Goal: Information Seeking & Learning: Learn about a topic

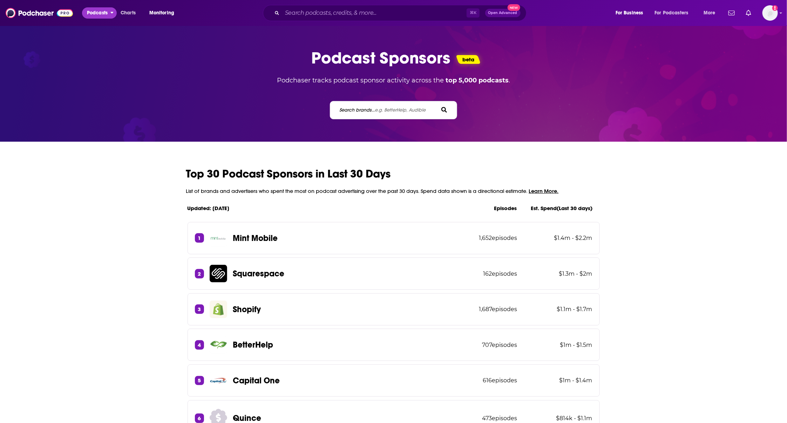
click at [97, 12] on span "Podcasts" at bounding box center [97, 13] width 21 height 10
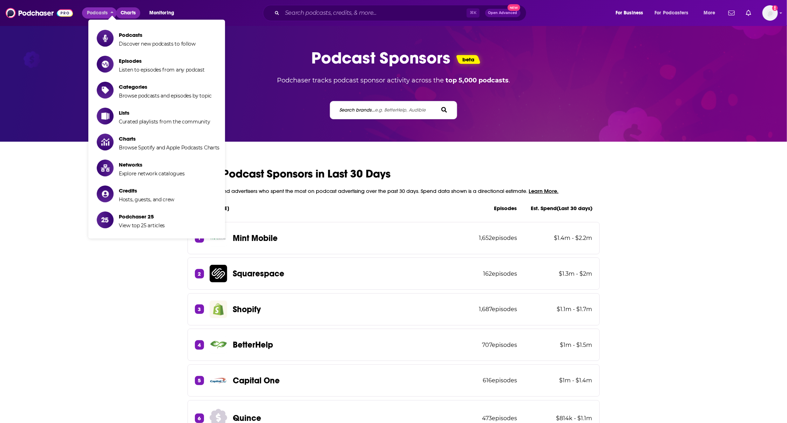
click at [128, 12] on span "Charts" at bounding box center [128, 13] width 15 height 10
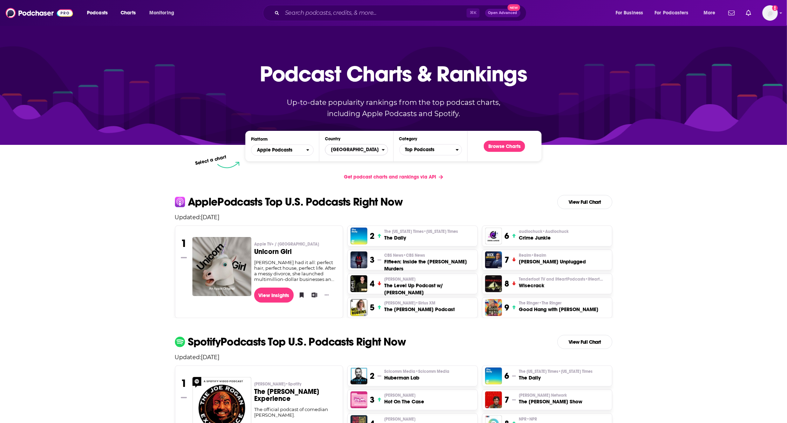
click at [362, 147] on span "[GEOGRAPHIC_DATA]" at bounding box center [353, 150] width 56 height 12
click at [355, 161] on input "Countries" at bounding box center [356, 160] width 56 height 9
type input "[GEOGRAPHIC_DATA]"
click at [344, 172] on button "[GEOGRAPHIC_DATA]" at bounding box center [356, 173] width 56 height 8
click at [493, 146] on button "Browse Charts" at bounding box center [504, 146] width 41 height 11
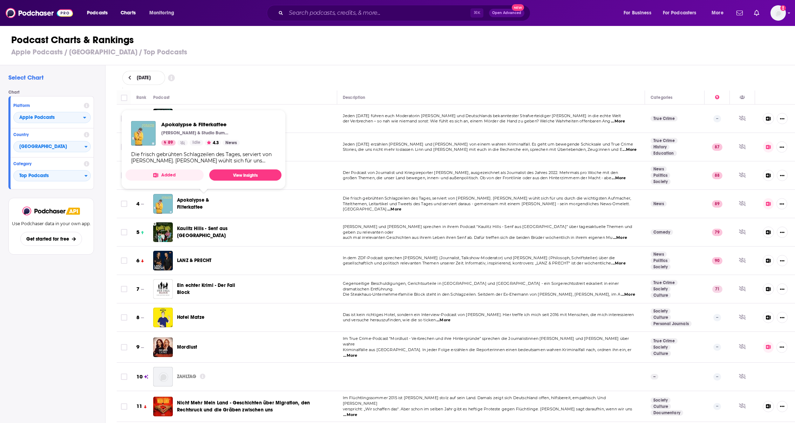
click at [29, 296] on div "Select Chart Chart Platform Apple Podcasts Country [GEOGRAPHIC_DATA] Category T…" at bounding box center [52, 264] width 105 height 398
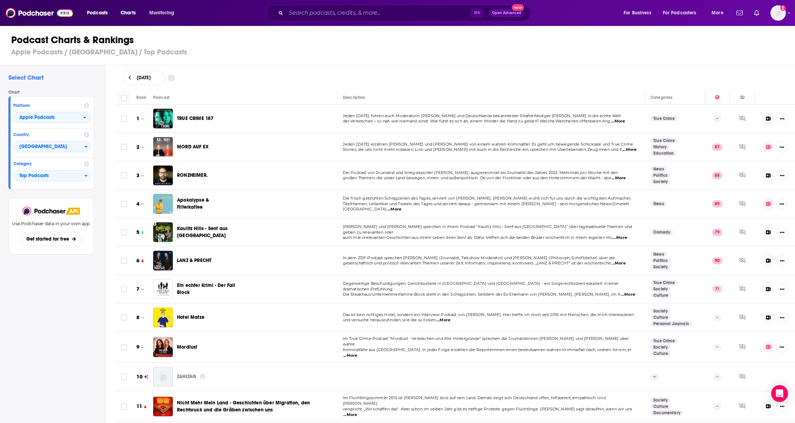
click at [131, 78] on button at bounding box center [129, 78] width 7 height 6
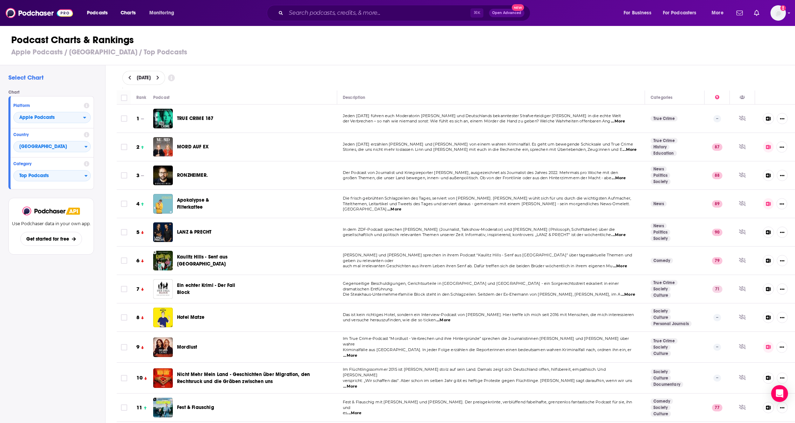
click at [151, 79] on span "[DATE]" at bounding box center [144, 77] width 14 height 5
click at [151, 95] on select "June July August September" at bounding box center [145, 98] width 35 height 6
select select "7"
click at [128, 95] on select "June July August September" at bounding box center [145, 98] width 35 height 6
click at [275, 81] on div "[DATE]" at bounding box center [455, 78] width 667 height 14
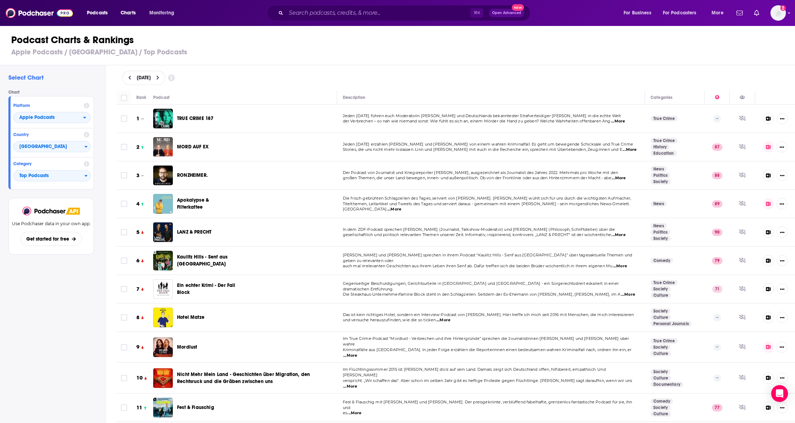
click at [150, 80] on div "[DATE]" at bounding box center [143, 78] width 43 height 14
select select "7"
click at [180, 119] on button "1" at bounding box center [182, 120] width 10 height 10
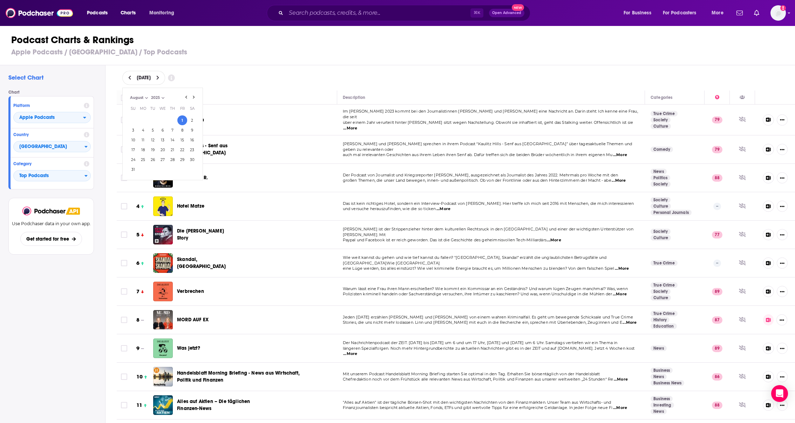
click at [467, 72] on div "[DATE] [DATE] Month: June July August September August Year: 2025 2025 Su Mo Tu…" at bounding box center [455, 78] width 667 height 14
click at [159, 78] on icon at bounding box center [157, 77] width 3 height 5
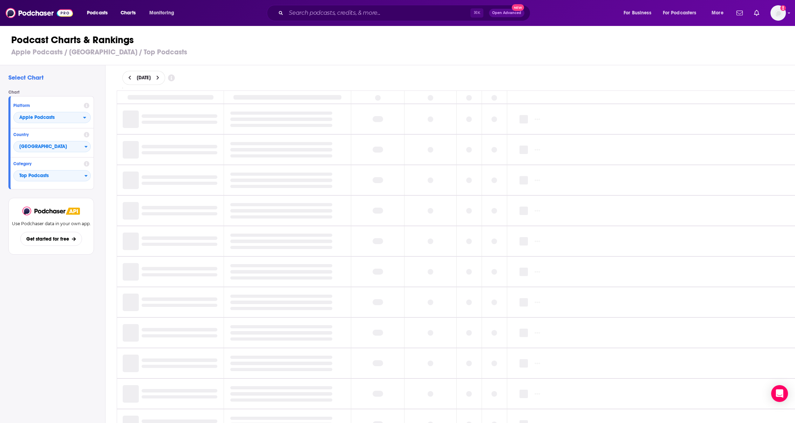
click at [148, 77] on span "[DATE]" at bounding box center [144, 77] width 14 height 5
select select "7"
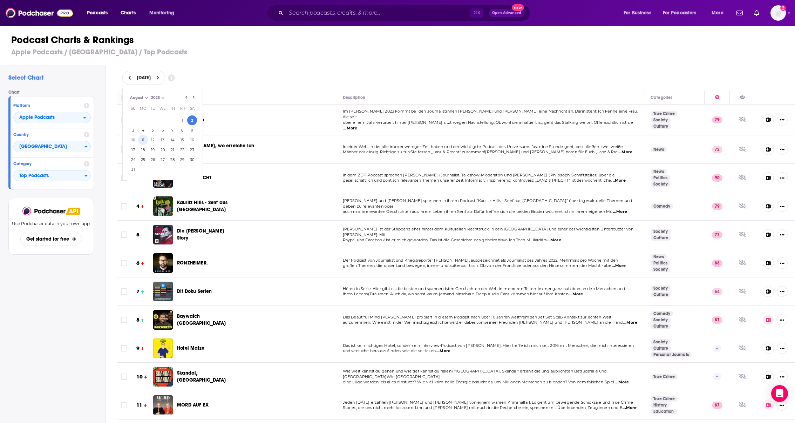
click at [139, 138] on button "11" at bounding box center [143, 140] width 10 height 10
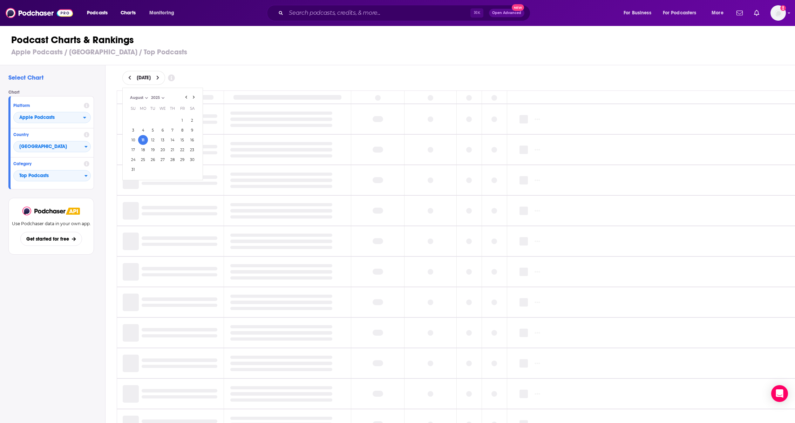
click at [83, 368] on div "Select Chart Chart Platform Apple Podcasts Country [GEOGRAPHIC_DATA] Category T…" at bounding box center [52, 264] width 105 height 398
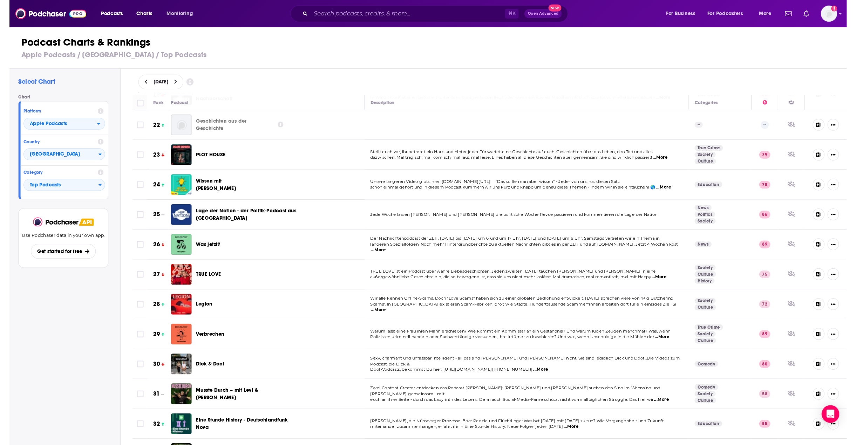
scroll to position [574, 0]
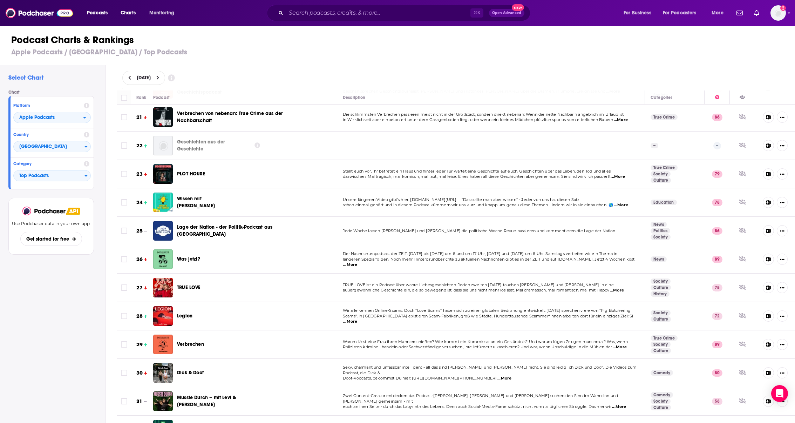
click at [165, 83] on div "[DATE]" at bounding box center [143, 78] width 43 height 14
click at [194, 98] on icon "Go to next month" at bounding box center [193, 97] width 3 height 6
select select "8"
click at [144, 129] on button "8" at bounding box center [143, 130] width 10 height 10
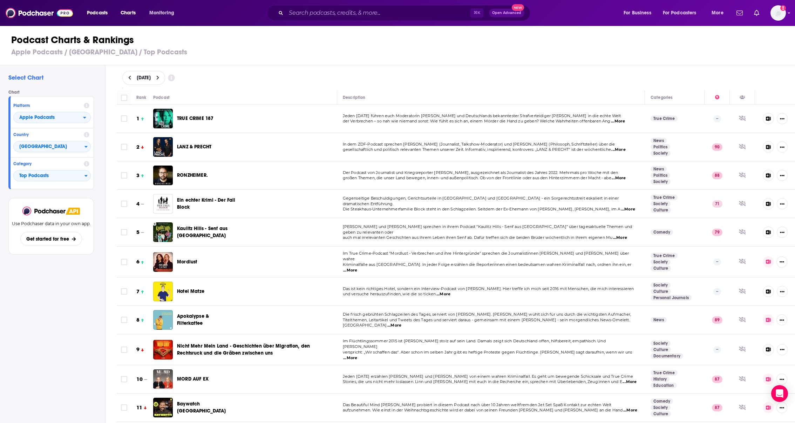
click at [45, 305] on div "Select Chart Chart Platform Apple Podcasts Country [GEOGRAPHIC_DATA] Category T…" at bounding box center [52, 264] width 105 height 398
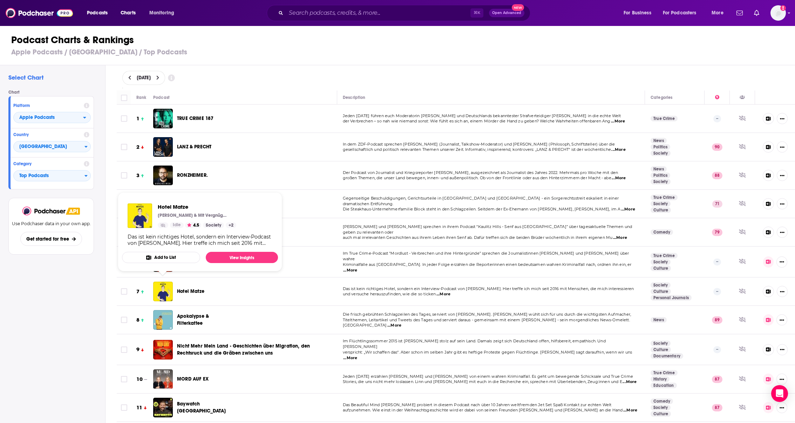
click at [68, 303] on div "Select Chart Chart Platform Apple Podcasts Country [GEOGRAPHIC_DATA] Category T…" at bounding box center [52, 264] width 105 height 398
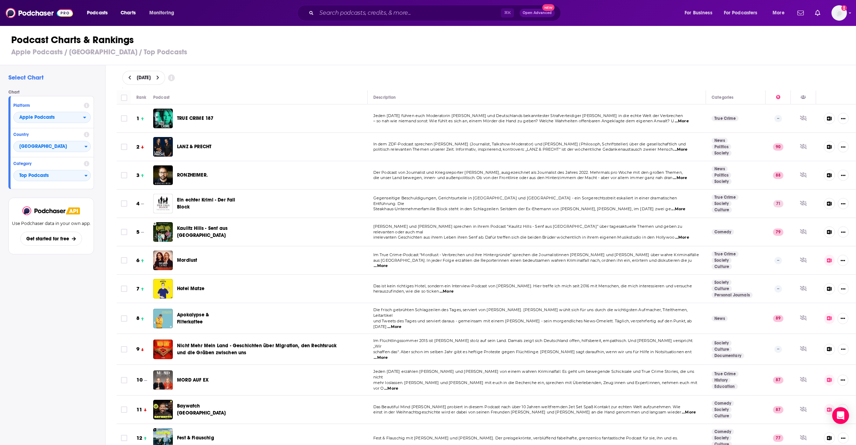
click at [151, 80] on span "[DATE]" at bounding box center [144, 77] width 14 height 5
select select "8"
click at [143, 119] on button "1" at bounding box center [143, 120] width 10 height 10
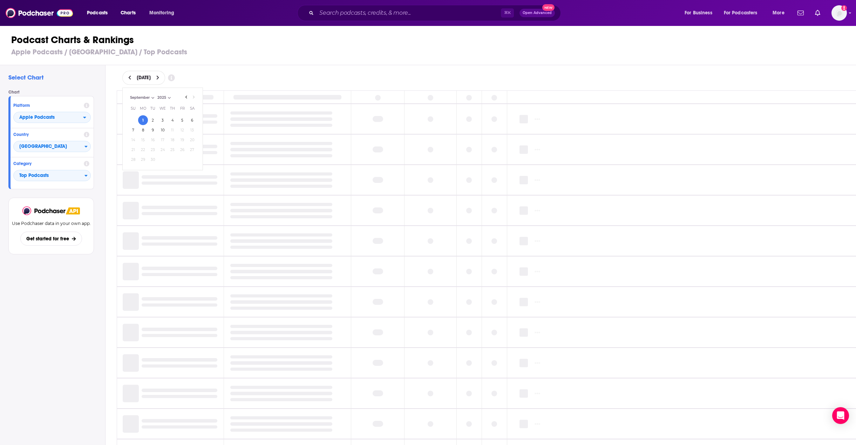
click at [16, 323] on div "Select Chart Chart Platform Apple Podcasts Country [GEOGRAPHIC_DATA] Category T…" at bounding box center [52, 275] width 105 height 420
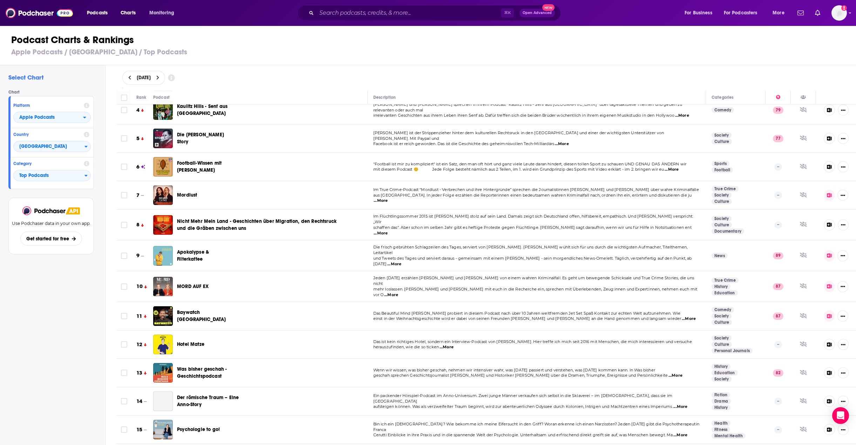
scroll to position [95, 0]
click at [33, 363] on div "Select Chart Chart Platform Apple Podcasts Country Germany Category Top Podcast…" at bounding box center [52, 275] width 105 height 420
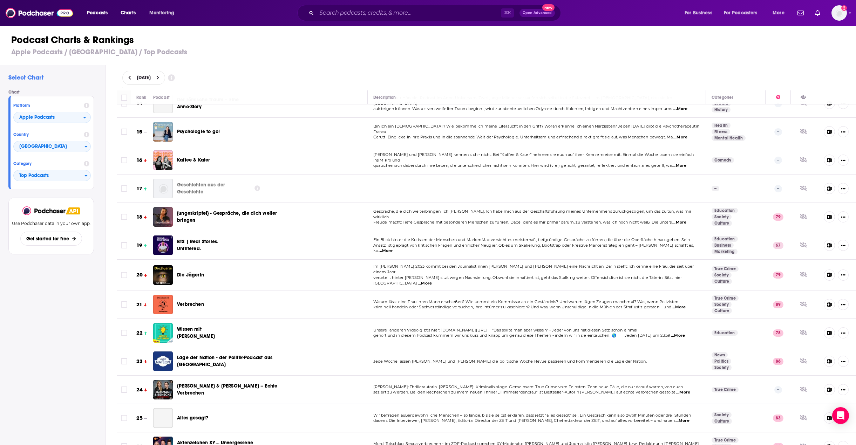
scroll to position [0, 0]
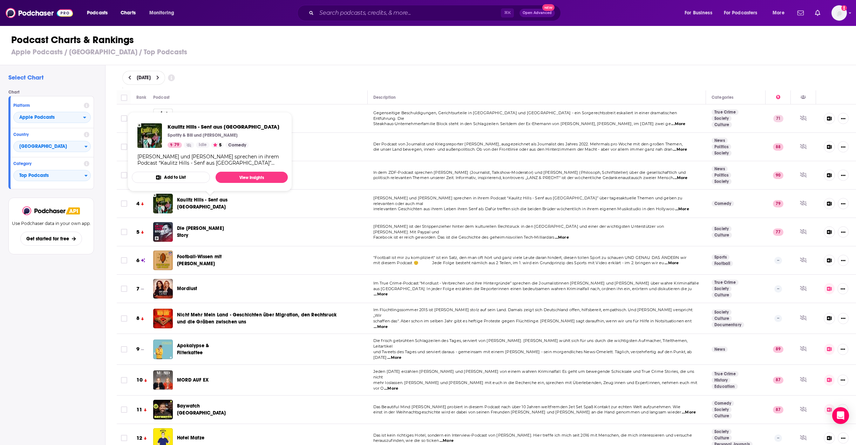
click at [165, 77] on div "[DATE]" at bounding box center [143, 78] width 43 height 14
select select "8"
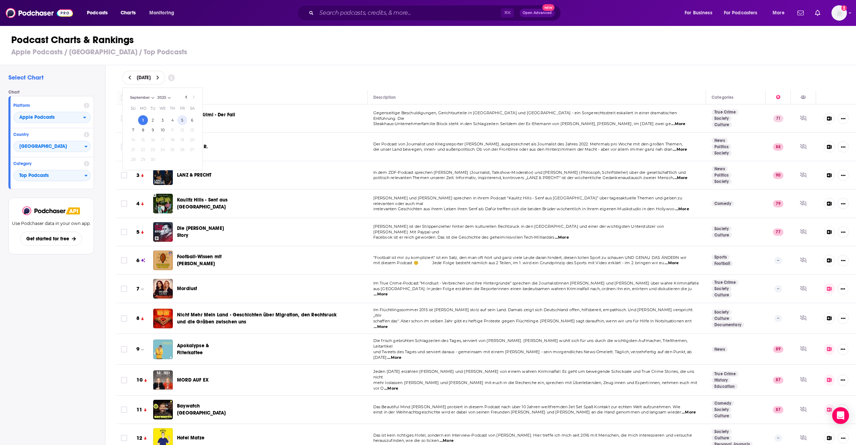
click at [181, 120] on button "5" at bounding box center [182, 120] width 10 height 10
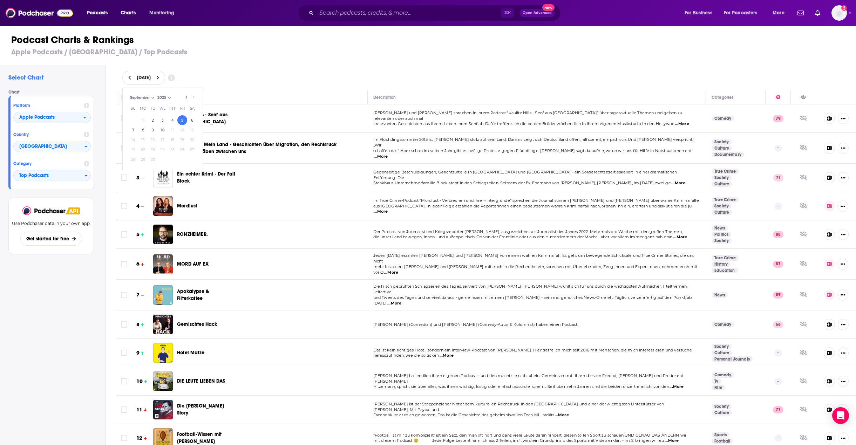
click at [74, 366] on div "Select Chart Chart Platform Apple Podcasts Country Germany Category Top Podcast…" at bounding box center [52, 275] width 105 height 420
click at [151, 79] on span "[DATE]" at bounding box center [144, 77] width 14 height 5
select select "8"
click at [145, 128] on button "8" at bounding box center [143, 130] width 10 height 10
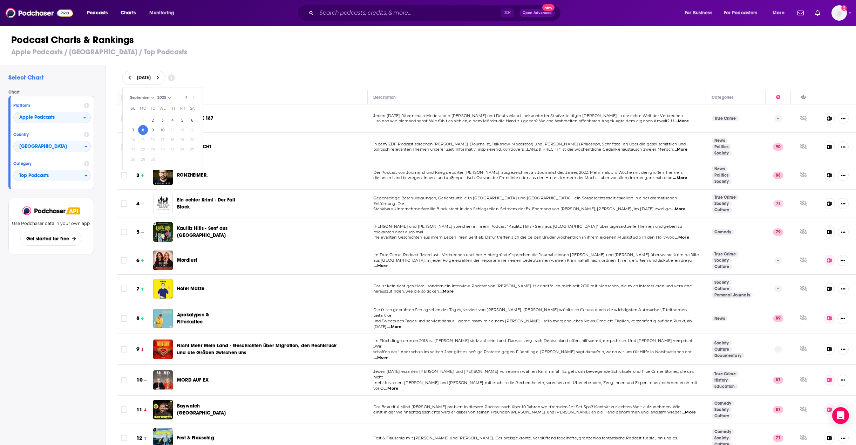
click at [62, 312] on div "Select Chart Chart Platform Apple Podcasts Country Germany Category Top Podcast…" at bounding box center [52, 275] width 105 height 420
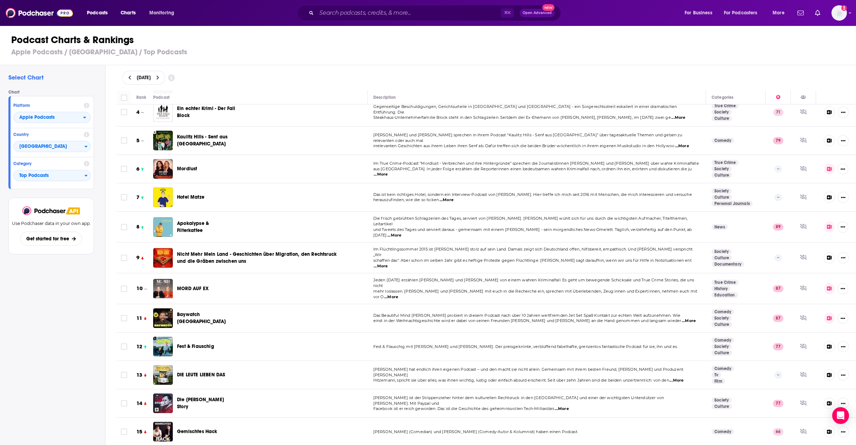
scroll to position [93, 0]
click at [40, 328] on div "Select Chart Chart Platform Apple Podcasts Country Germany Category Top Podcast…" at bounding box center [52, 275] width 105 height 420
click at [162, 81] on div "[DATE]" at bounding box center [143, 78] width 43 height 14
select select "8"
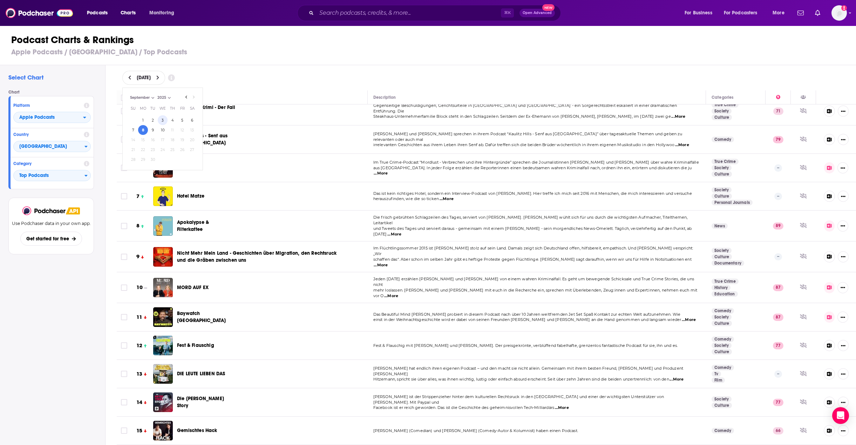
click at [164, 122] on button "3" at bounding box center [163, 120] width 10 height 10
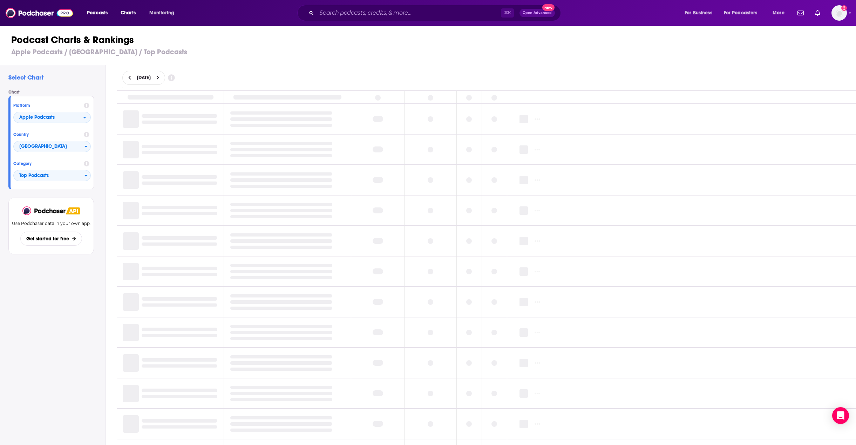
click at [58, 301] on div "Select Chart Chart Platform Apple Podcasts Country Germany Category Top Podcast…" at bounding box center [52, 275] width 105 height 420
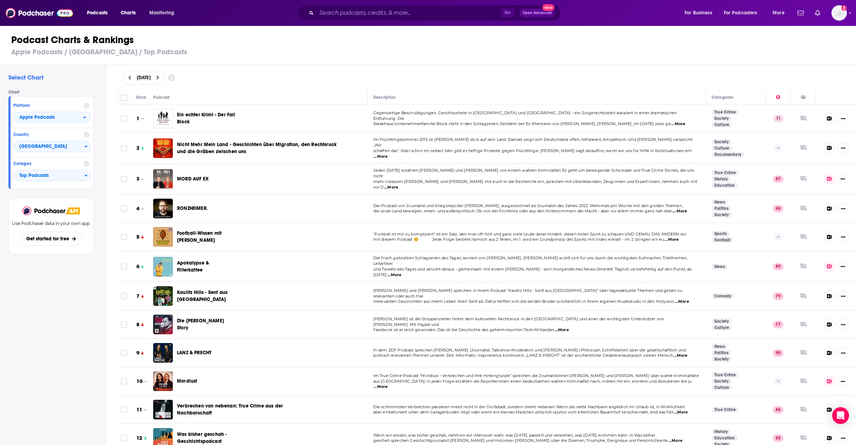
click at [409, 63] on div "Podcast Charts & Rankings Apple Podcasts / Germany / Top Podcasts" at bounding box center [431, 45] width 862 height 40
click at [73, 116] on span "Apple Podcasts" at bounding box center [48, 118] width 69 height 12
click at [27, 136] on div "Spotify" at bounding box center [52, 139] width 72 height 8
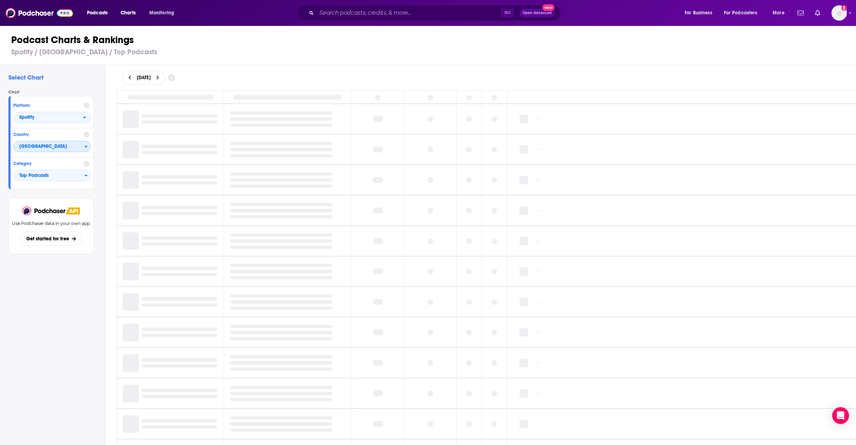
click at [53, 146] on span "[GEOGRAPHIC_DATA]" at bounding box center [49, 147] width 71 height 12
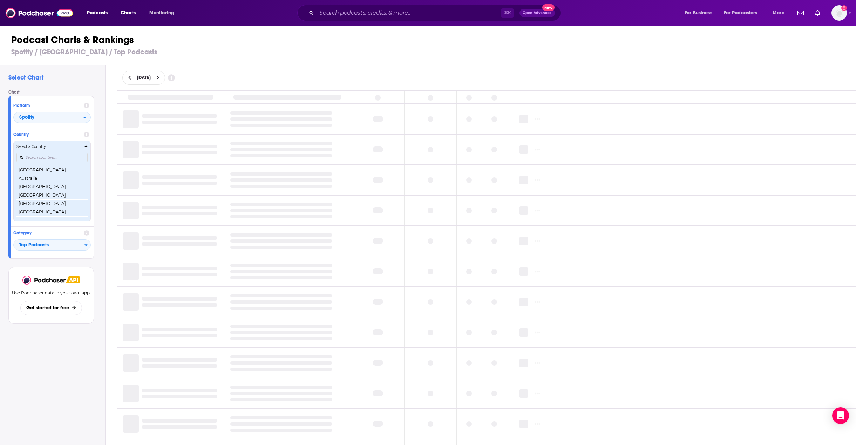
scroll to position [166, 0]
click at [48, 156] on input "Countries" at bounding box center [51, 157] width 71 height 9
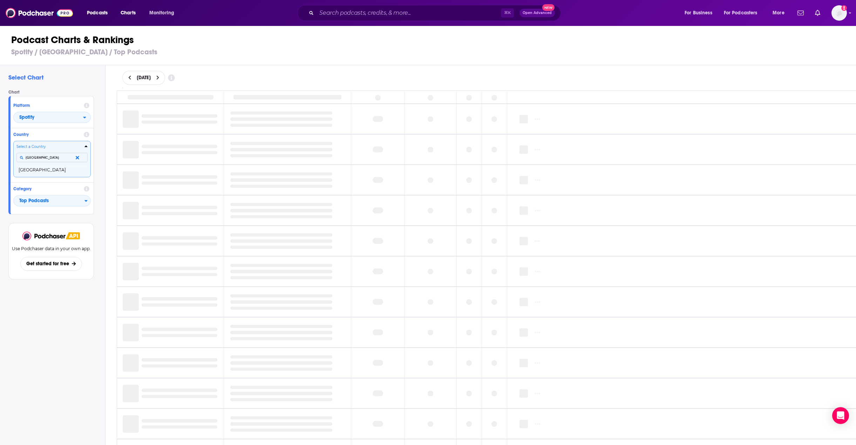
type input "germany"
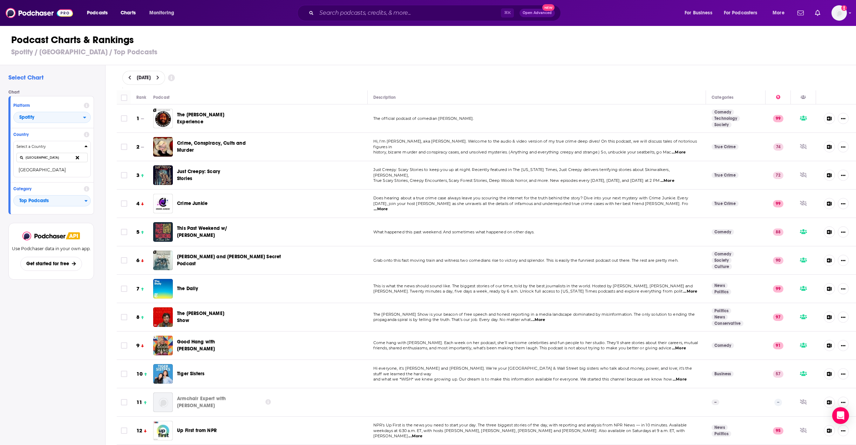
click at [80, 304] on div "Select Chart Chart Platform Spotify Country Select a Country germany Germany Ca…" at bounding box center [52, 275] width 105 height 420
click at [37, 174] on button "[GEOGRAPHIC_DATA]" at bounding box center [51, 170] width 71 height 8
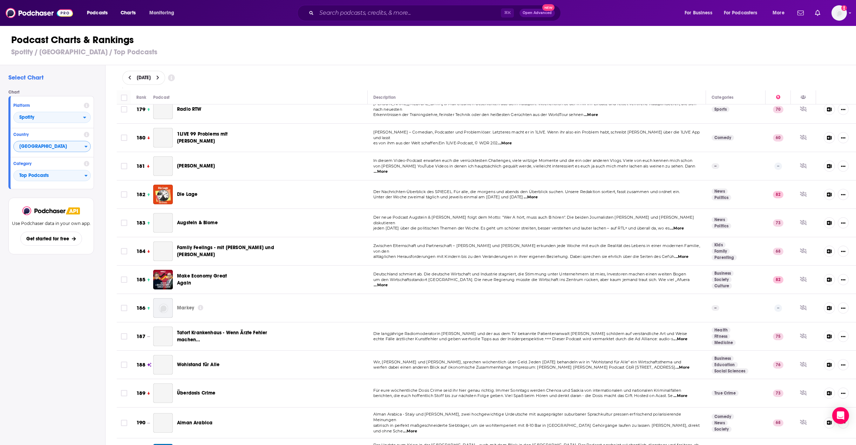
scroll to position [5368, 0]
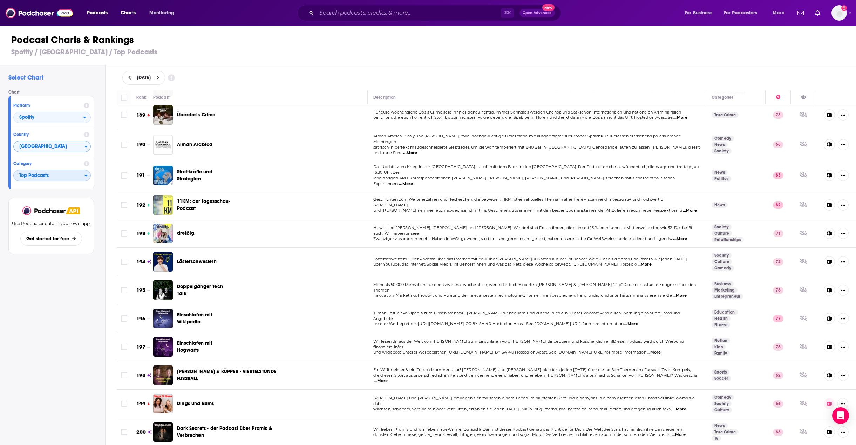
click at [57, 174] on span "Top Podcasts" at bounding box center [49, 176] width 71 height 12
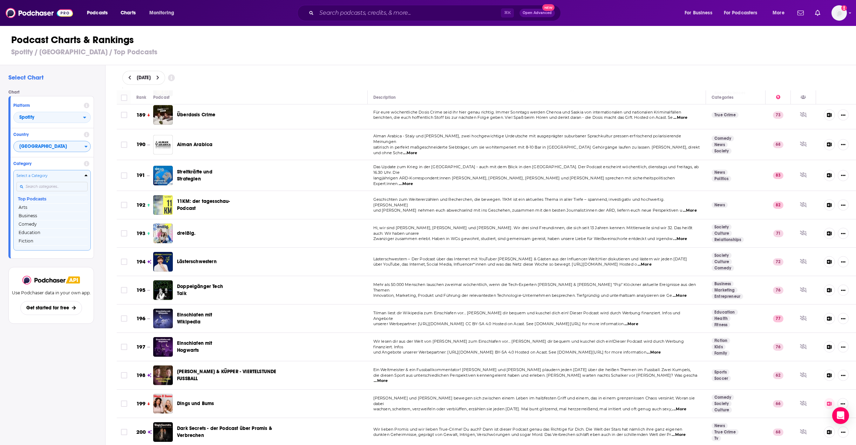
click at [31, 185] on input "Categories" at bounding box center [51, 186] width 71 height 9
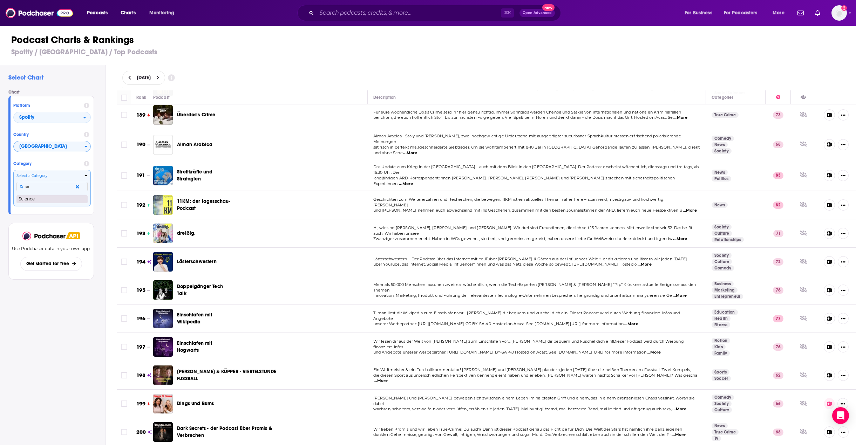
type input "sc"
click at [23, 202] on button "Science" at bounding box center [51, 199] width 71 height 8
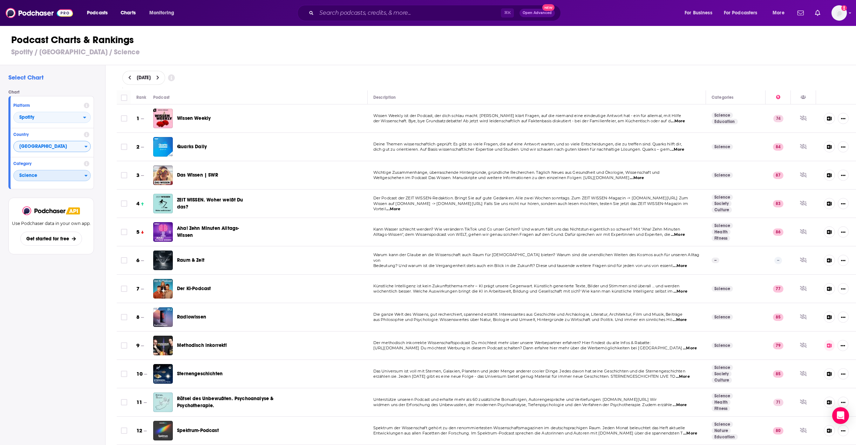
click at [58, 177] on span "Science" at bounding box center [49, 176] width 71 height 12
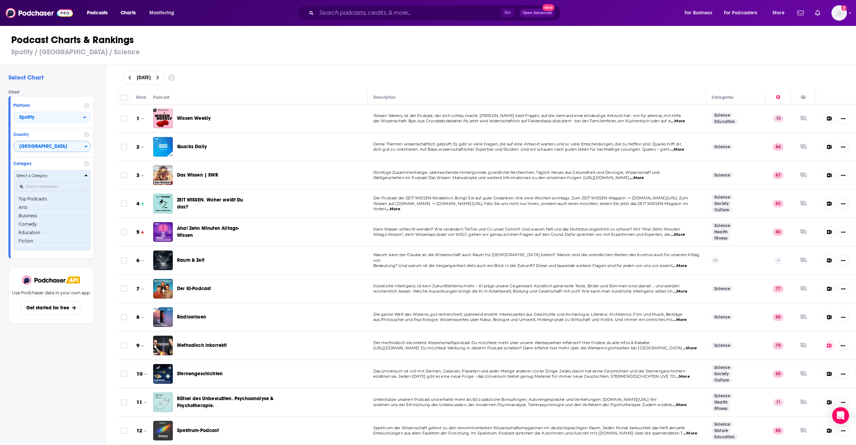
scroll to position [57, 0]
click at [45, 185] on input "Categories" at bounding box center [51, 186] width 71 height 9
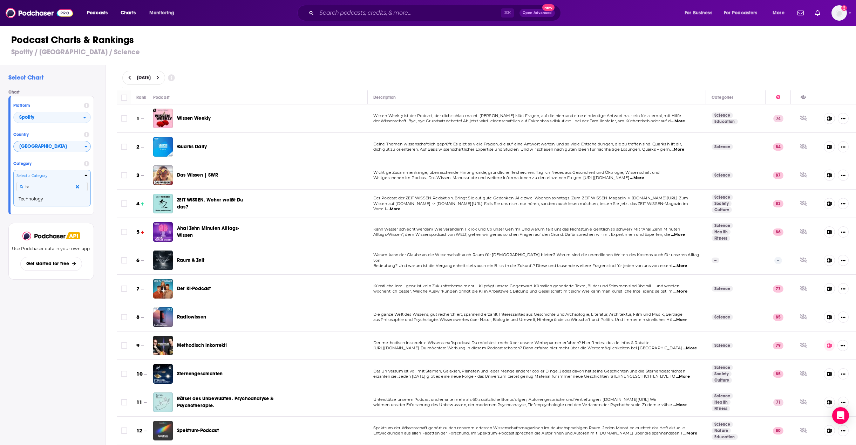
scroll to position [0, 0]
type input "t"
type input "g"
type input "lei"
click at [39, 200] on button "Leisure" at bounding box center [51, 199] width 71 height 8
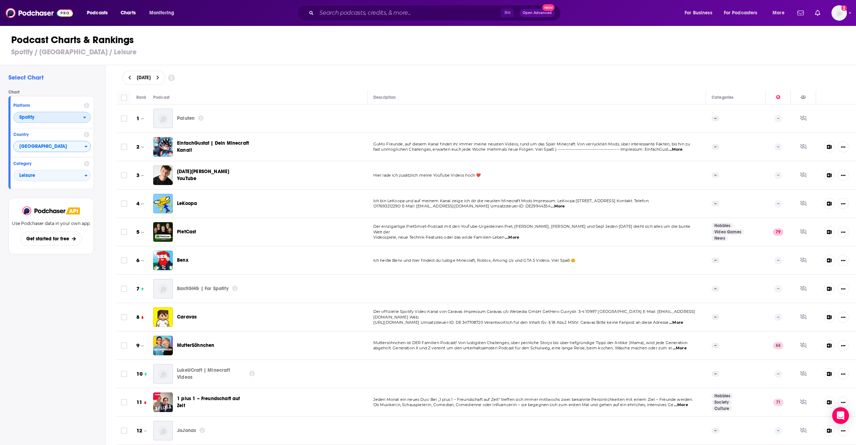
click at [62, 116] on span "Spotify" at bounding box center [48, 118] width 69 height 12
click at [34, 131] on span "Apple Podcasts" at bounding box center [52, 130] width 68 height 4
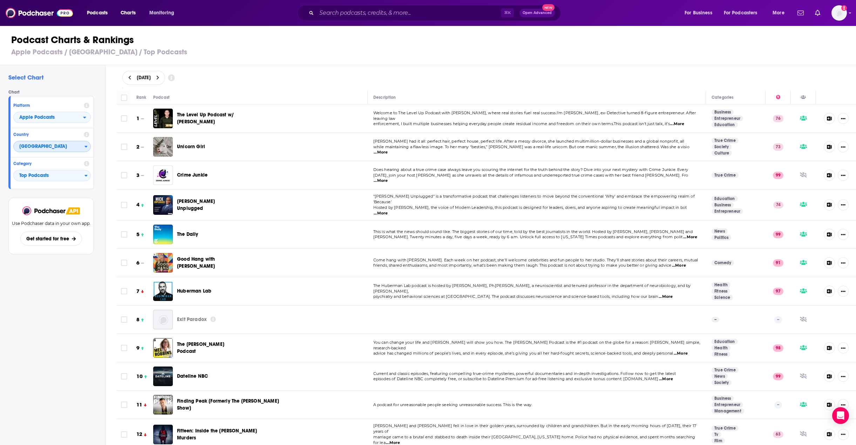
click at [61, 150] on span "[GEOGRAPHIC_DATA]" at bounding box center [49, 147] width 71 height 12
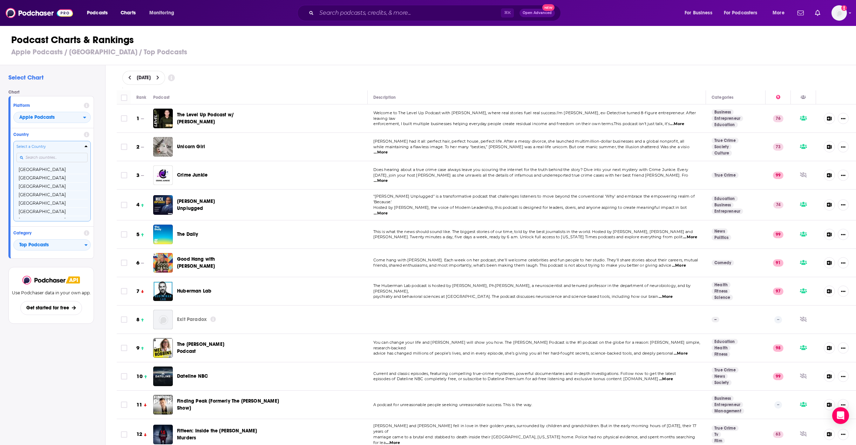
click at [48, 157] on input "Countries" at bounding box center [51, 157] width 71 height 9
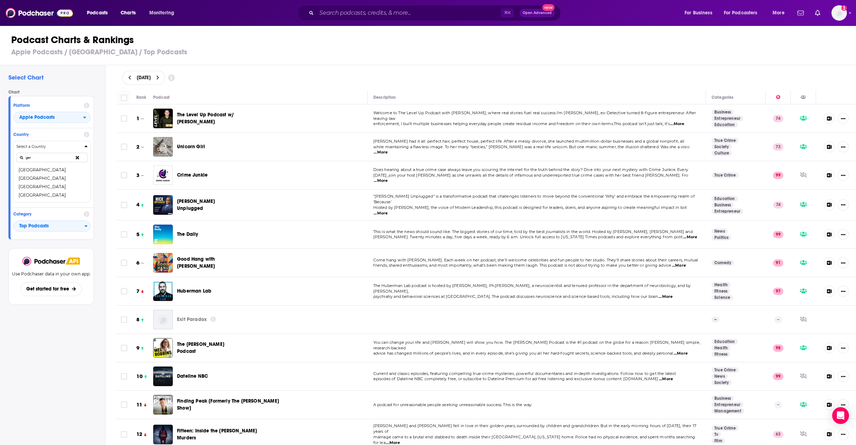
type input "ger"
click at [20, 170] on button "[GEOGRAPHIC_DATA]" at bounding box center [51, 170] width 71 height 8
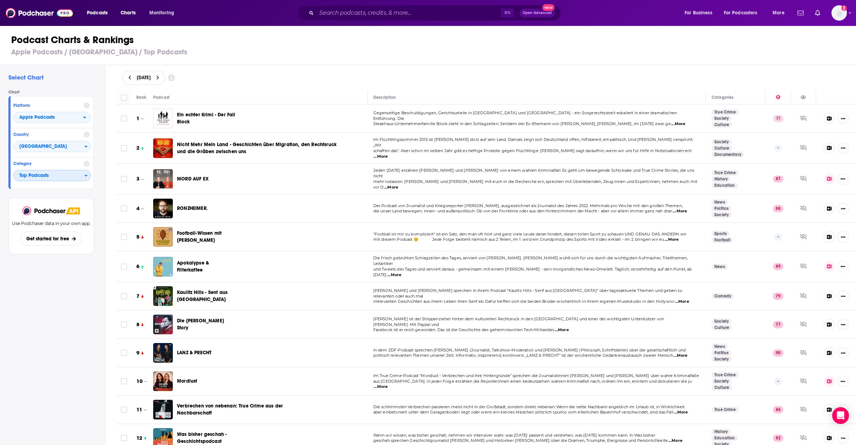
click at [58, 175] on span "Top Podcasts" at bounding box center [49, 176] width 71 height 12
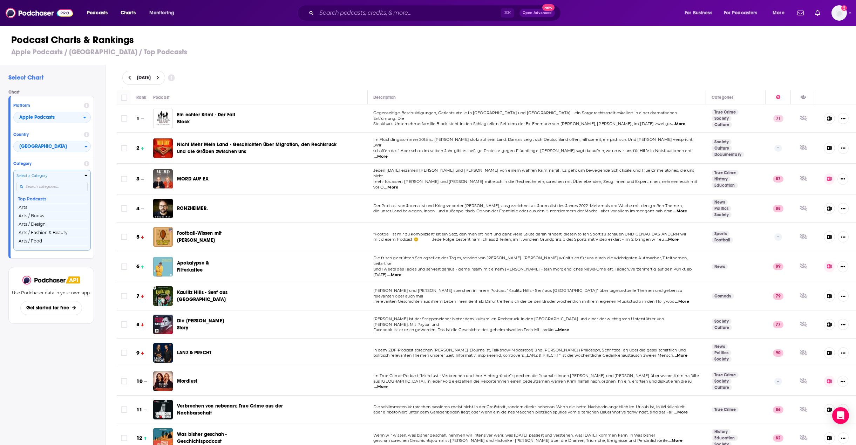
click at [53, 187] on input "Categories" at bounding box center [51, 186] width 71 height 9
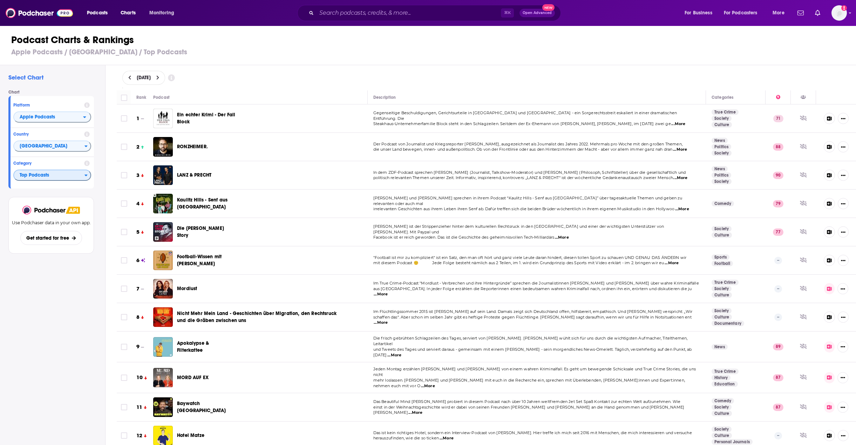
click at [70, 176] on span "Top Podcasts" at bounding box center [49, 176] width 70 height 12
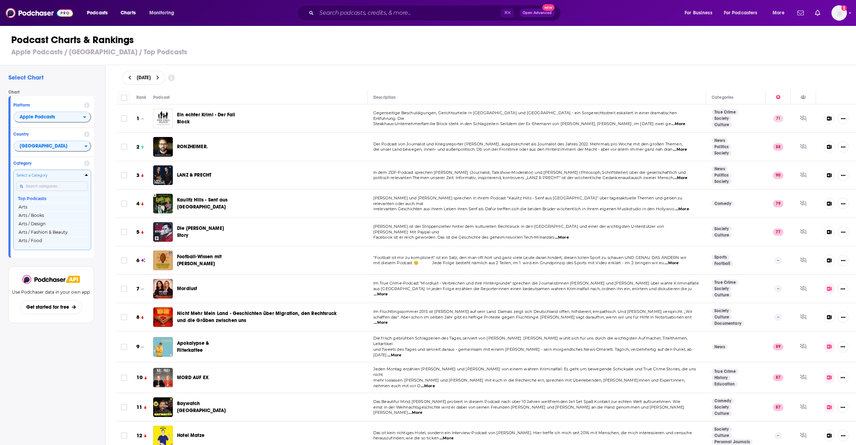
click at [47, 188] on input "Categories" at bounding box center [51, 185] width 71 height 9
click at [13, 170] on button "Select a Category true True Crime" at bounding box center [52, 188] width 78 height 36
type input "true crime"
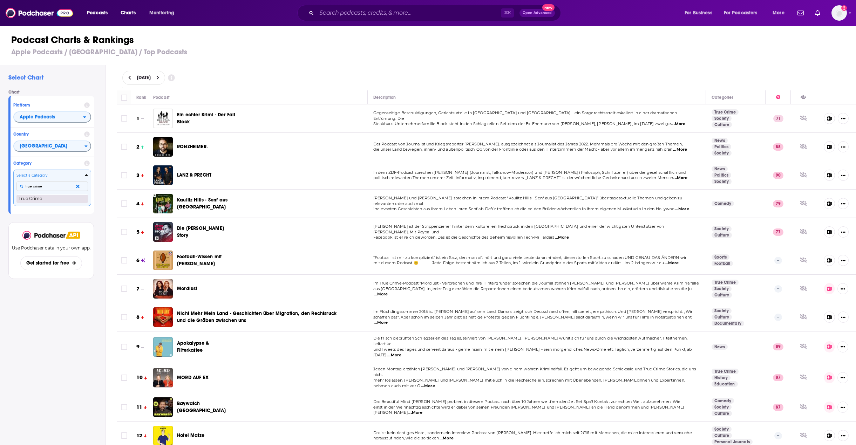
click at [26, 201] on button "True Crime" at bounding box center [51, 198] width 71 height 8
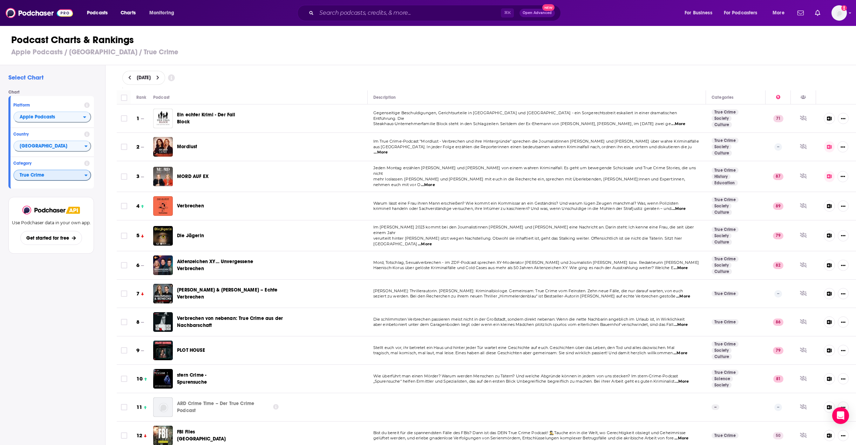
click at [17, 178] on span "True Crime" at bounding box center [49, 176] width 70 height 12
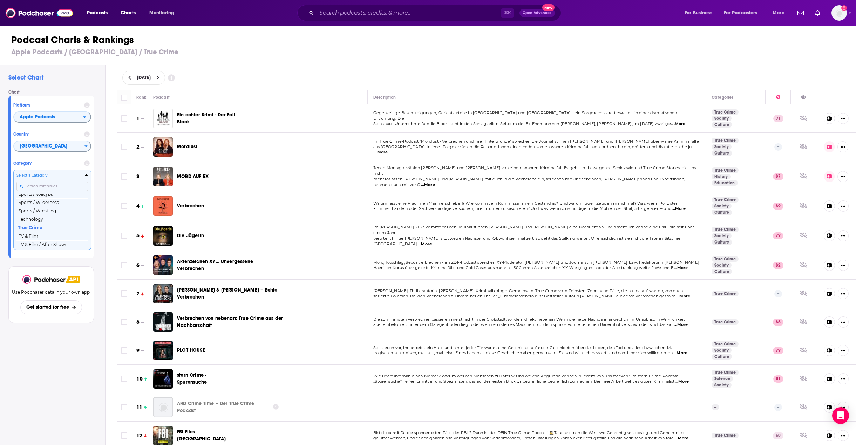
click at [54, 190] on input "Categories" at bounding box center [51, 185] width 71 height 9
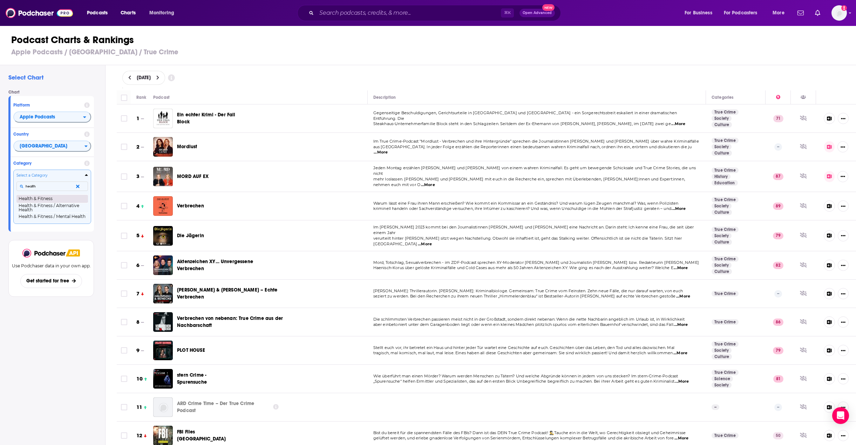
type input "health"
click at [37, 200] on button "Health & Fitness" at bounding box center [51, 198] width 71 height 8
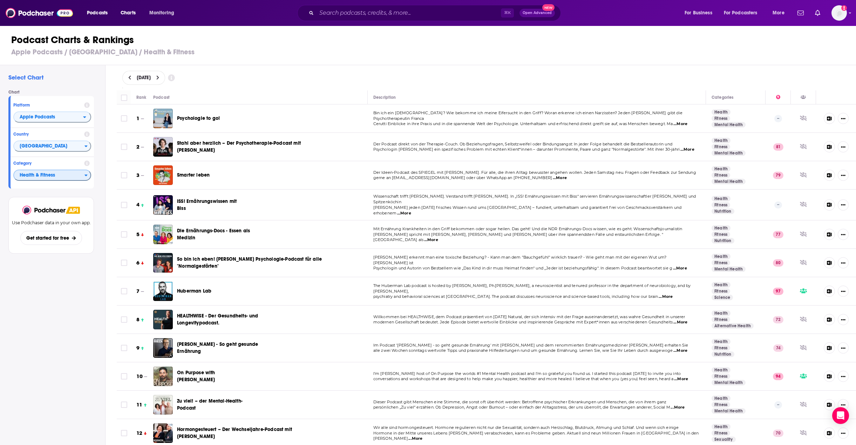
click at [39, 177] on span "Health & Fitness" at bounding box center [49, 176] width 70 height 12
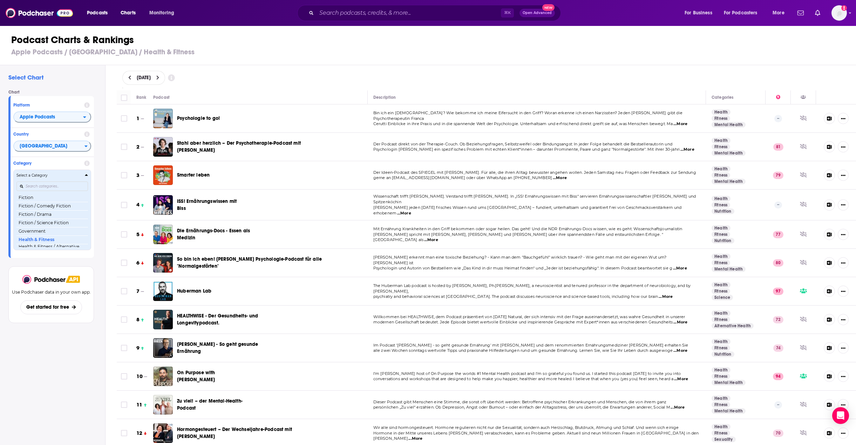
scroll to position [204, 0]
click at [37, 186] on input "Categories" at bounding box center [51, 185] width 71 height 9
type input "news"
click at [33, 214] on button "News / Daily News" at bounding box center [51, 213] width 71 height 8
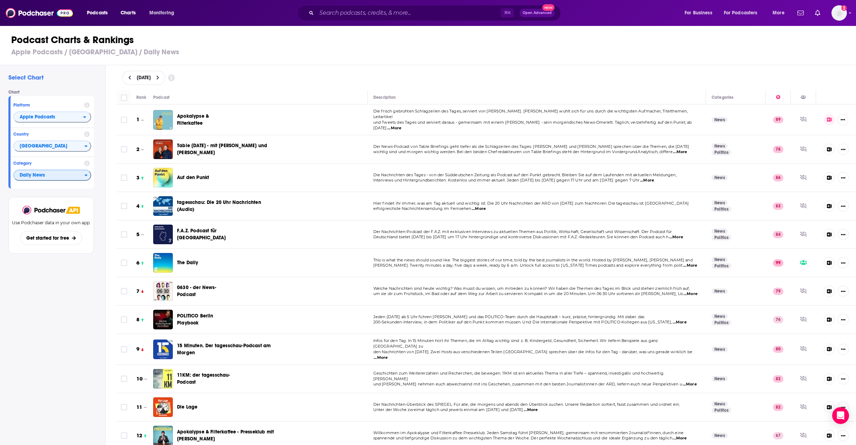
click at [28, 177] on span "Daily News" at bounding box center [49, 176] width 70 height 12
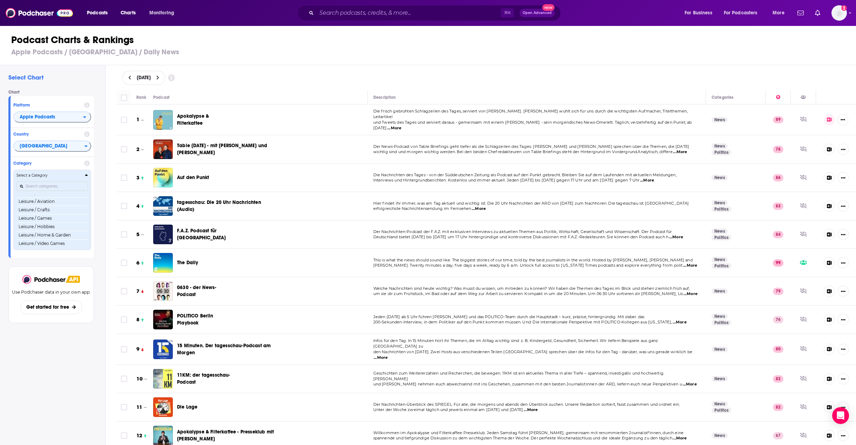
scroll to position [447, 0]
click at [59, 186] on input "Categories" at bounding box center [51, 185] width 71 height 9
type input "news"
click at [69, 210] on button "News / Business News" at bounding box center [51, 207] width 71 height 8
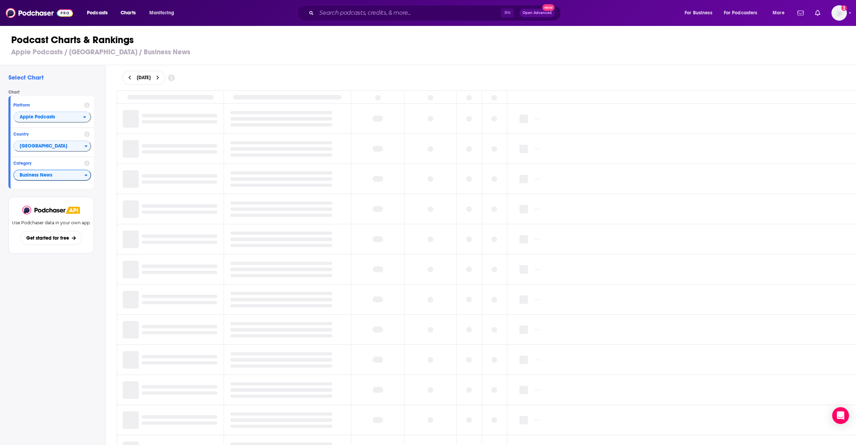
click at [51, 352] on div "Select Chart Chart Platform Apple Podcasts Country Germany Category Business Ne…" at bounding box center [52, 275] width 105 height 420
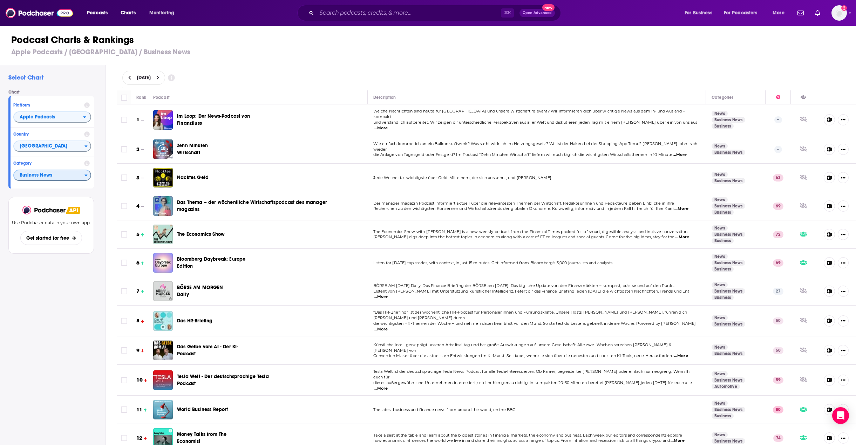
click at [59, 180] on span "Business News" at bounding box center [49, 176] width 70 height 12
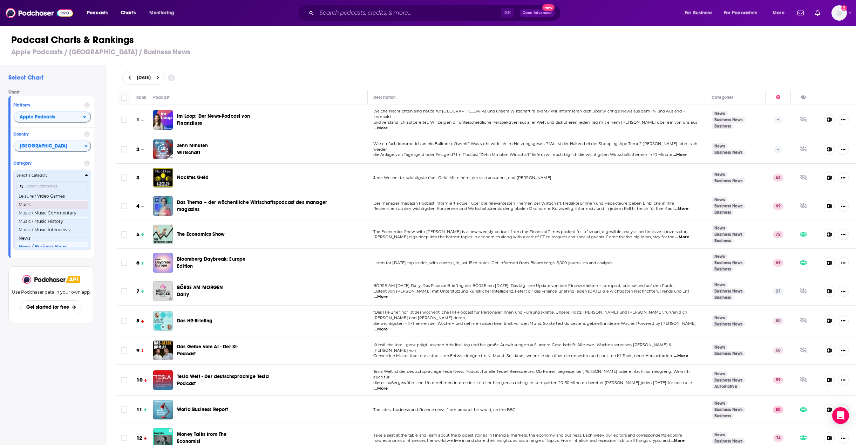
scroll to position [439, 0]
click at [66, 187] on input "Categories" at bounding box center [51, 185] width 71 height 9
type input "news"
click at [27, 201] on button "News" at bounding box center [51, 198] width 71 height 8
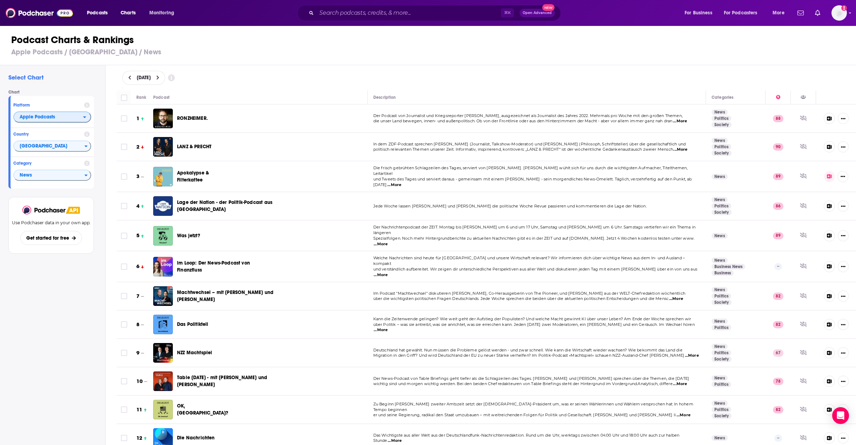
click at [64, 119] on span "Apple Podcasts" at bounding box center [48, 117] width 69 height 12
click at [37, 141] on span "Spotify" at bounding box center [52, 138] width 69 height 4
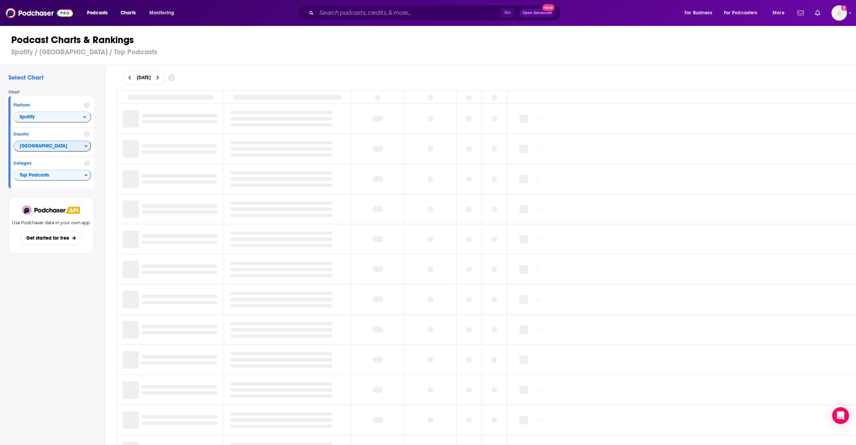
click at [43, 151] on span "[GEOGRAPHIC_DATA]" at bounding box center [49, 147] width 70 height 12
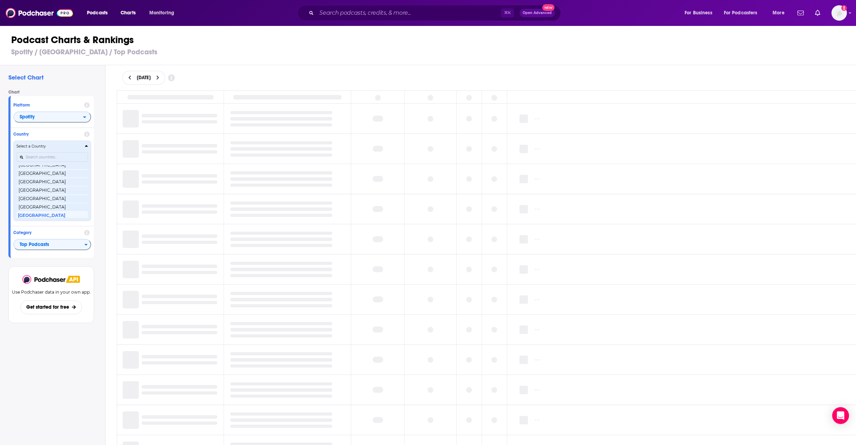
scroll to position [166, 0]
click at [48, 156] on input "Countries" at bounding box center [51, 156] width 71 height 9
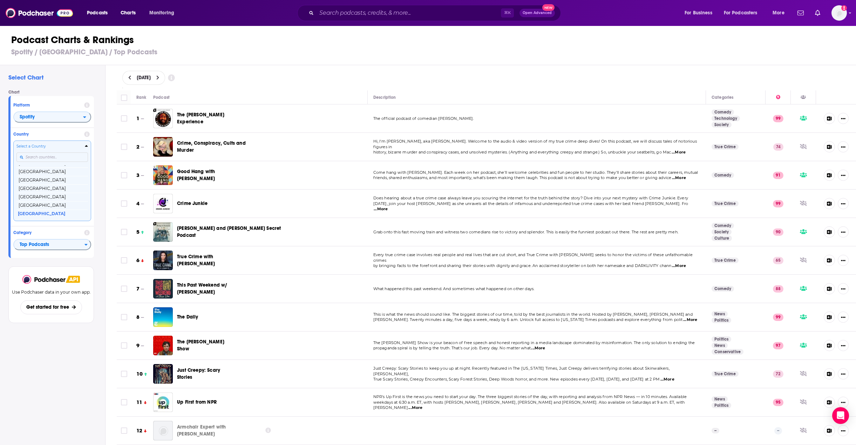
click at [47, 156] on input "Countries" at bounding box center [51, 156] width 71 height 9
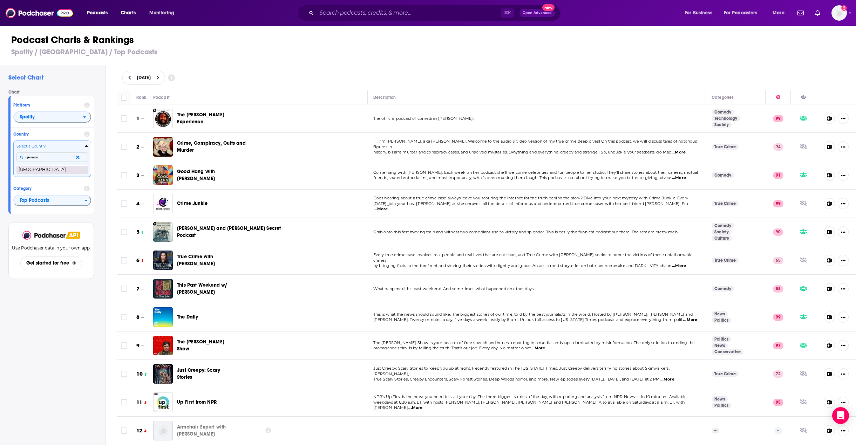
type input "german"
click at [40, 172] on button "[GEOGRAPHIC_DATA]" at bounding box center [51, 169] width 71 height 8
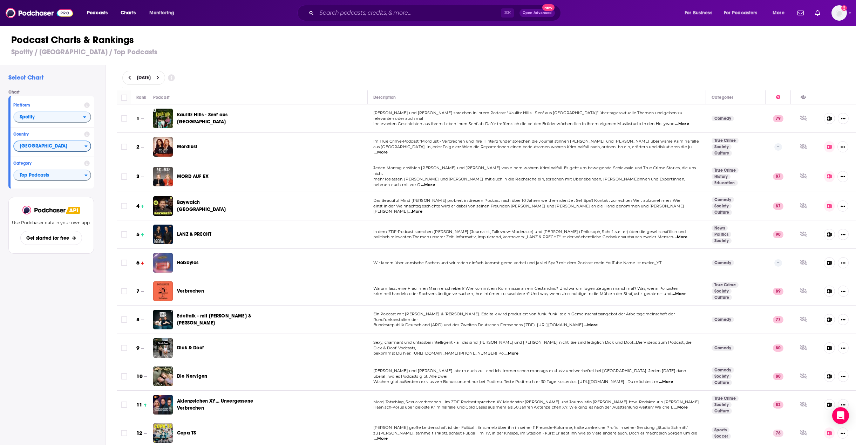
click at [46, 311] on div "Select Chart Chart Platform Spotify Country Germany Category Top Podcasts View …" at bounding box center [52, 275] width 105 height 420
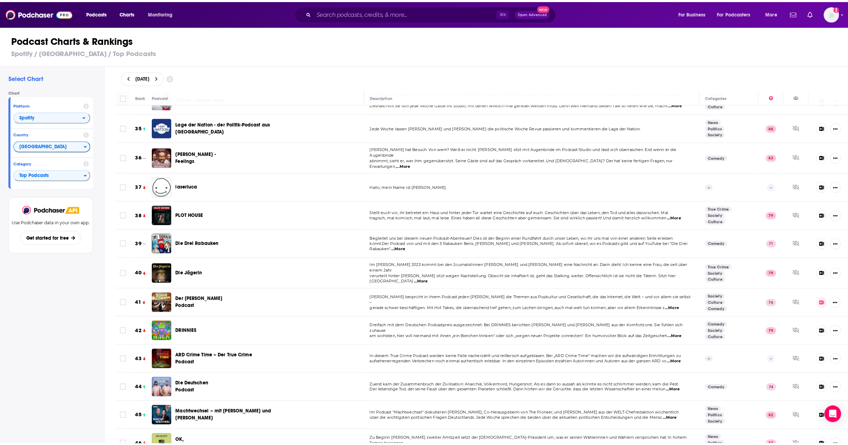
scroll to position [1087, 0]
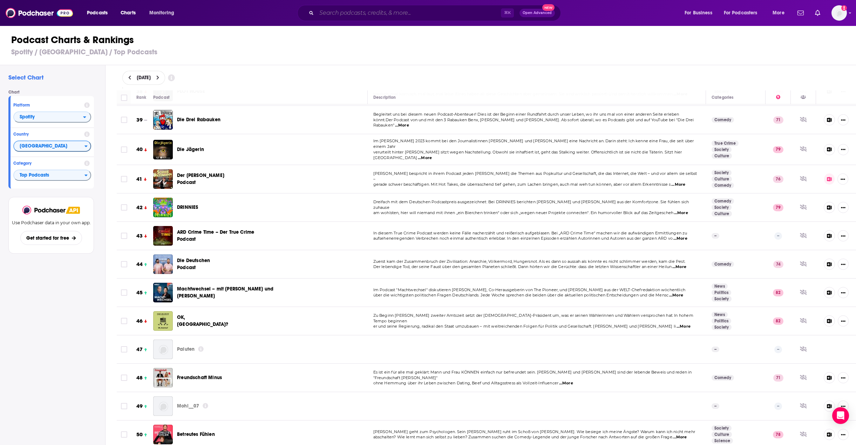
click at [375, 14] on input "Search podcasts, credits, & more..." at bounding box center [408, 12] width 184 height 11
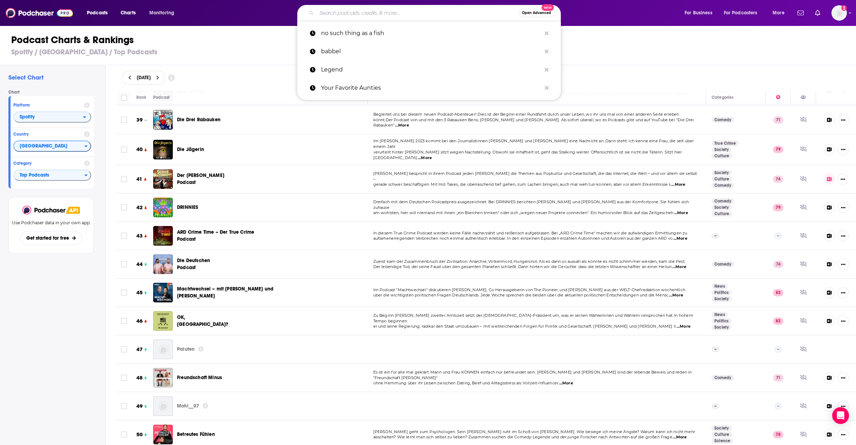
paste input "Methodisch Inkorrekt"
type input "Methodisch Inkorrekt"
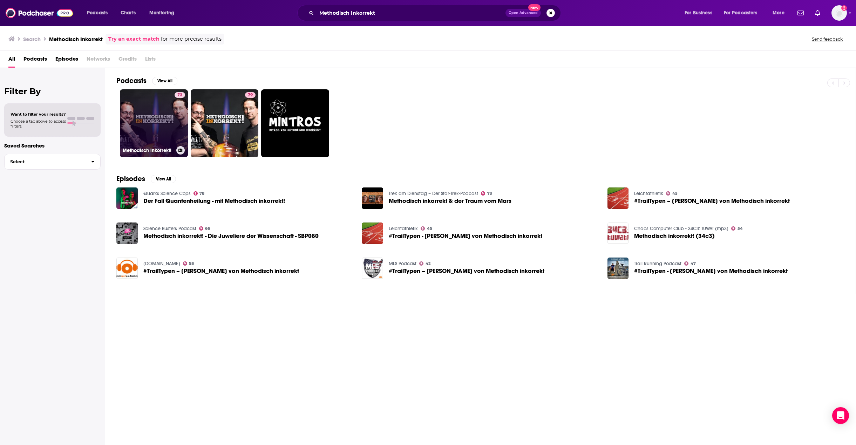
click at [139, 113] on link "73 Methodisch inkorrekt!" at bounding box center [154, 123] width 68 height 68
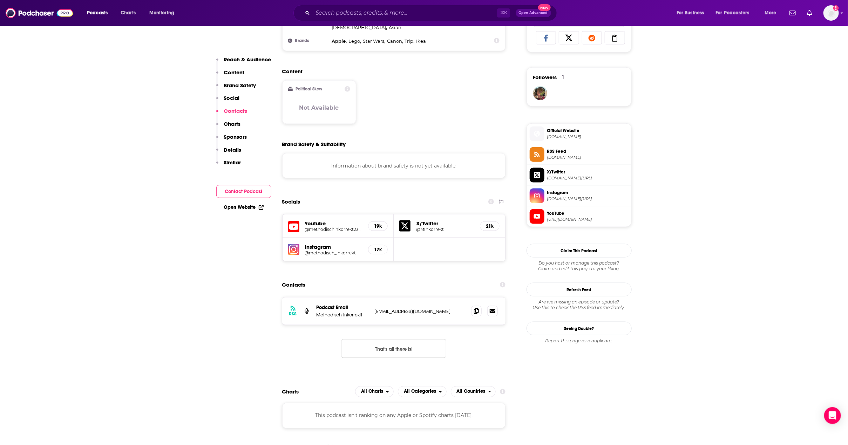
scroll to position [689, 0]
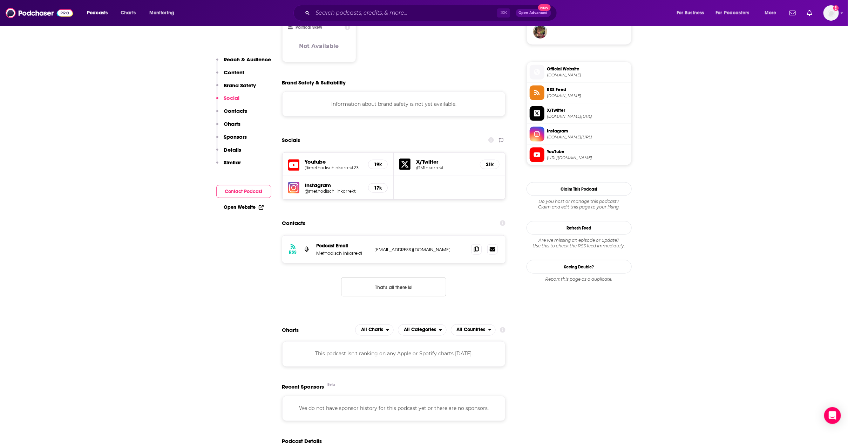
scroll to position [741, 0]
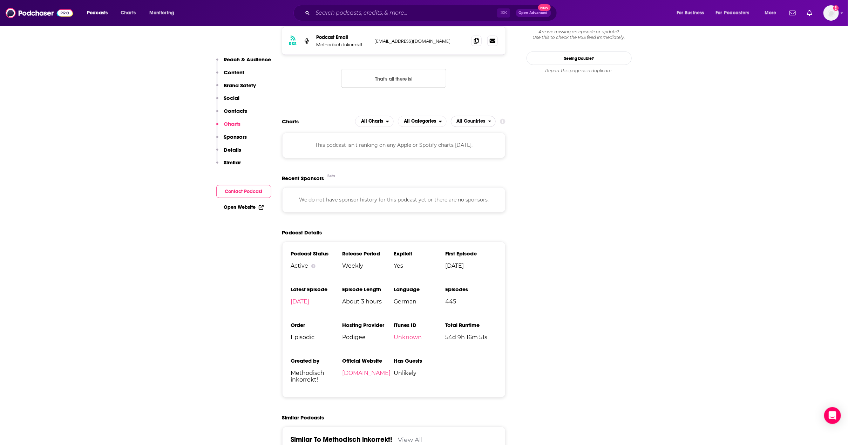
click at [479, 119] on span "All Countries" at bounding box center [471, 121] width 29 height 5
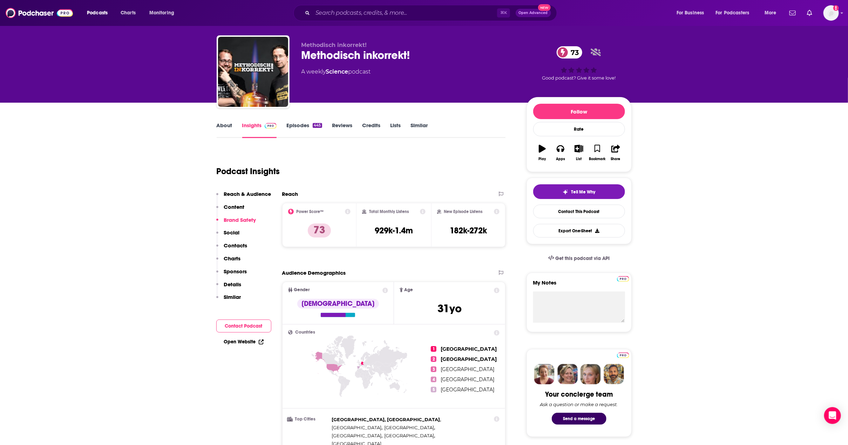
scroll to position [208, 0]
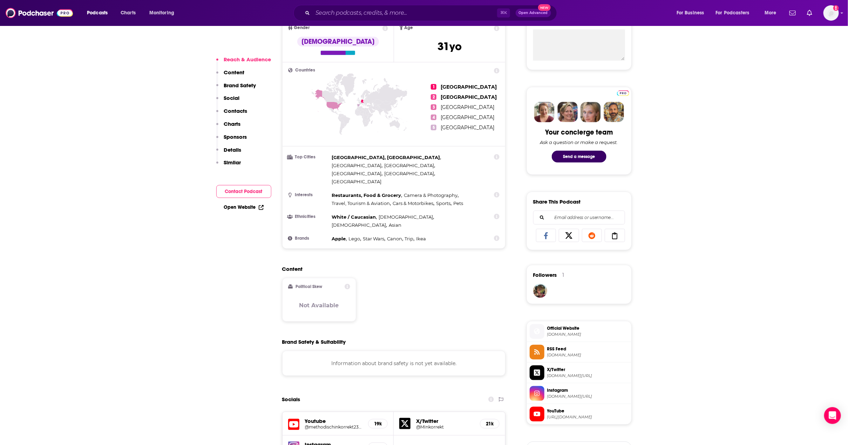
scroll to position [562, 0]
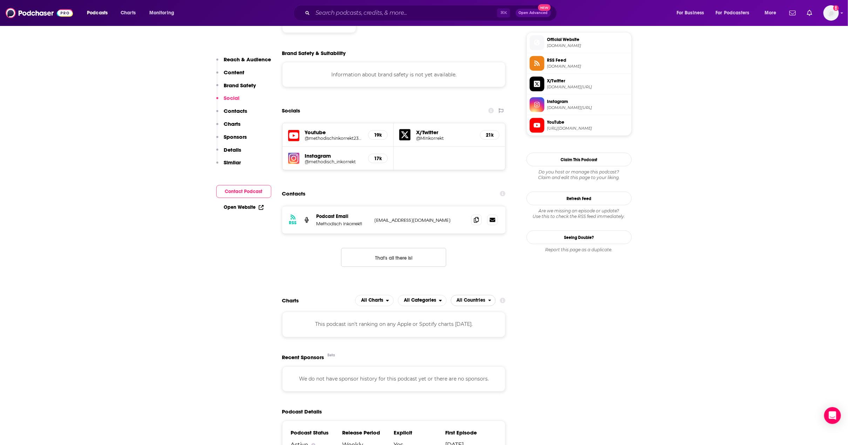
click at [487, 295] on span "All Countries" at bounding box center [469, 301] width 37 height 12
click at [231, 125] on p "Charts" at bounding box center [232, 124] width 17 height 7
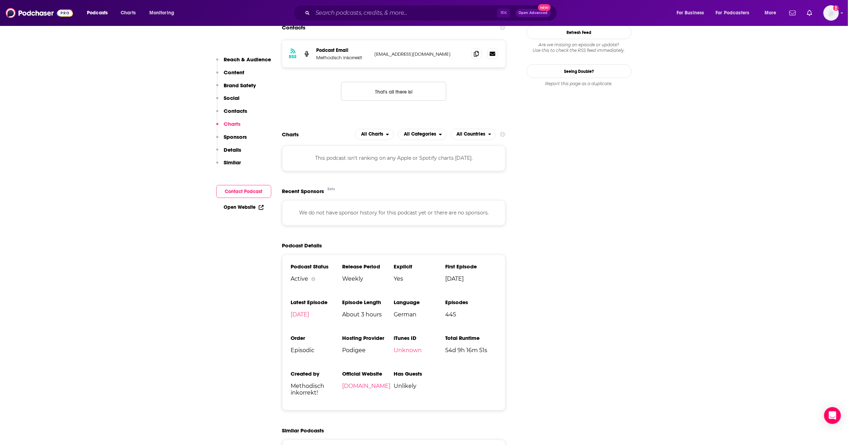
scroll to position [732, 0]
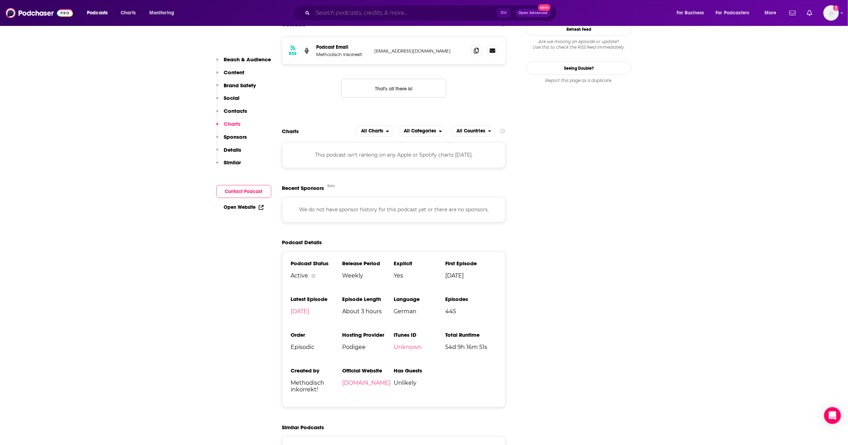
click at [364, 9] on input "Search podcasts, credits, & more..." at bounding box center [405, 12] width 184 height 11
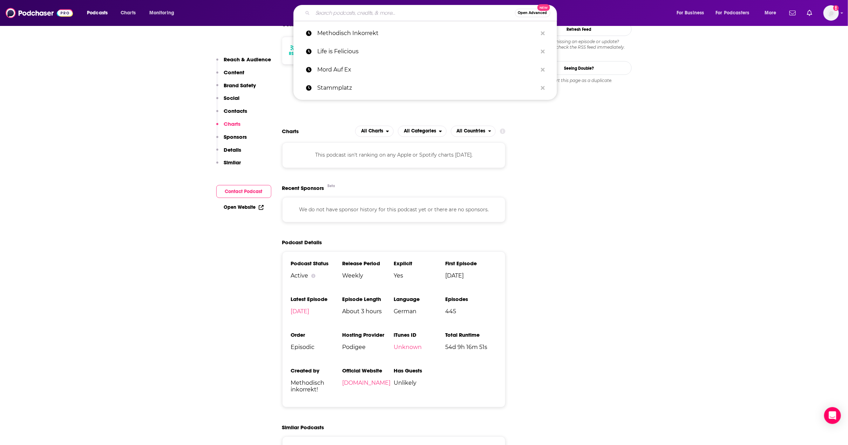
paste input "Dings & Bums"
type input "Dings & Bums"
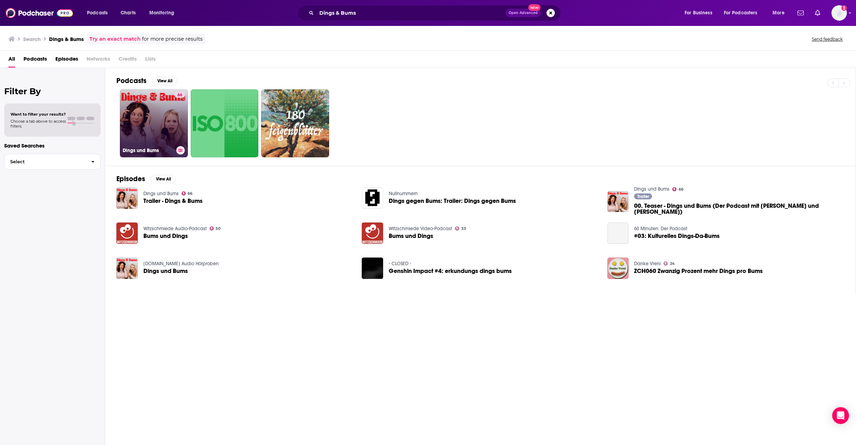
click at [151, 107] on link "66 Dings und Bums" at bounding box center [154, 123] width 68 height 68
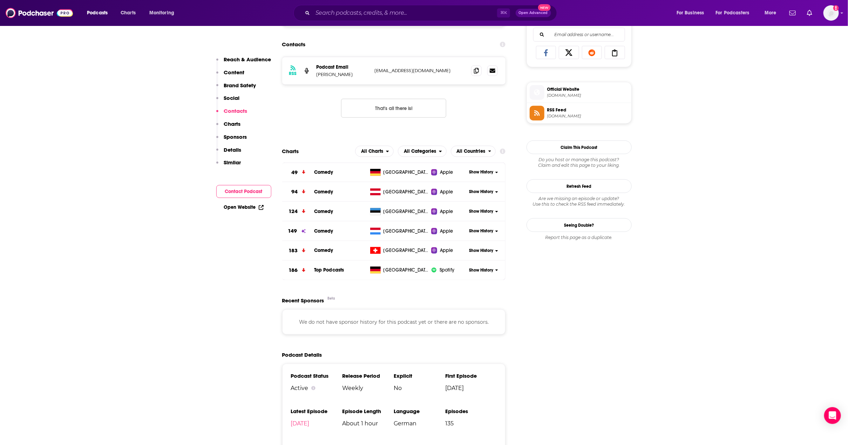
scroll to position [509, 0]
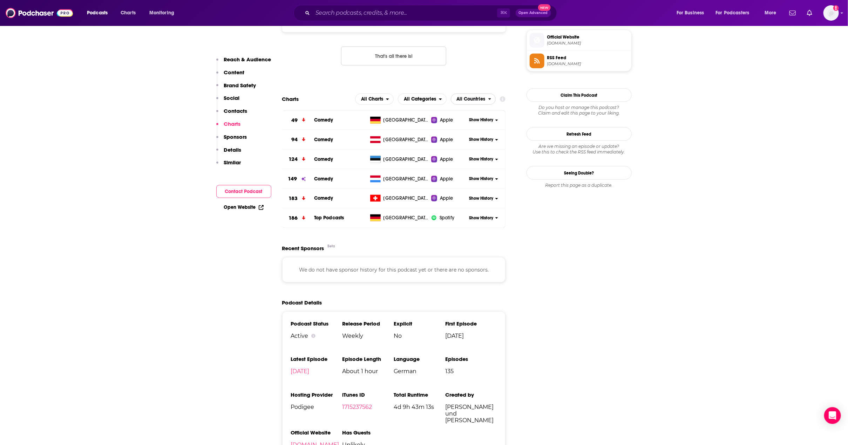
click at [478, 102] on span "All Countries" at bounding box center [471, 99] width 29 height 5
click at [472, 139] on span "[GEOGRAPHIC_DATA]" at bounding box center [478, 138] width 47 height 4
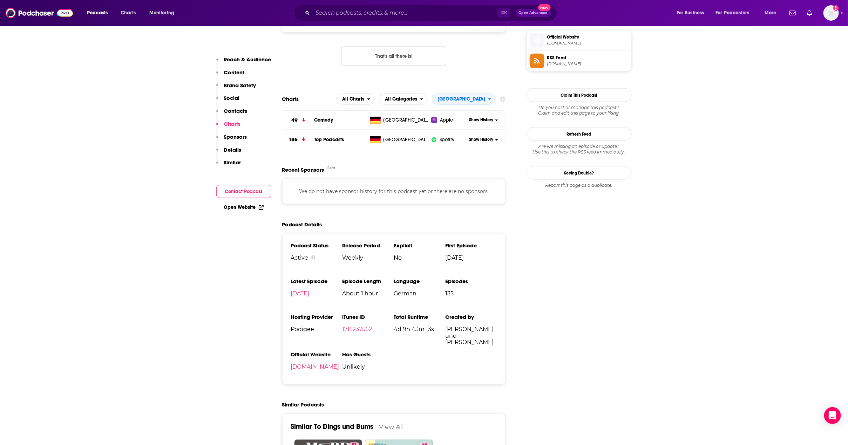
click at [500, 124] on div "Show History" at bounding box center [485, 119] width 39 height 17
click at [488, 123] on span "Show History" at bounding box center [481, 120] width 24 height 6
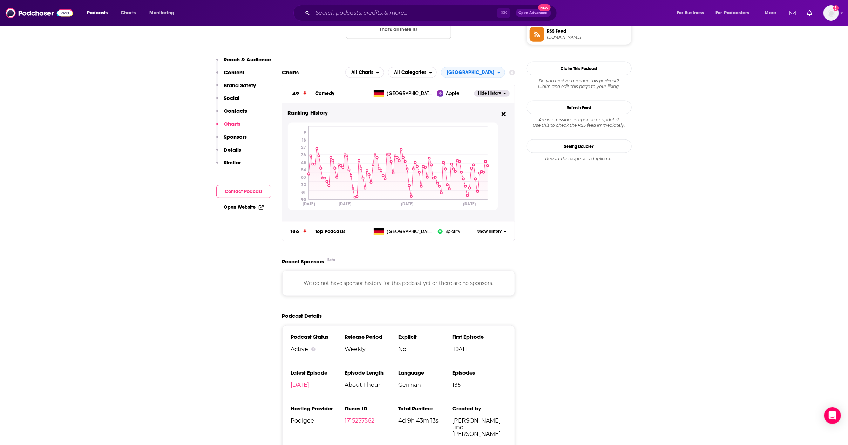
scroll to position [543, 0]
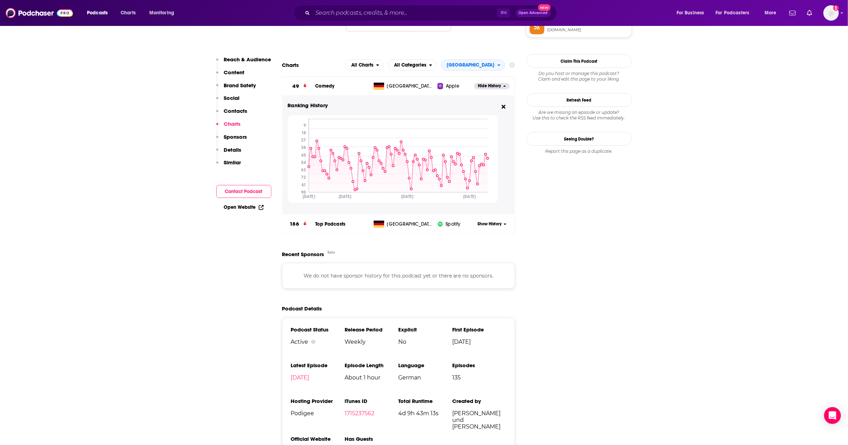
click at [450, 226] on span "Spotify" at bounding box center [453, 224] width 15 height 7
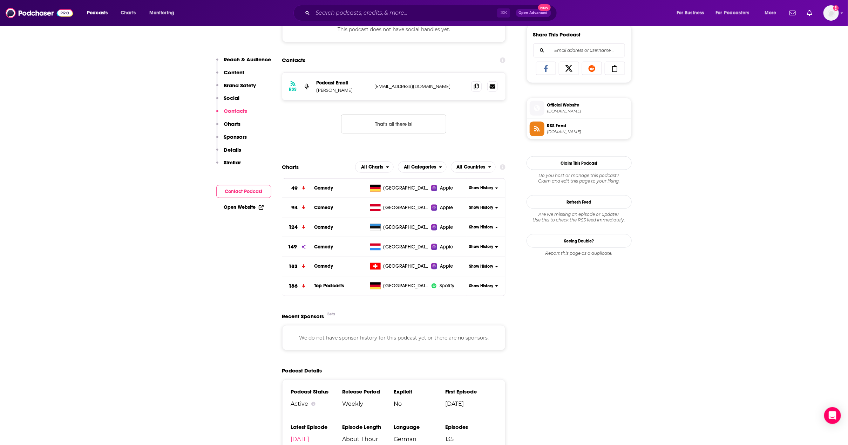
scroll to position [455, 0]
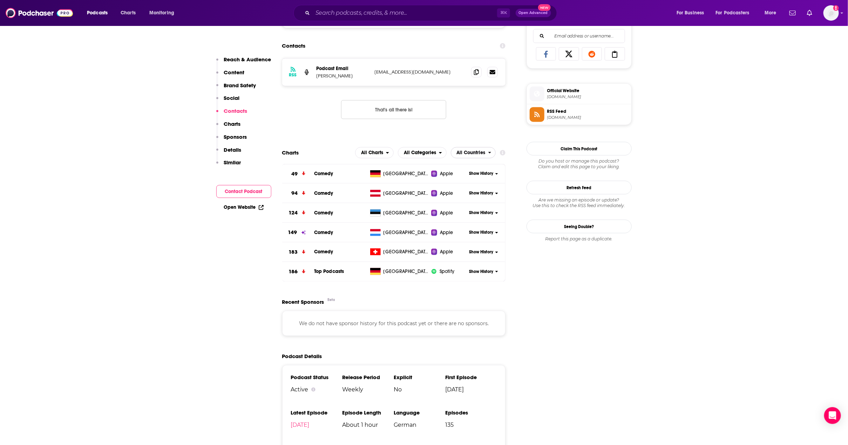
click at [467, 155] on span "All Countries" at bounding box center [471, 152] width 29 height 5
click at [479, 196] on div "[GEOGRAPHIC_DATA]" at bounding box center [478, 191] width 51 height 8
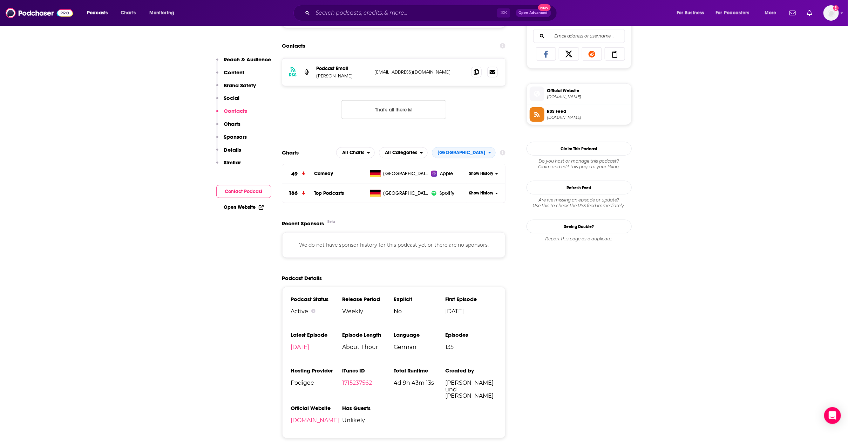
click at [406, 197] on div "[GEOGRAPHIC_DATA]" at bounding box center [399, 193] width 64 height 7
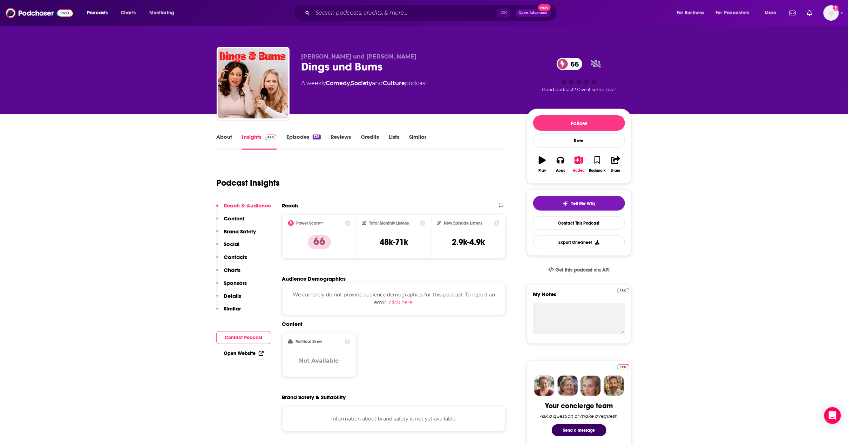
scroll to position [526, 0]
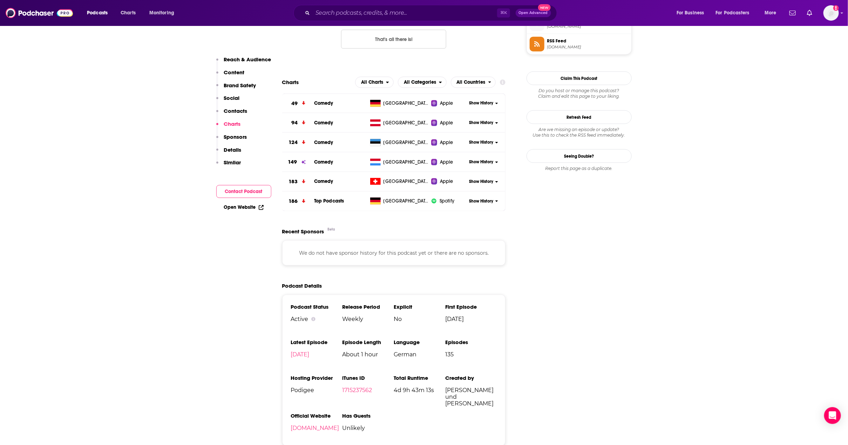
click at [492, 204] on span "Show History" at bounding box center [481, 201] width 24 height 6
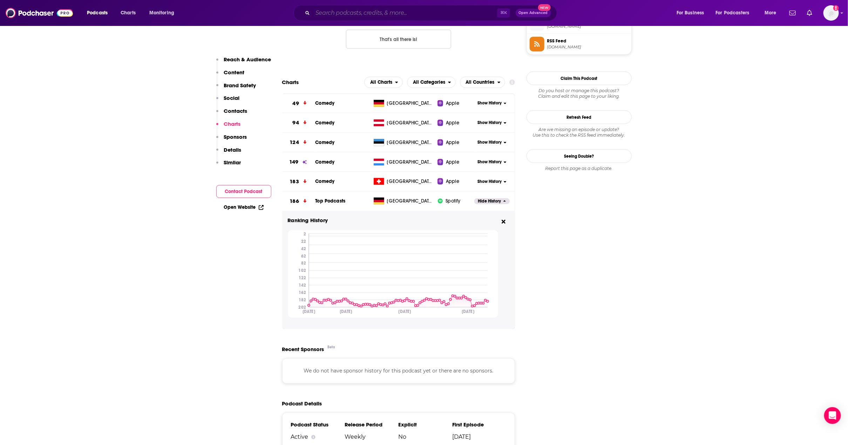
click at [378, 15] on input "Search podcasts, credits, & more..." at bounding box center [405, 12] width 184 height 11
paste input "Das Wunder Frau"
type input "Das Wunder Frau"
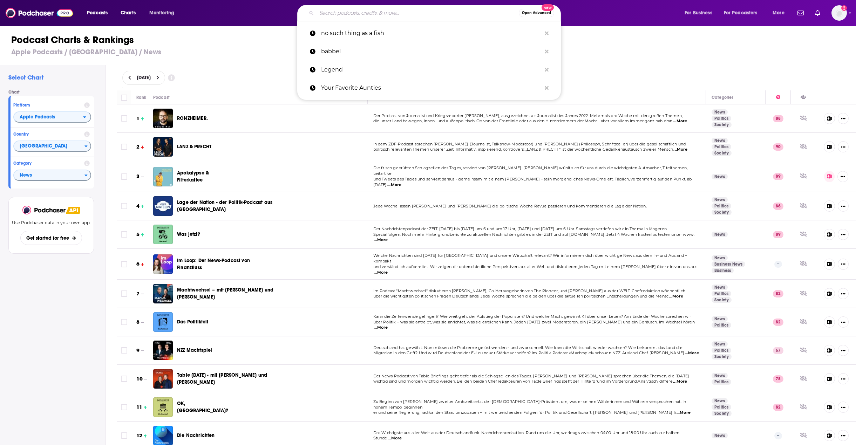
click at [356, 16] on input "Search podcasts, credits, & more..." at bounding box center [417, 12] width 202 height 11
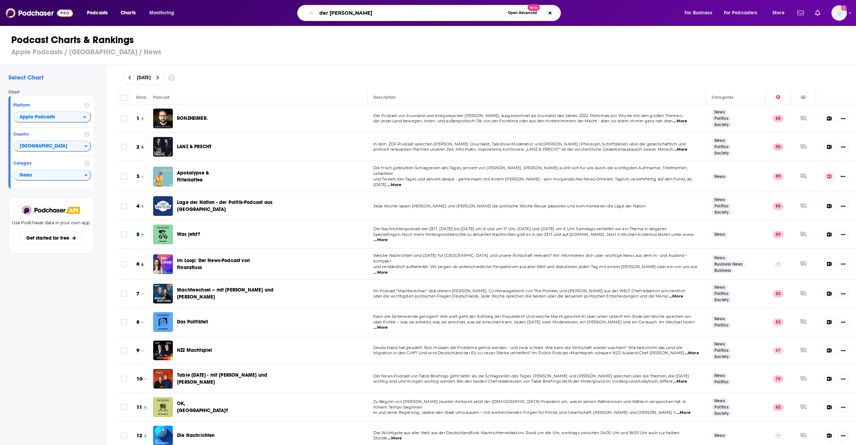
type input "der sophie passmann"
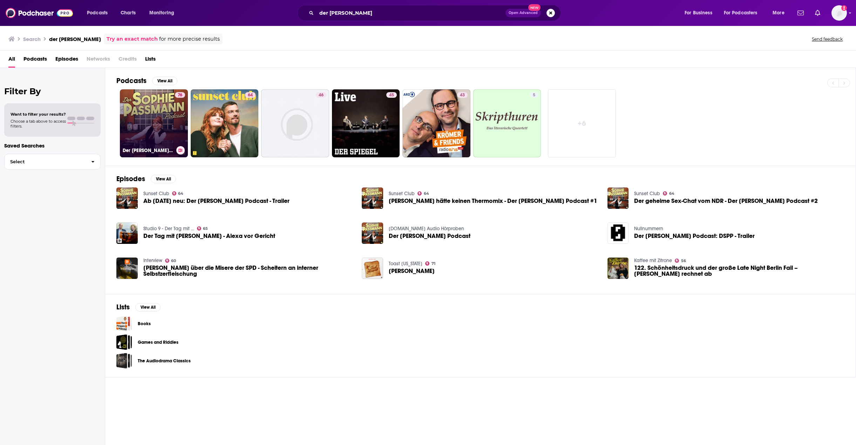
click at [132, 122] on link "76 Der Sophie Passmann Podcast" at bounding box center [154, 123] width 68 height 68
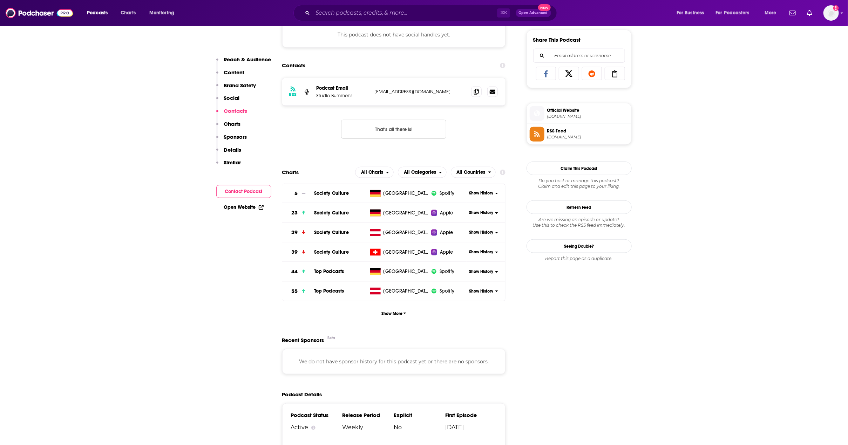
click at [235, 126] on p "Charts" at bounding box center [232, 124] width 17 height 7
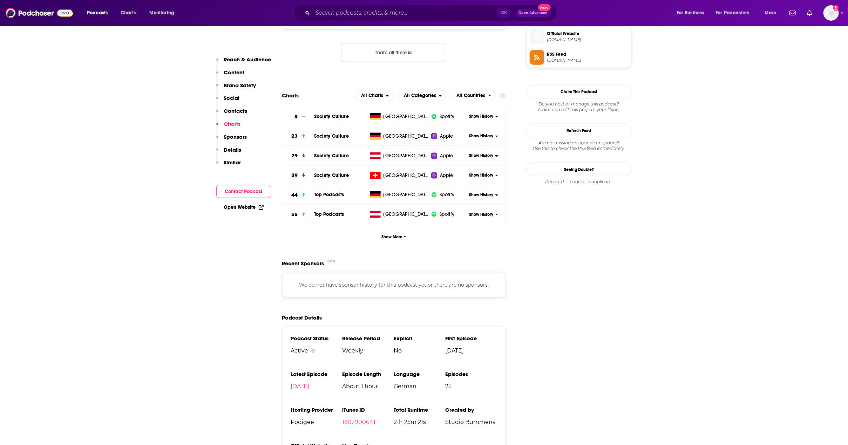
scroll to position [514, 0]
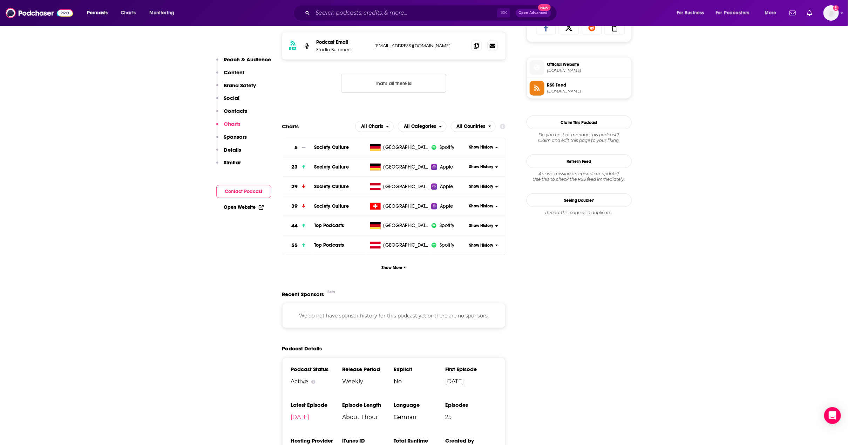
scroll to position [476, 0]
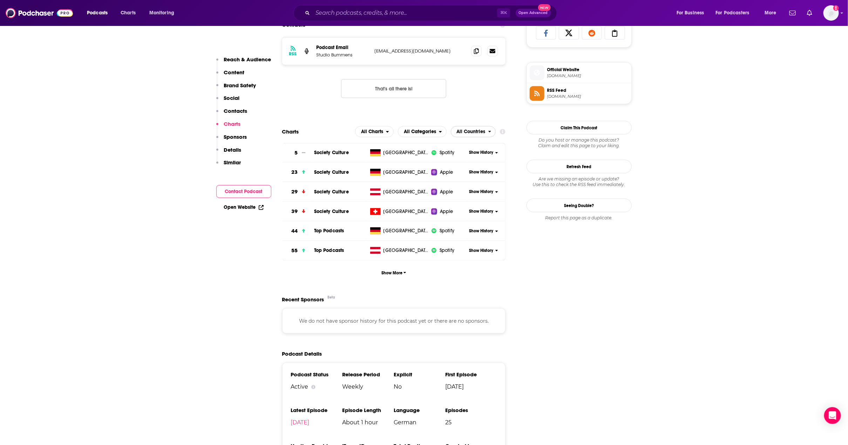
click at [475, 134] on span "All Countries" at bounding box center [471, 131] width 29 height 5
click at [469, 170] on div "[GEOGRAPHIC_DATA]" at bounding box center [478, 170] width 51 height 8
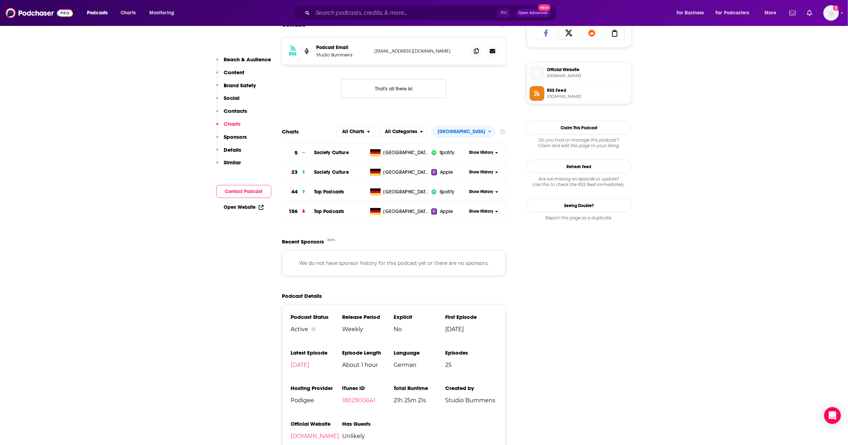
click at [346, 15] on input "Search podcasts, credits, & more..." at bounding box center [405, 12] width 184 height 11
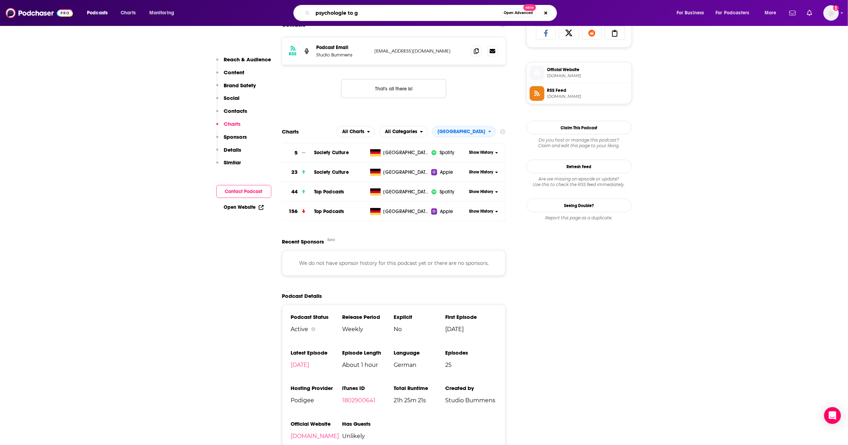
type input "psychologie to go"
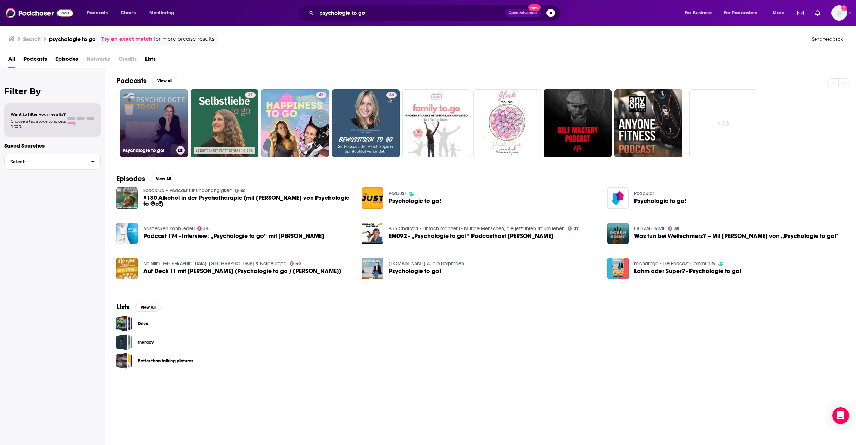
click at [153, 120] on link "Psychologie to go!" at bounding box center [154, 123] width 68 height 68
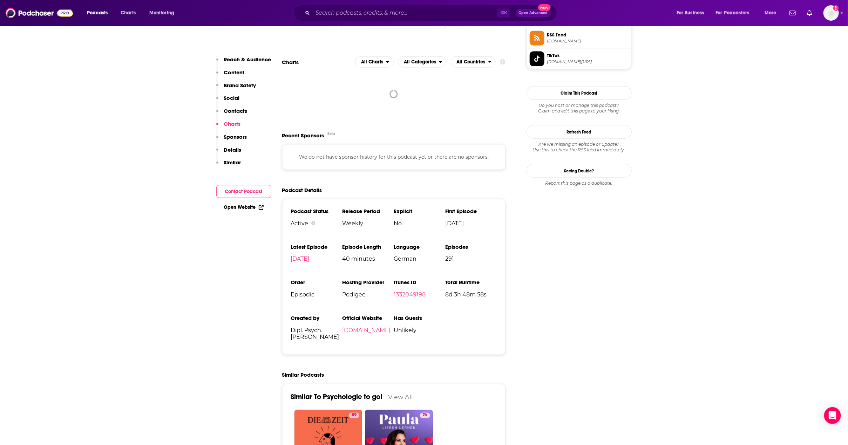
scroll to position [461, 0]
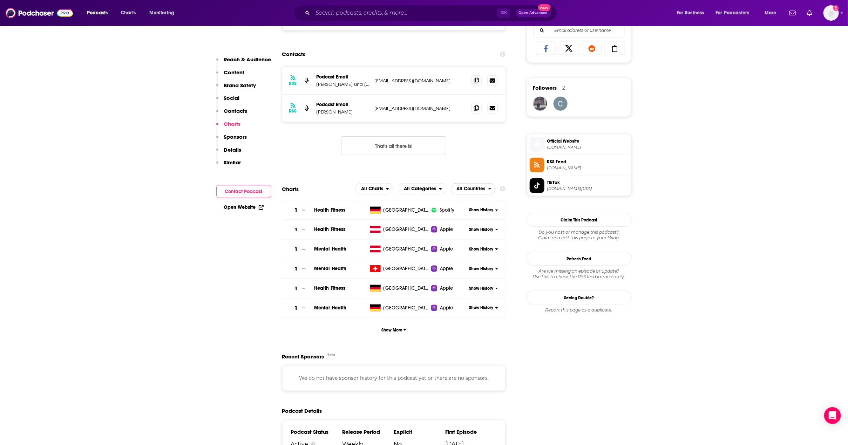
click at [478, 191] on span "All Countries" at bounding box center [471, 188] width 29 height 5
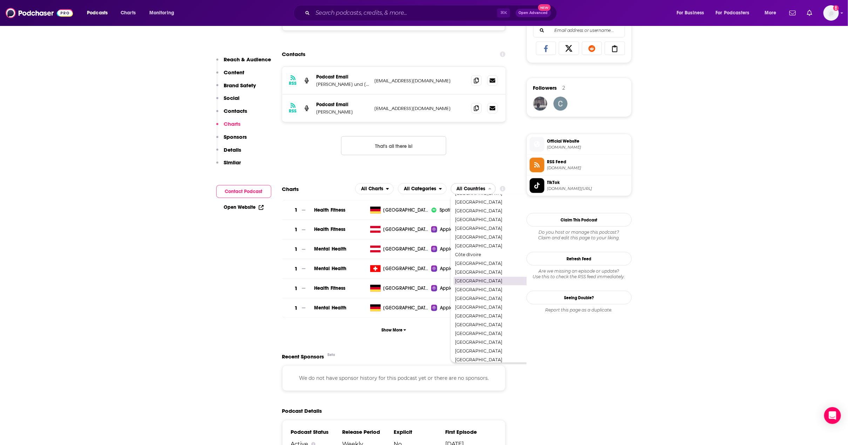
scroll to position [58, 0]
click at [472, 286] on span "[GEOGRAPHIC_DATA]" at bounding box center [503, 283] width 97 height 4
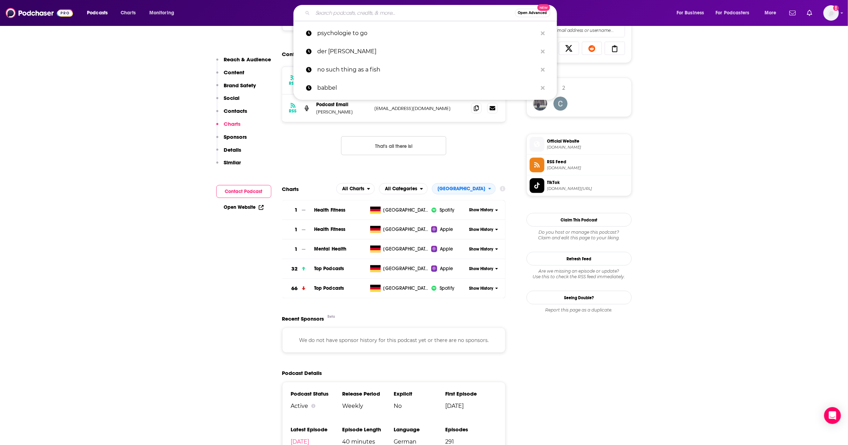
click at [354, 16] on input "Search podcasts, credits, & more..." at bounding box center [414, 12] width 202 height 11
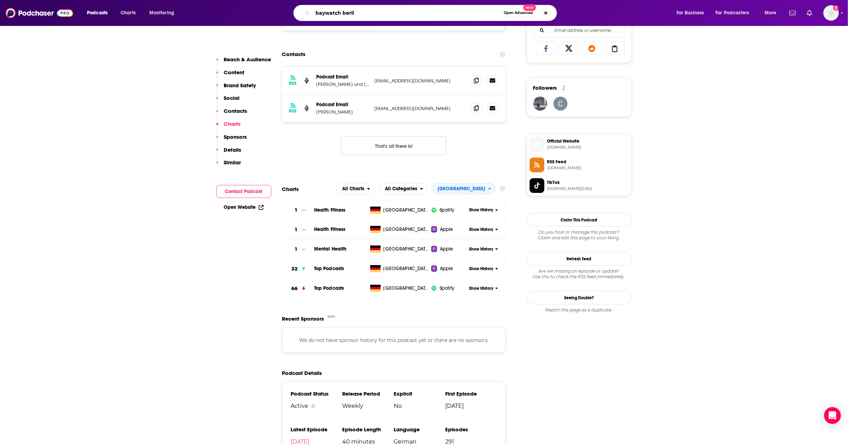
type input "baywatch berlin"
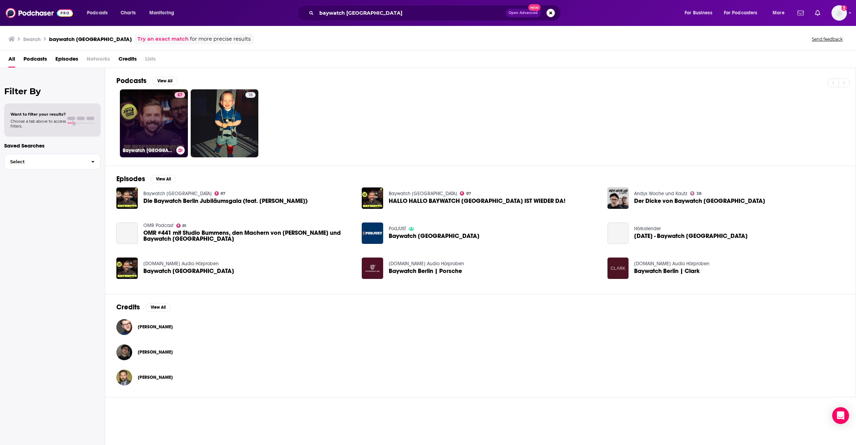
click at [143, 116] on link "87 Baywatch Berlin" at bounding box center [154, 123] width 68 height 68
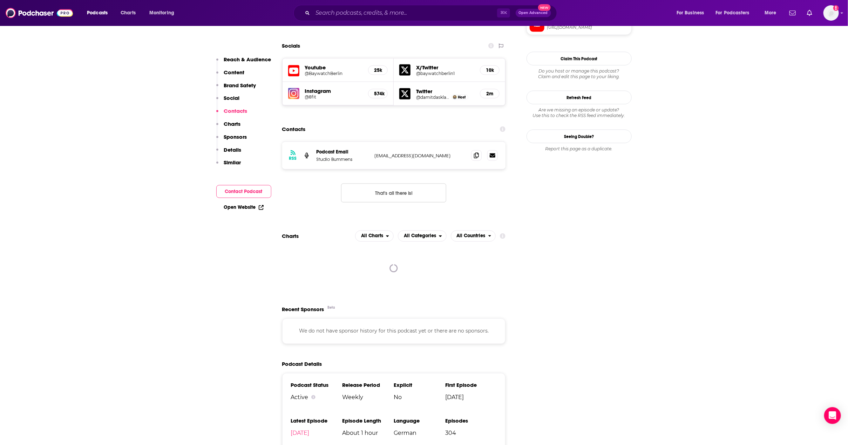
scroll to position [775, 0]
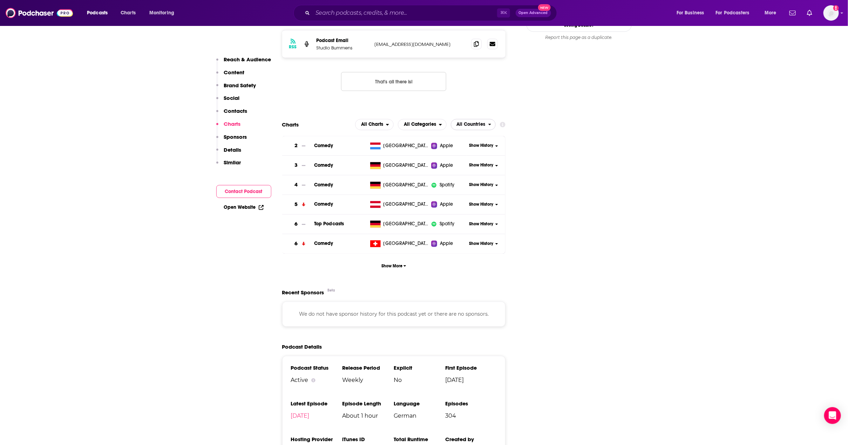
click at [481, 122] on span "All Countries" at bounding box center [471, 124] width 29 height 5
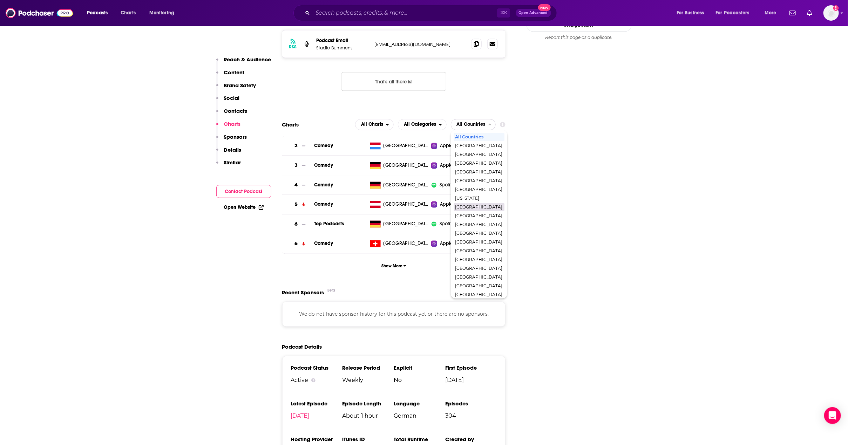
click at [463, 205] on span "[GEOGRAPHIC_DATA]" at bounding box center [478, 207] width 47 height 4
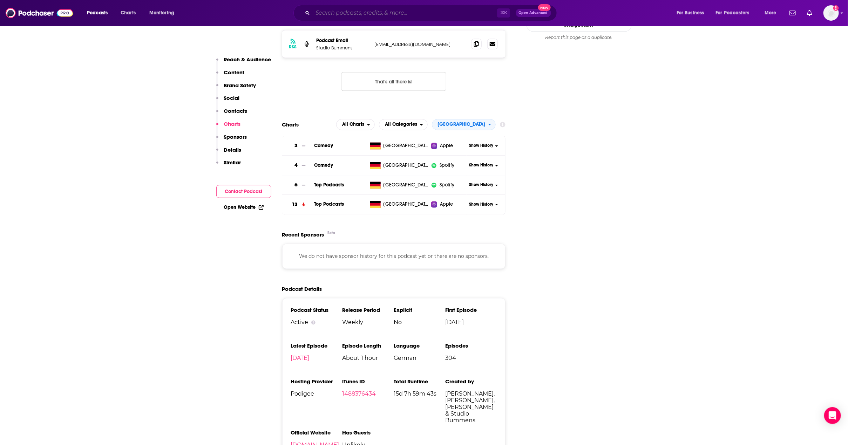
click at [411, 13] on input "Search podcasts, credits, & more..." at bounding box center [405, 12] width 184 height 11
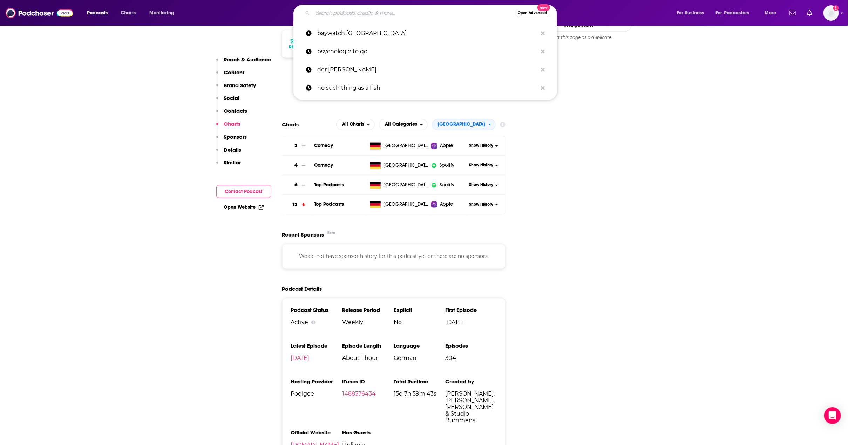
paste input "Mordlust"
type input "Mordlust"
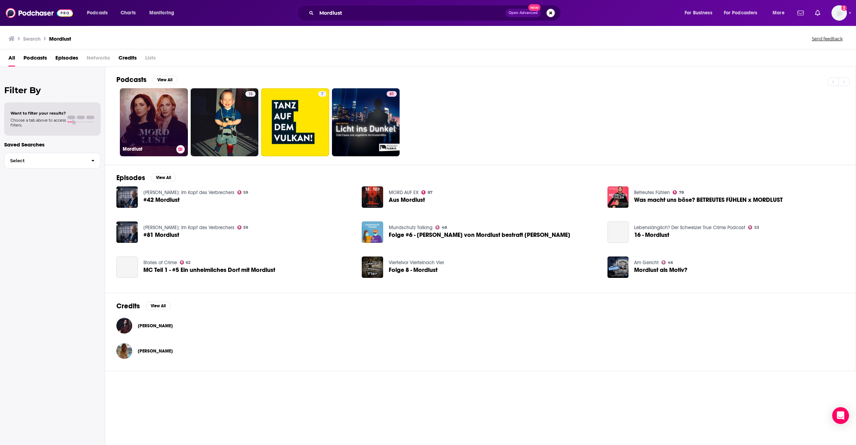
click at [145, 106] on link "Mordlust" at bounding box center [154, 122] width 68 height 68
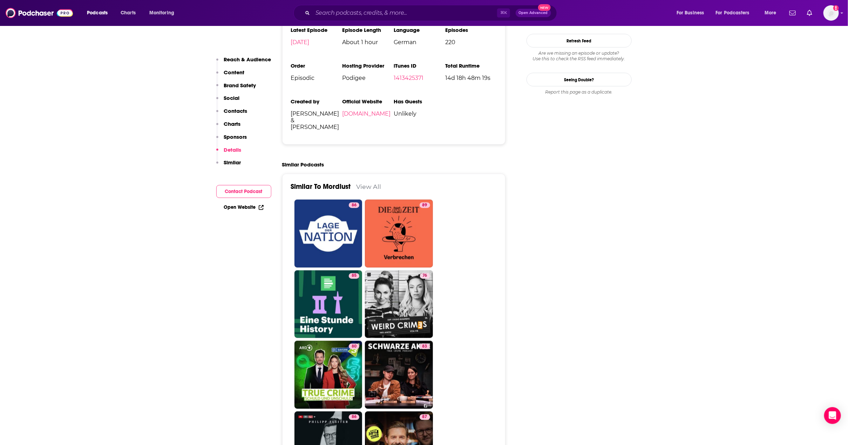
scroll to position [487, 0]
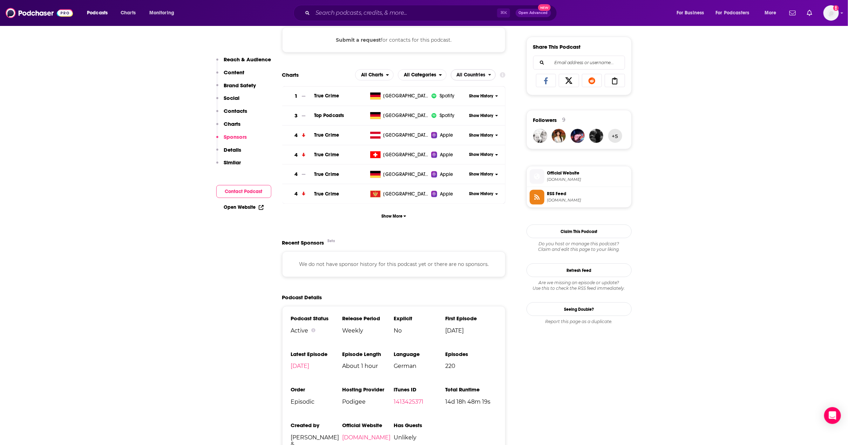
click at [485, 77] on span "All Countries" at bounding box center [471, 75] width 29 height 5
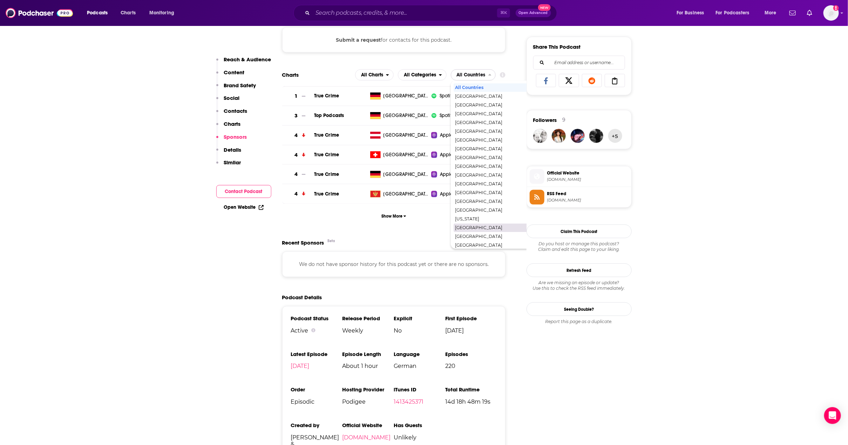
click at [473, 228] on span "[GEOGRAPHIC_DATA]" at bounding box center [503, 228] width 97 height 4
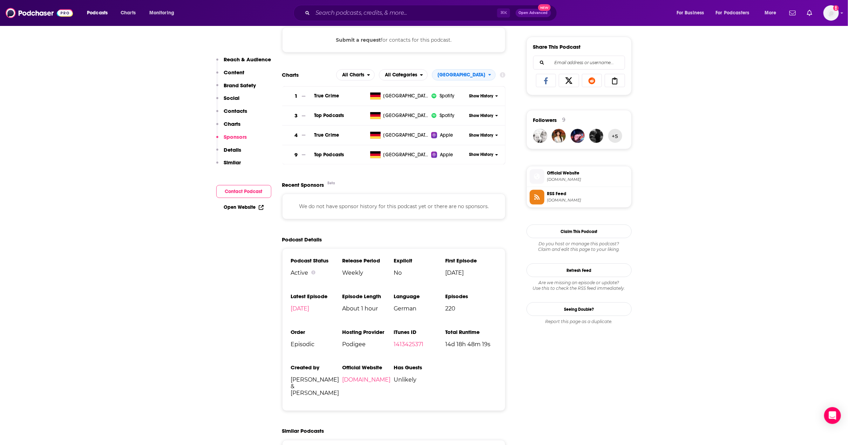
click at [330, 14] on input "Search podcasts, credits, & more..." at bounding box center [405, 12] width 184 height 11
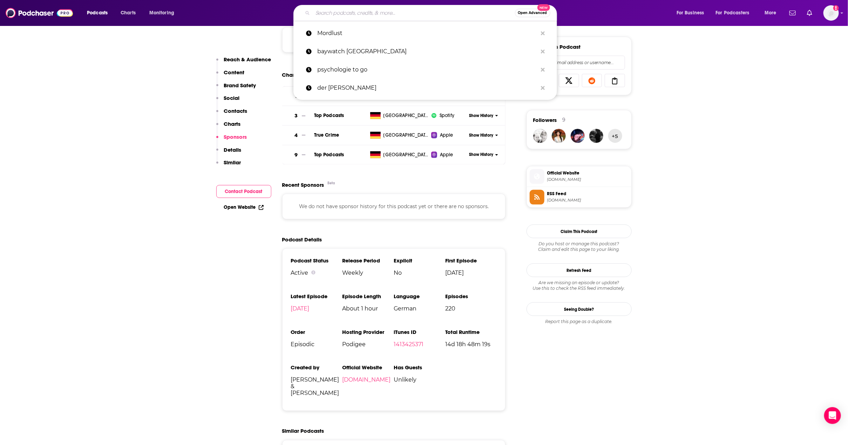
paste input "Copa TS"
type input "Copa TS"
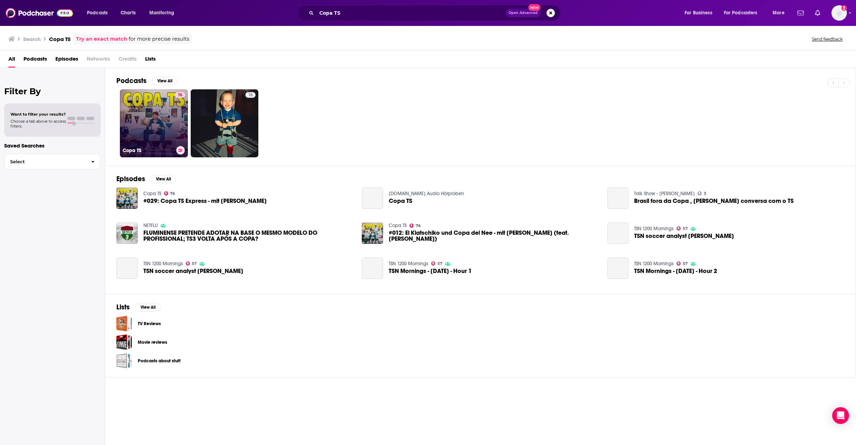
click at [161, 124] on link "76 Copa TS" at bounding box center [154, 123] width 68 height 68
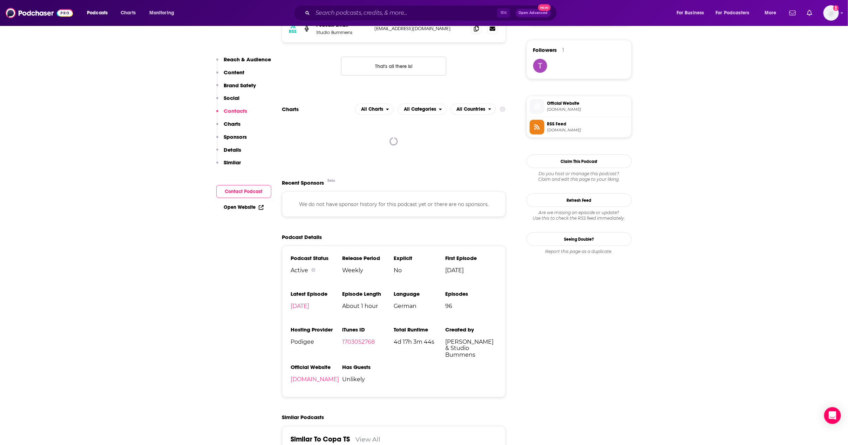
scroll to position [542, 0]
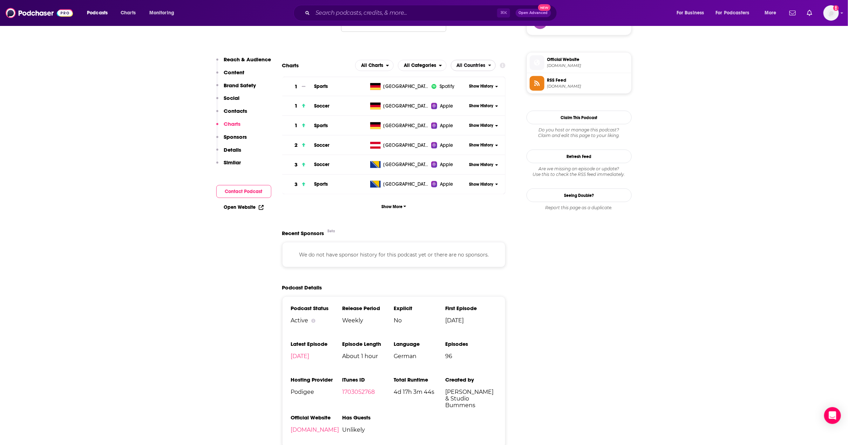
click at [481, 68] on span "All Countries" at bounding box center [471, 65] width 29 height 5
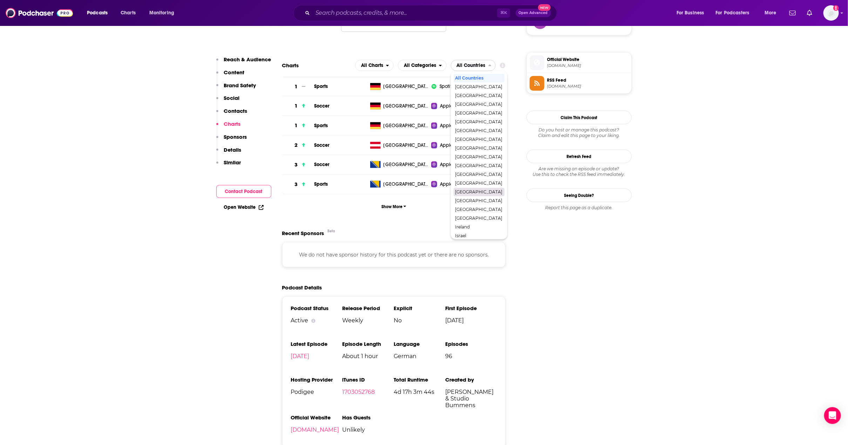
click at [475, 196] on div "[GEOGRAPHIC_DATA]" at bounding box center [478, 192] width 51 height 8
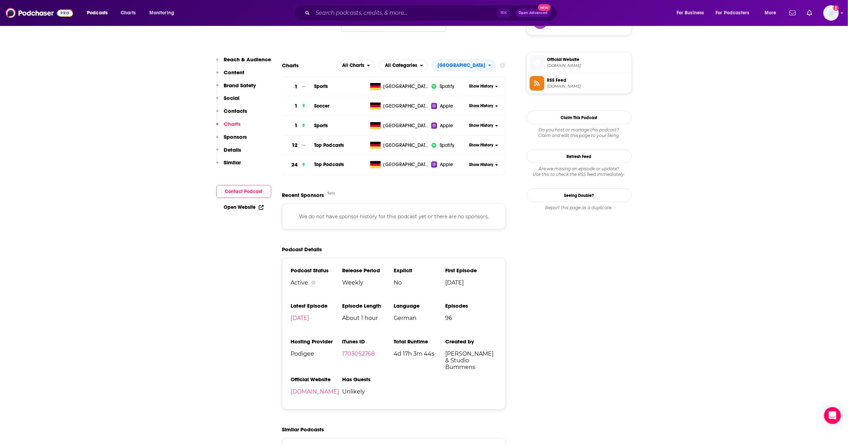
click at [381, 9] on input "Search podcasts, credits, & more..." at bounding box center [405, 12] width 184 height 11
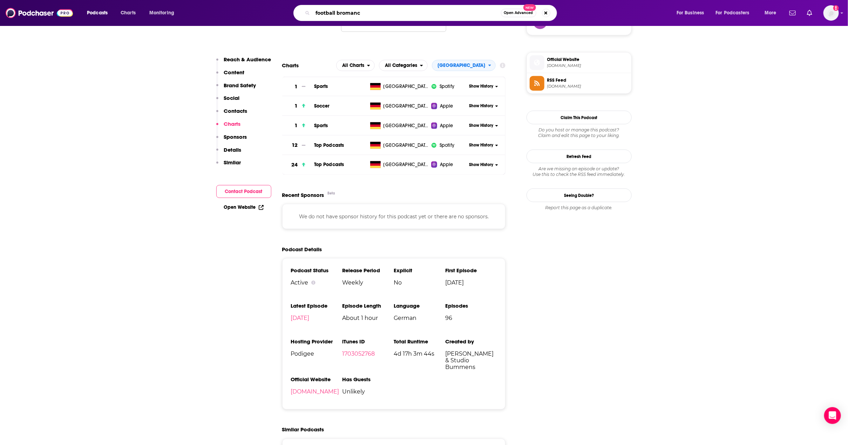
type input "football bromance"
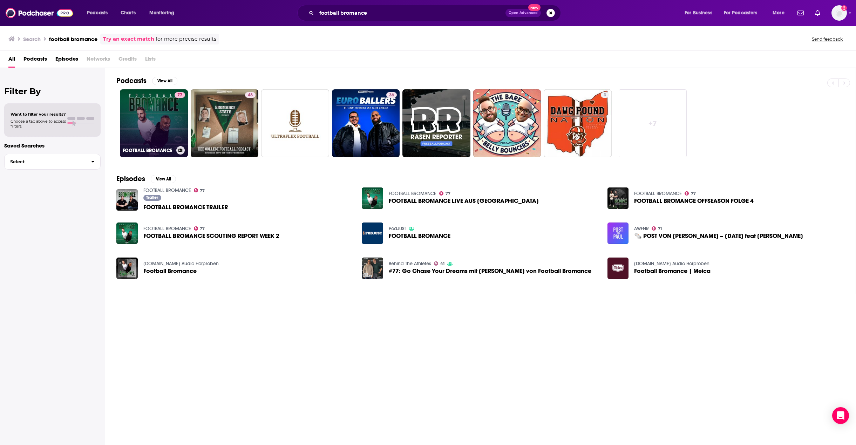
click at [160, 109] on link "77 FOOTBALL BROMANCE" at bounding box center [154, 123] width 68 height 68
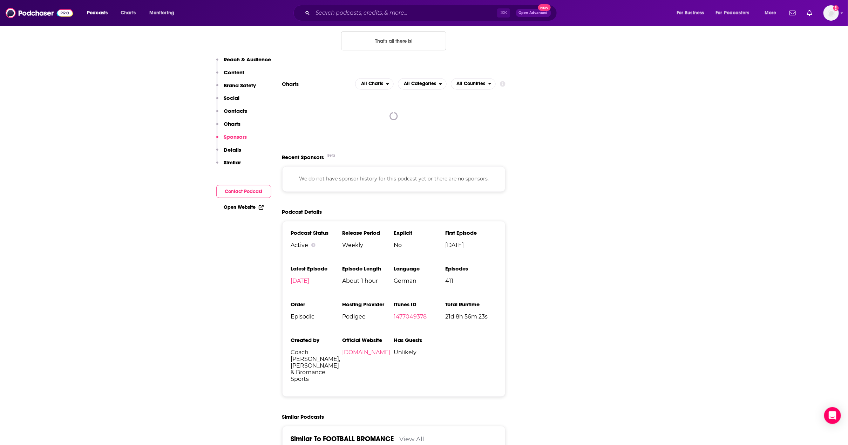
scroll to position [765, 0]
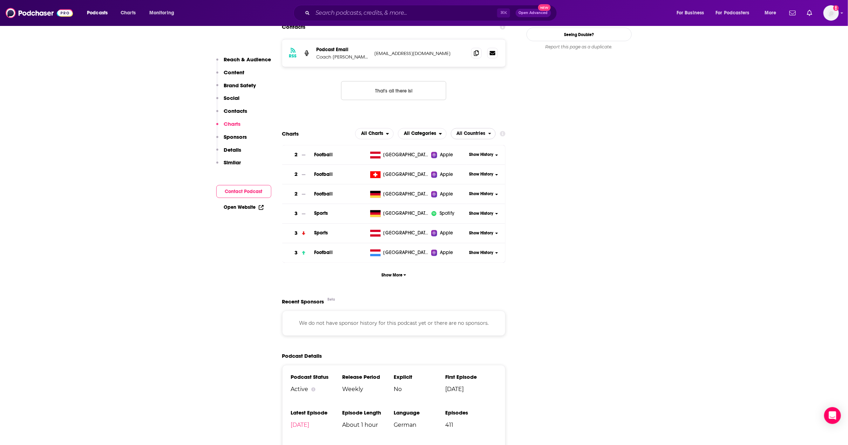
click at [476, 131] on span "All Countries" at bounding box center [471, 133] width 29 height 5
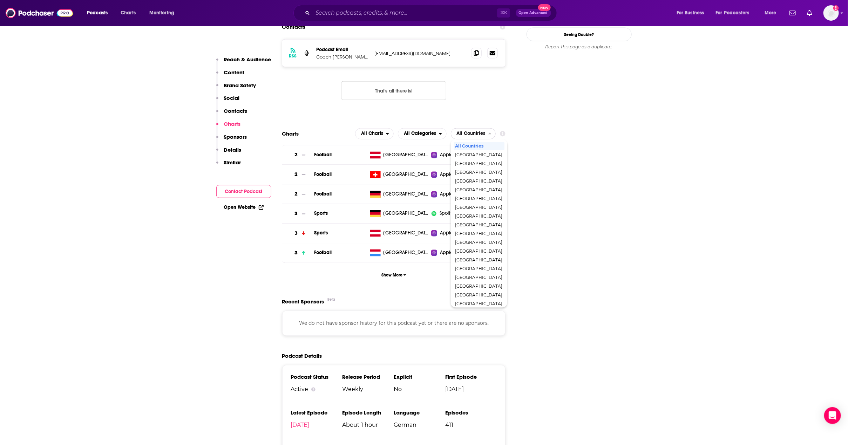
click at [476, 131] on span "All Countries" at bounding box center [471, 133] width 29 height 5
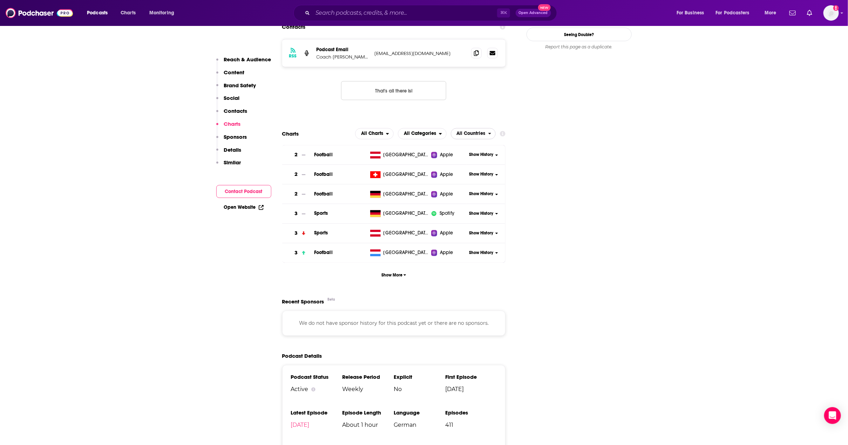
click at [478, 131] on span "All Countries" at bounding box center [471, 133] width 29 height 5
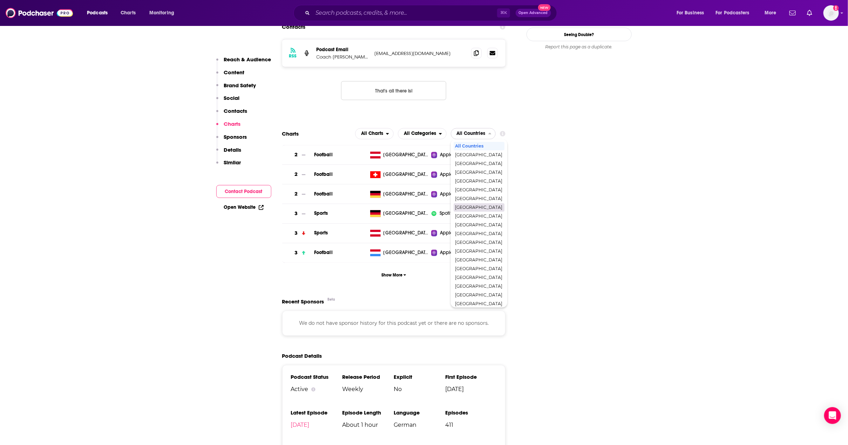
click at [477, 206] on span "[GEOGRAPHIC_DATA]" at bounding box center [478, 208] width 47 height 4
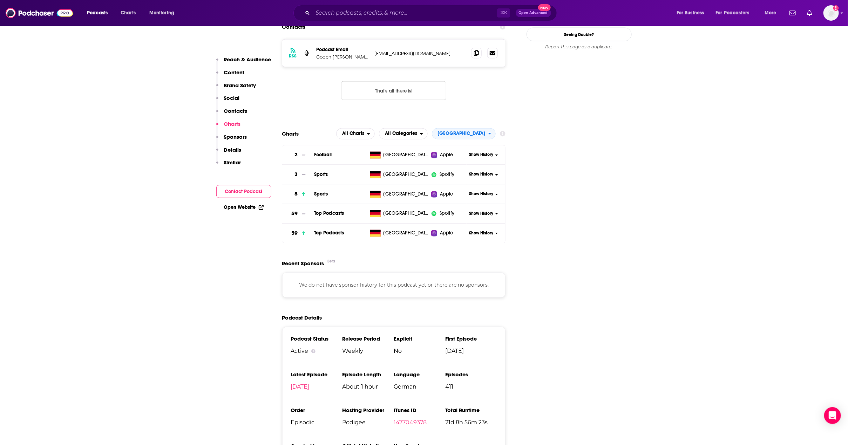
click at [403, 13] on input "Search podcasts, credits, & more..." at bounding box center [405, 12] width 184 height 11
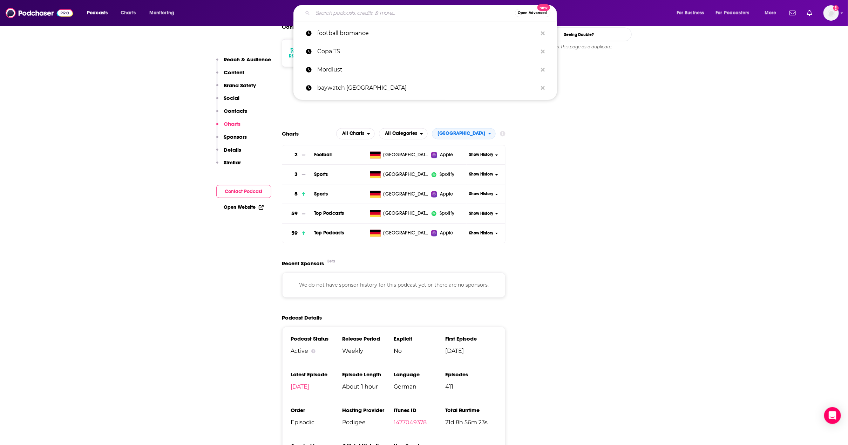
paste input "Geschichten aus der Geschichte"
type input "Geschichten aus der Geschichte"
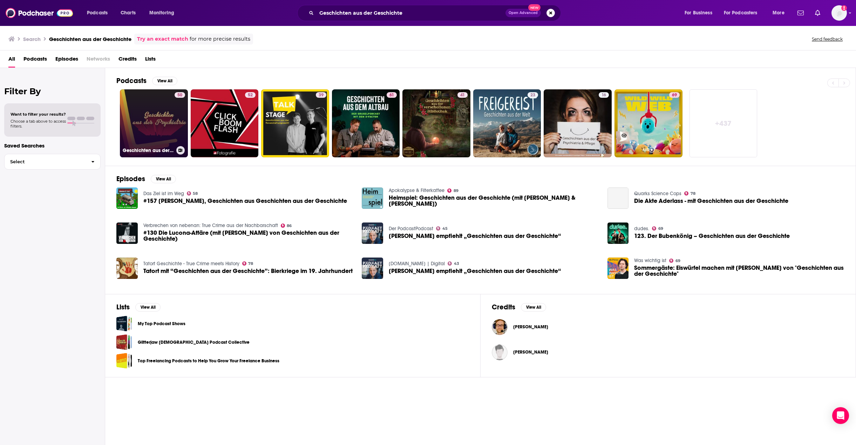
click at [141, 107] on link "50 Geschichten aus der Psychiatrie" at bounding box center [154, 123] width 68 height 68
click at [81, 274] on div "Filter By Want to filter your results? Choose a tab above to access filters. Sa…" at bounding box center [52, 290] width 105 height 445
click at [170, 268] on span "Tatort mit “Geschichten aus der Geschichte”: Bierkriege im 19. Jahrhundert" at bounding box center [247, 271] width 209 height 6
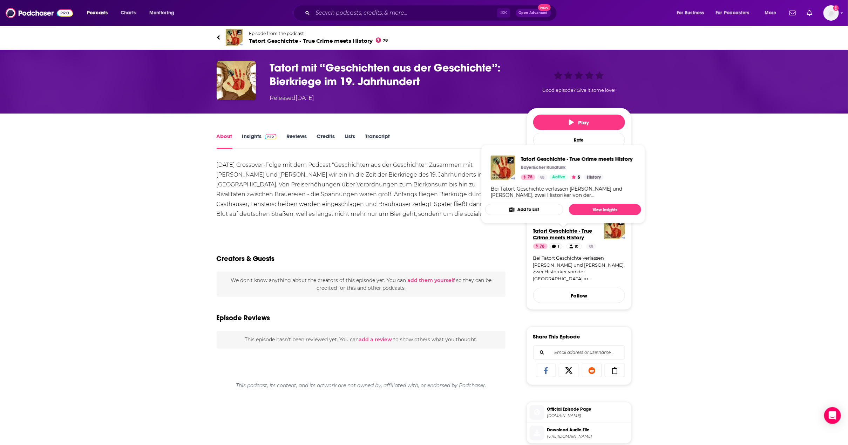
click at [549, 233] on span "Tatort Geschichte - True Crime meets History" at bounding box center [562, 233] width 59 height 13
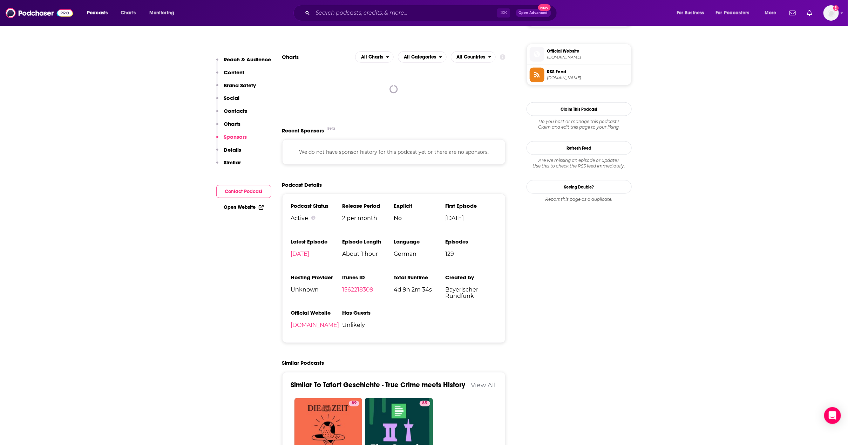
scroll to position [464, 0]
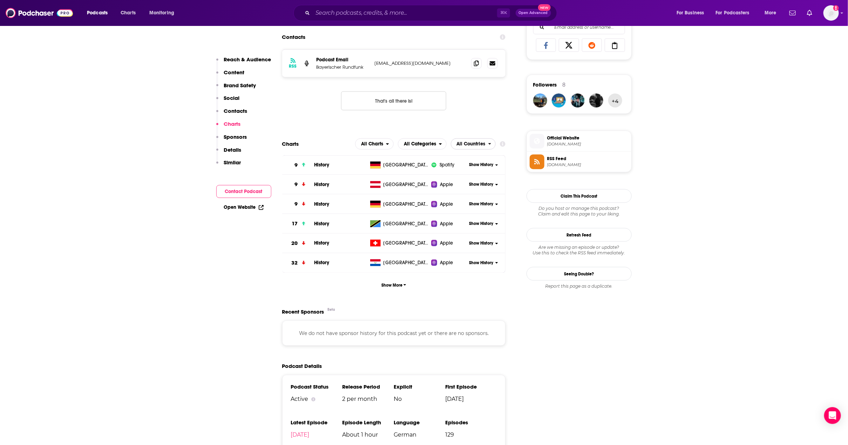
click at [474, 145] on span "All Countries" at bounding box center [471, 144] width 29 height 5
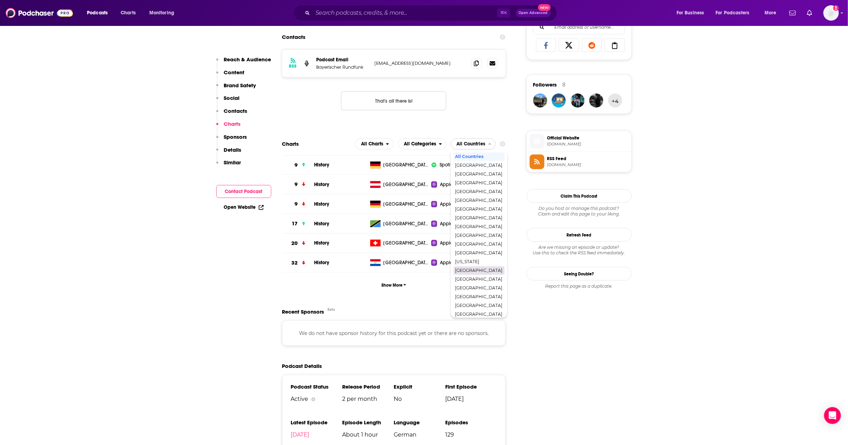
click at [473, 272] on span "[GEOGRAPHIC_DATA]" at bounding box center [478, 270] width 47 height 4
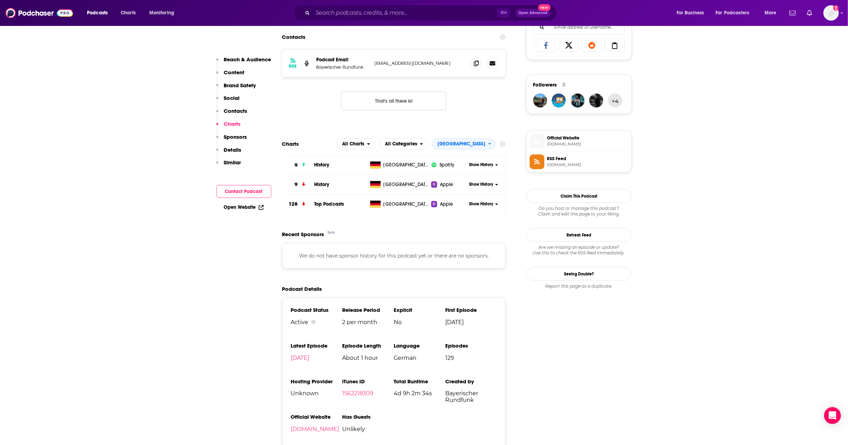
click at [295, 208] on h3 "128" at bounding box center [292, 204] width 9 height 8
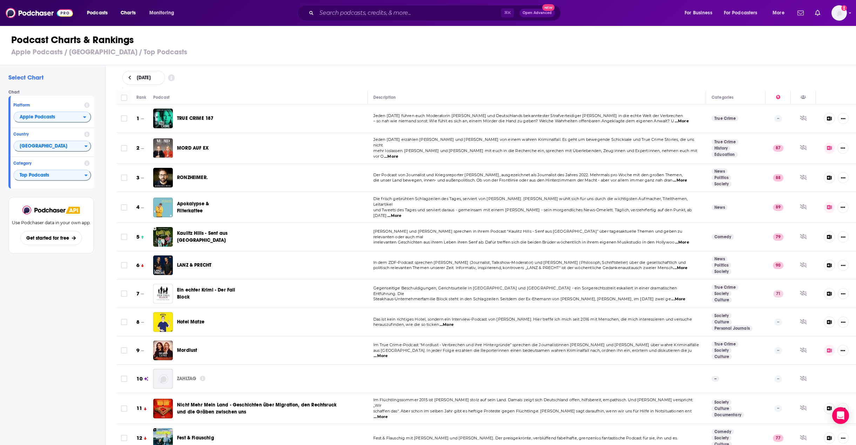
click at [69, 368] on div "Select Chart Chart Platform Apple Podcasts Country [GEOGRAPHIC_DATA] Category T…" at bounding box center [52, 275] width 105 height 420
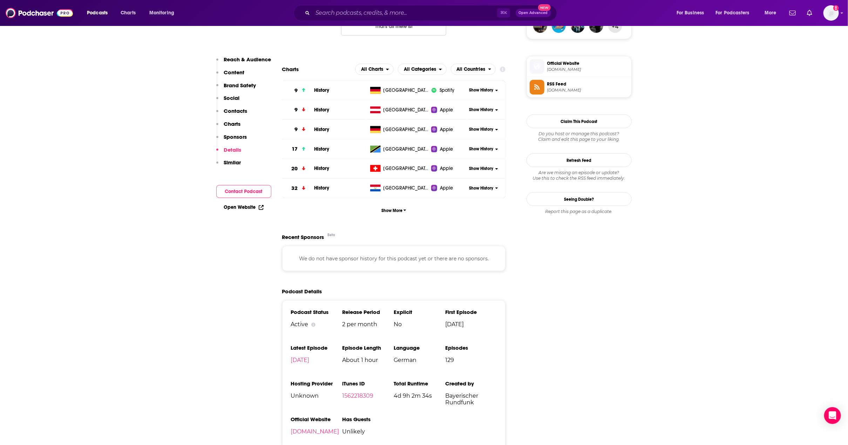
scroll to position [508, 0]
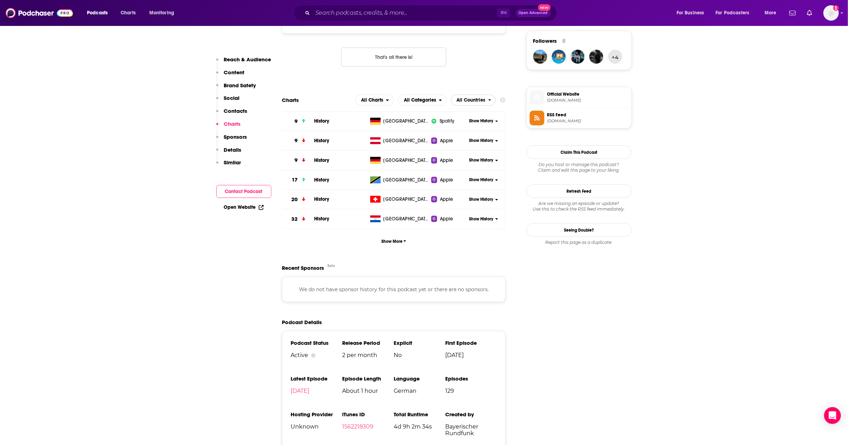
click at [484, 103] on span "All Countries" at bounding box center [471, 100] width 29 height 5
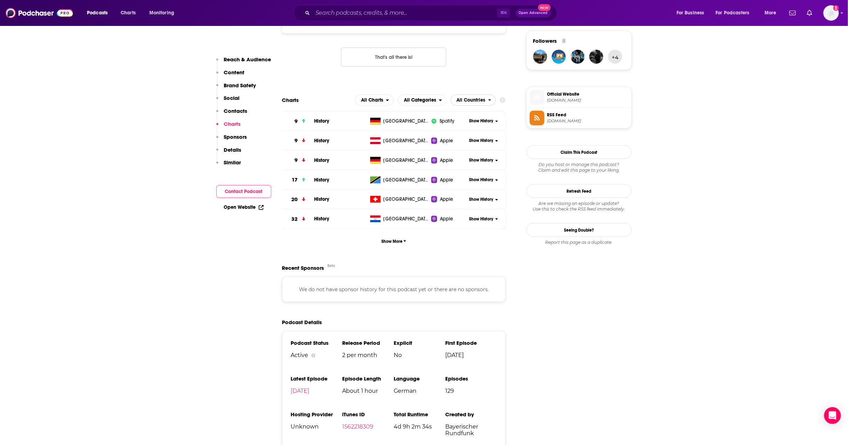
click at [484, 102] on span "All Countries" at bounding box center [471, 100] width 29 height 5
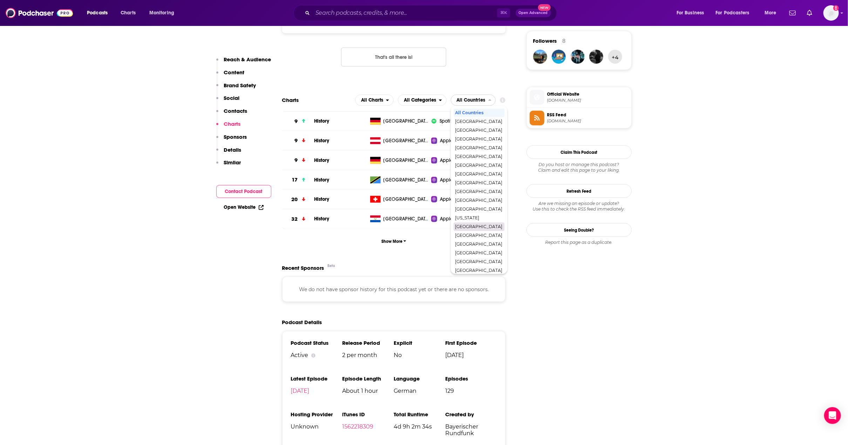
click at [474, 229] on span "[GEOGRAPHIC_DATA]" at bounding box center [478, 227] width 47 height 4
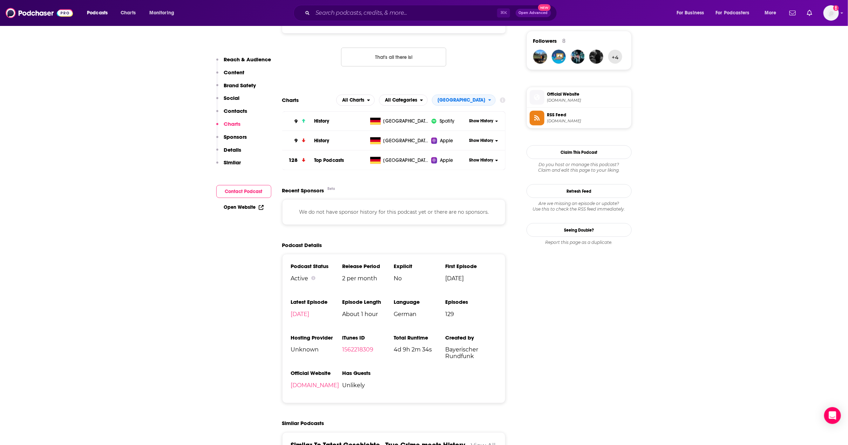
click at [333, 163] on span "Top Podcasts" at bounding box center [329, 160] width 30 height 6
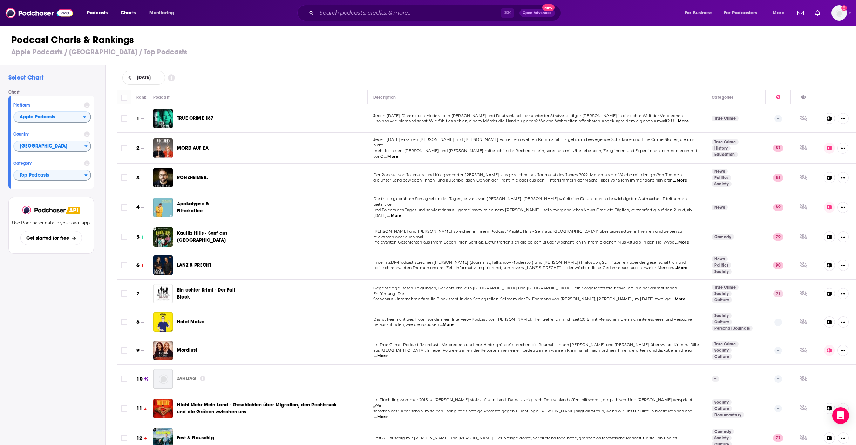
click at [151, 79] on span "[DATE]" at bounding box center [144, 77] width 14 height 5
select select "8"
click at [171, 121] on button "4" at bounding box center [172, 120] width 10 height 10
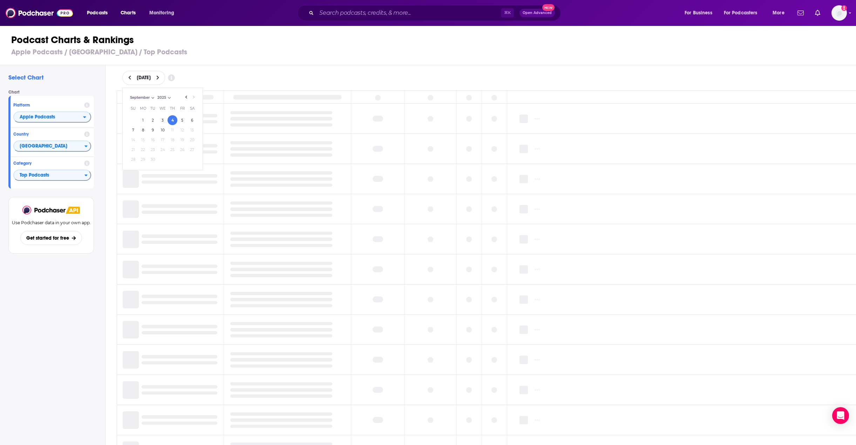
click at [69, 356] on div "Select Chart Chart Platform Apple Podcasts Country [GEOGRAPHIC_DATA] Category T…" at bounding box center [52, 275] width 105 height 420
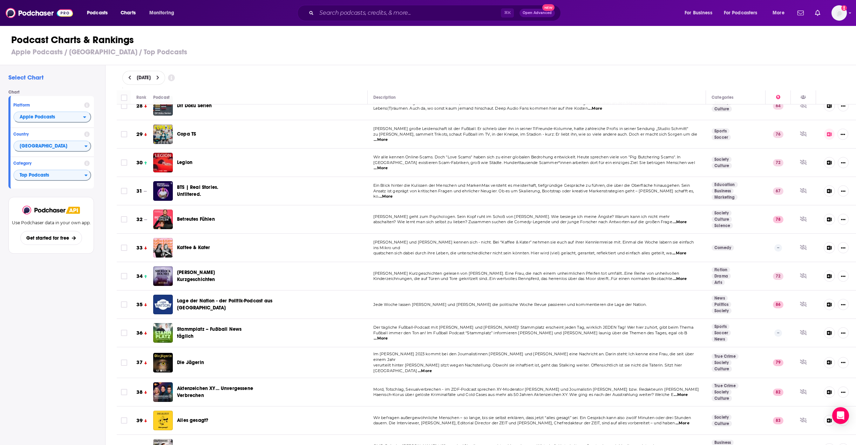
scroll to position [449, 0]
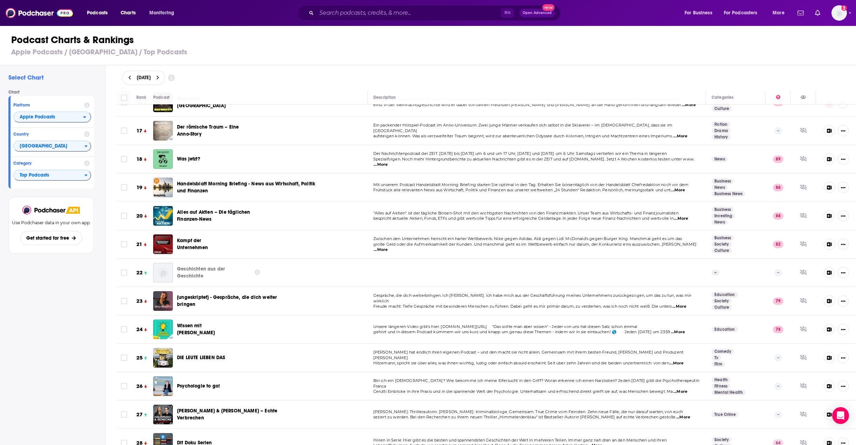
click at [35, 307] on div "Select Chart Chart Platform Apple Podcasts Country [GEOGRAPHIC_DATA] Category T…" at bounding box center [52, 275] width 105 height 420
click at [68, 118] on span "Apple Podcasts" at bounding box center [48, 117] width 69 height 12
click at [34, 139] on span "Spotify" at bounding box center [52, 138] width 69 height 4
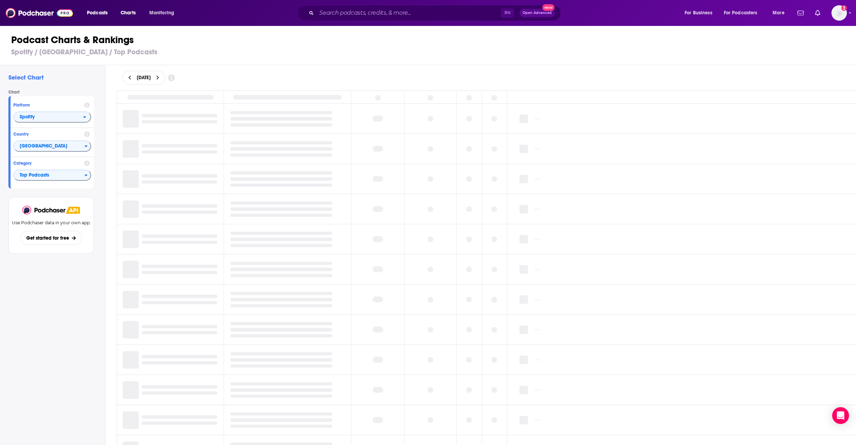
click at [43, 323] on div "Select Chart Chart Platform Spotify Country United States Category Top Podcasts…" at bounding box center [52, 275] width 105 height 420
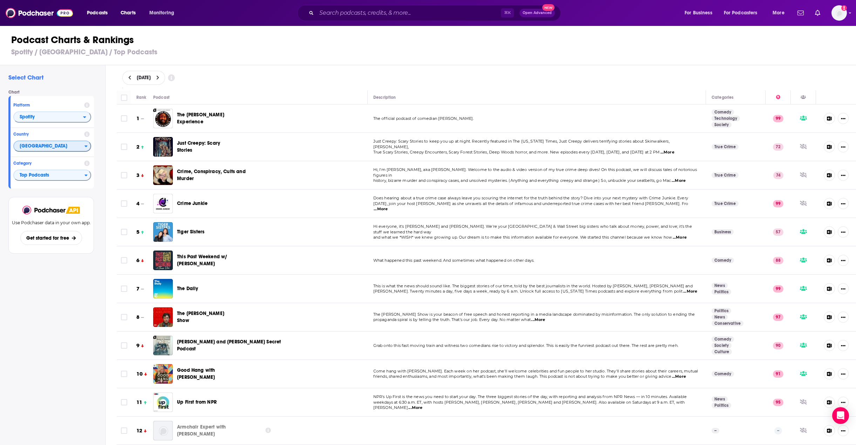
click at [69, 150] on span "[GEOGRAPHIC_DATA]" at bounding box center [49, 147] width 70 height 12
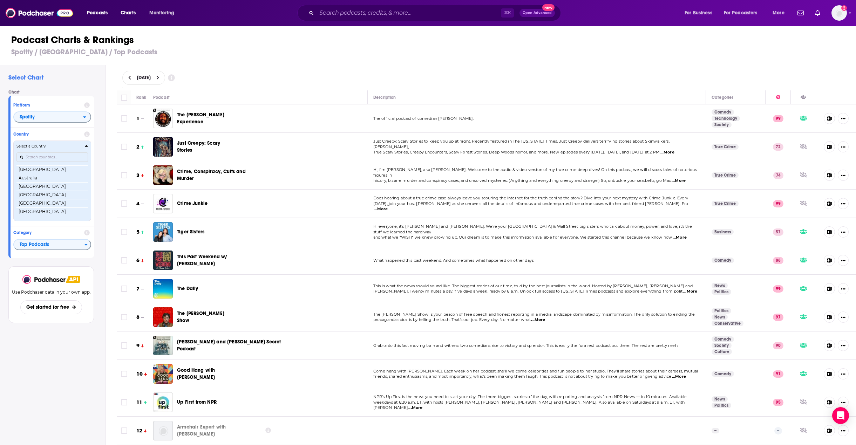
scroll to position [166, 0]
click at [50, 157] on input "Countries" at bounding box center [51, 156] width 71 height 9
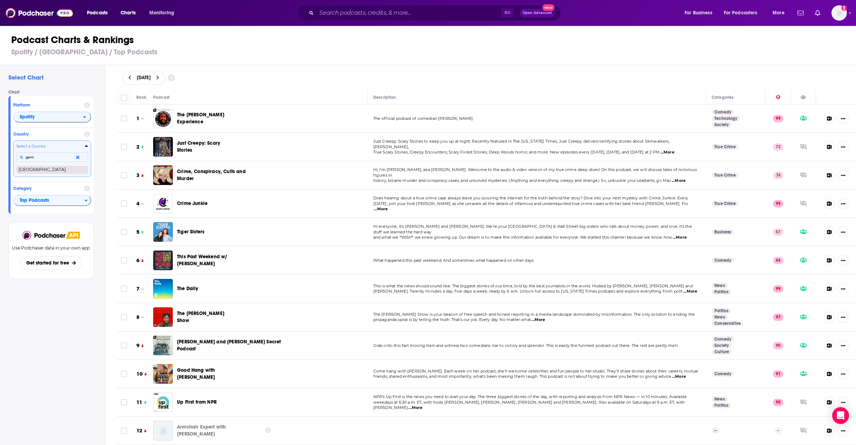
type input "germ"
click at [33, 169] on button "[GEOGRAPHIC_DATA]" at bounding box center [51, 169] width 71 height 8
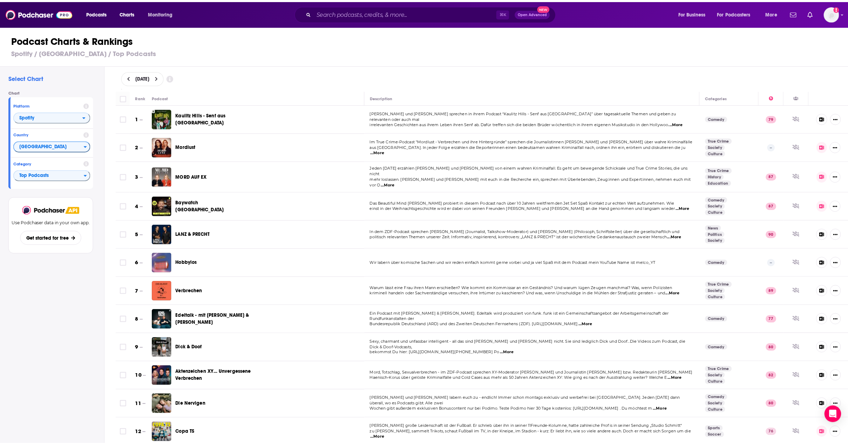
scroll to position [735, 0]
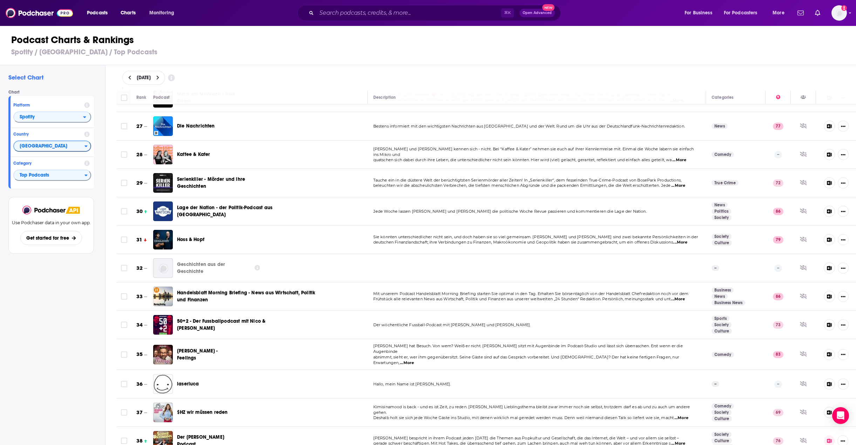
click at [394, 34] on h1 "Podcast Charts & Rankings" at bounding box center [430, 40] width 839 height 13
click at [376, 19] on div "⌘ K Open Advanced New" at bounding box center [428, 13] width 263 height 16
click at [378, 8] on input "Search podcasts, credits, & more..." at bounding box center [408, 12] width 184 height 11
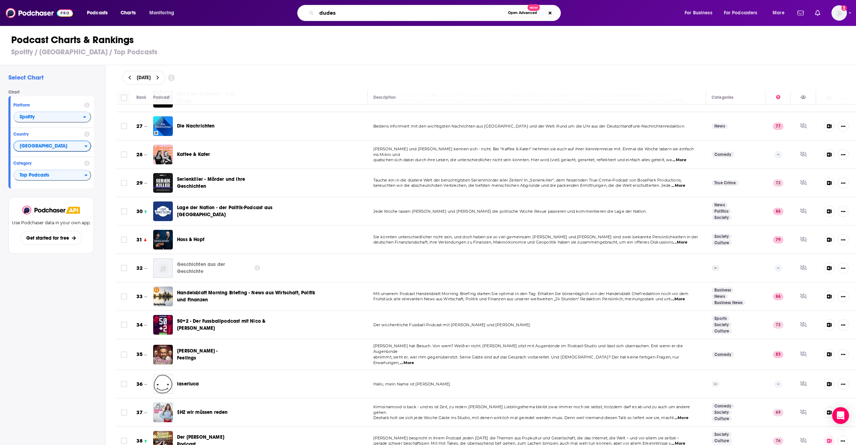
type input "dudes."
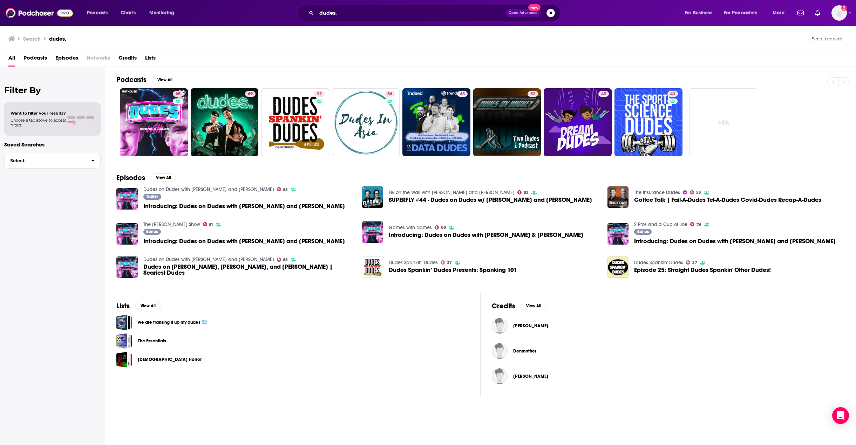
click at [53, 274] on div "Filter By Want to filter your results? Choose a tab above to access filters. Sa…" at bounding box center [52, 289] width 105 height 445
click at [219, 118] on link "69" at bounding box center [225, 122] width 68 height 68
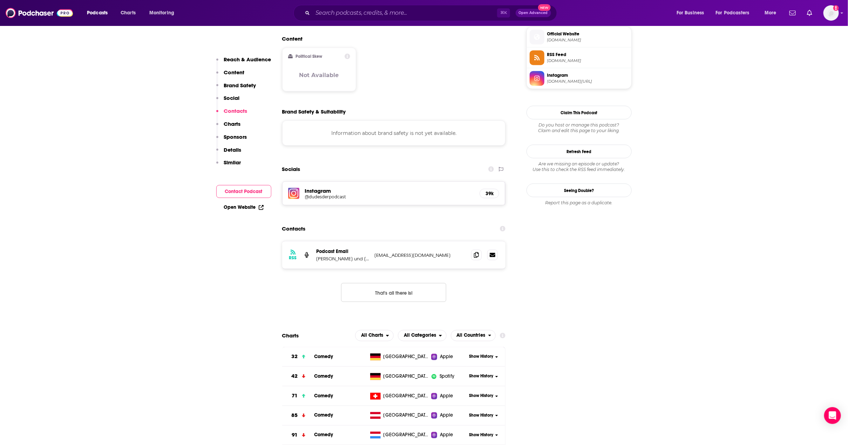
scroll to position [624, 0]
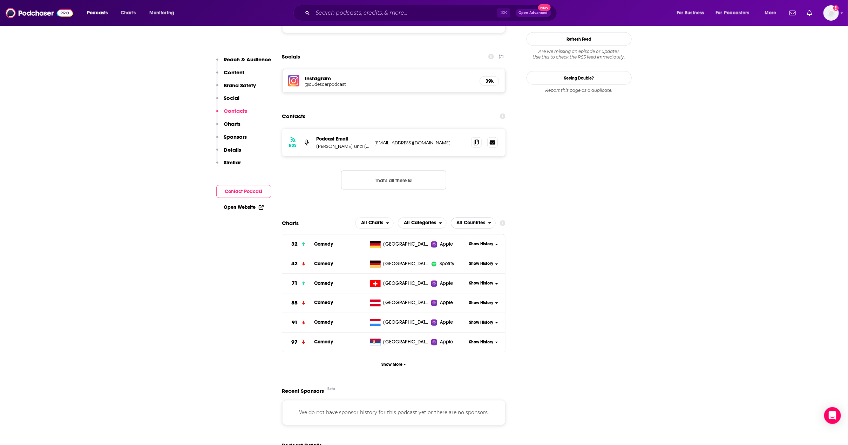
click at [481, 221] on span "All Countries" at bounding box center [471, 223] width 29 height 5
click at [466, 251] on span "[GEOGRAPHIC_DATA]" at bounding box center [478, 253] width 47 height 4
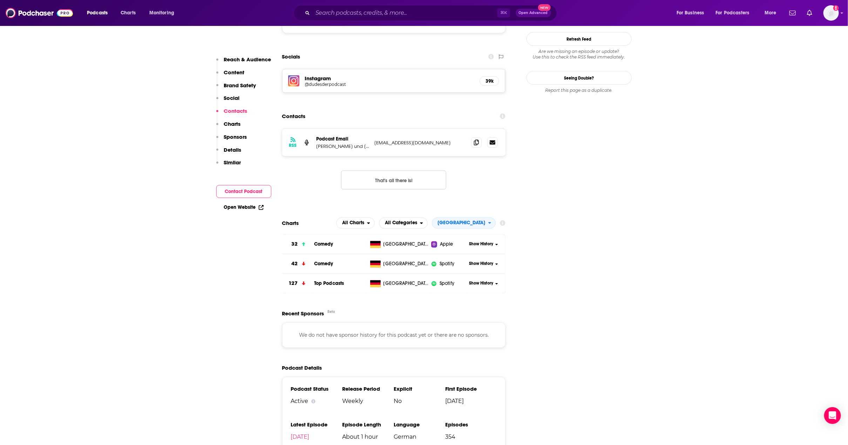
click at [384, 14] on input "Search podcasts, credits, & more..." at bounding box center [405, 12] width 184 height 11
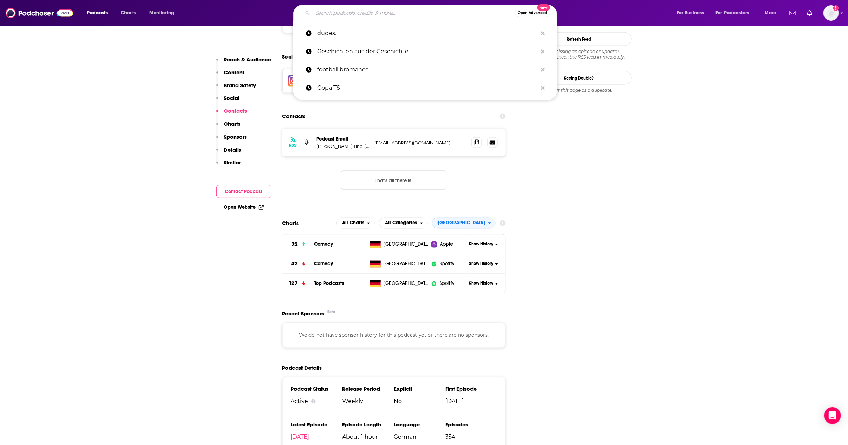
paste input "Stammplatz"
type input "Stammplatz"
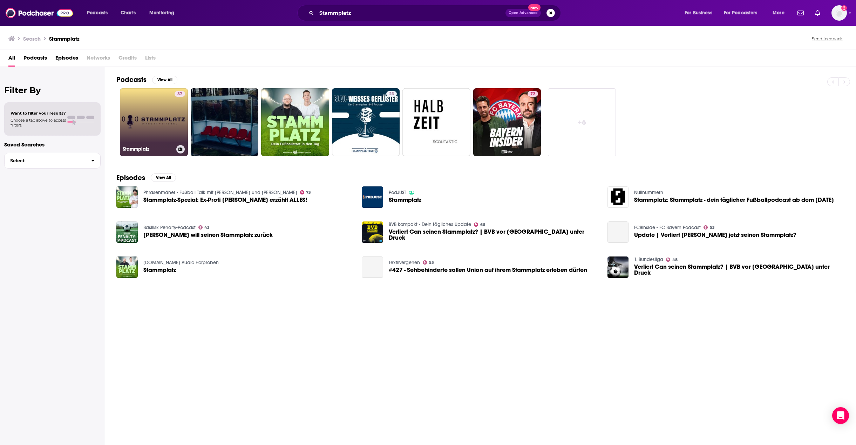
click at [140, 109] on link "37 Stammplatz" at bounding box center [154, 122] width 68 height 68
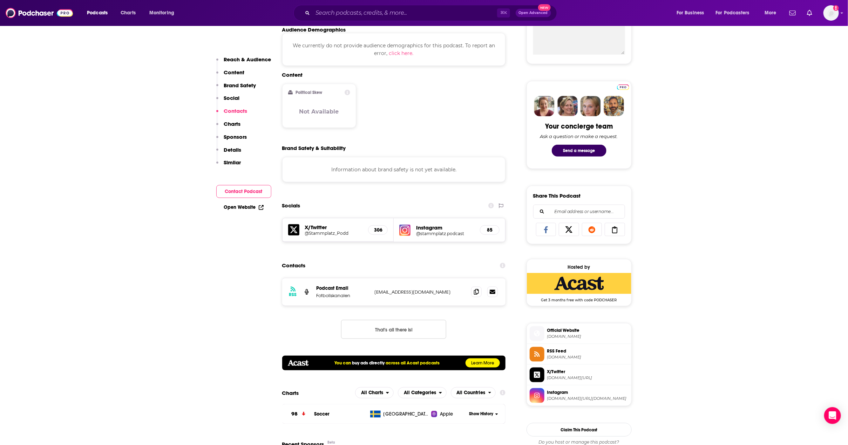
scroll to position [503, 0]
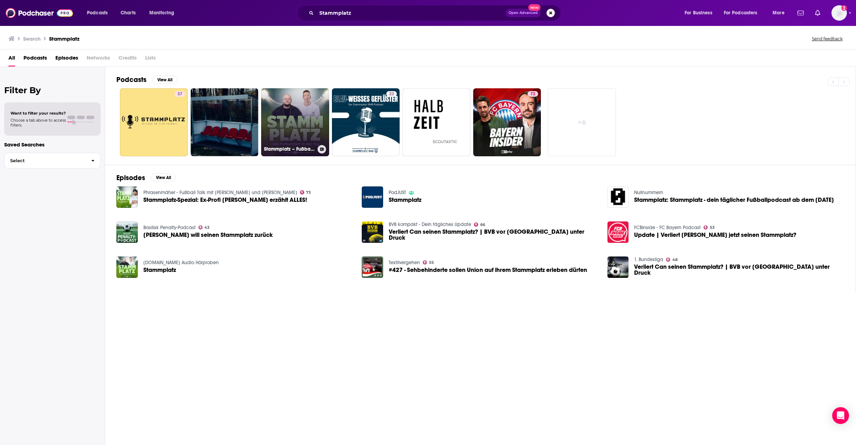
click at [304, 114] on link "Stammplatz – Fußball News täglich" at bounding box center [295, 122] width 68 height 68
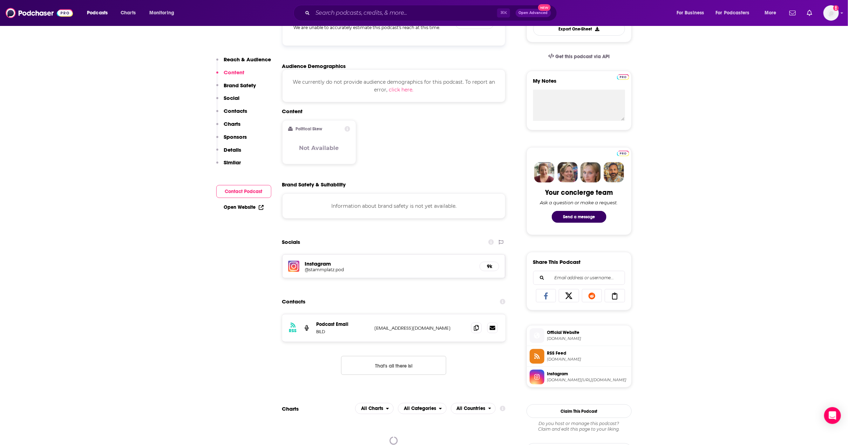
scroll to position [561, 0]
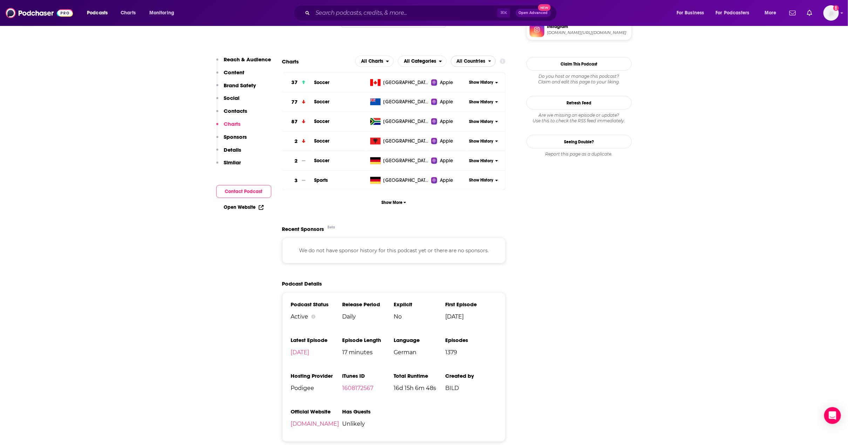
click at [475, 64] on span "All Countries" at bounding box center [471, 61] width 29 height 5
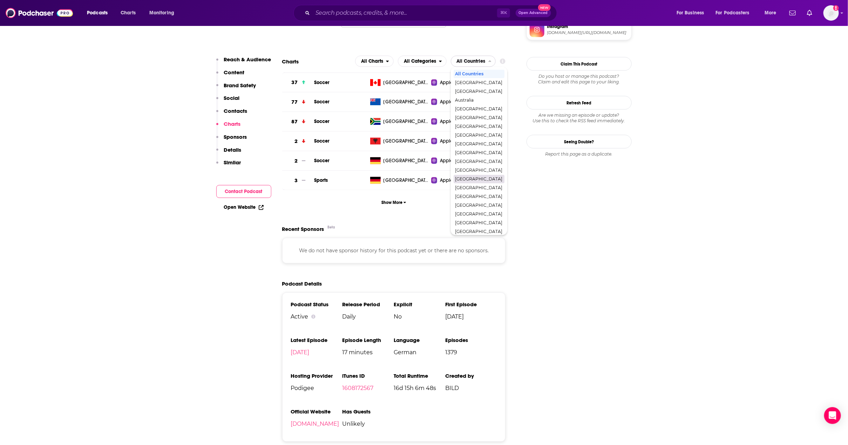
scroll to position [97, 0]
click at [468, 137] on span "[GEOGRAPHIC_DATA]" at bounding box center [478, 135] width 47 height 4
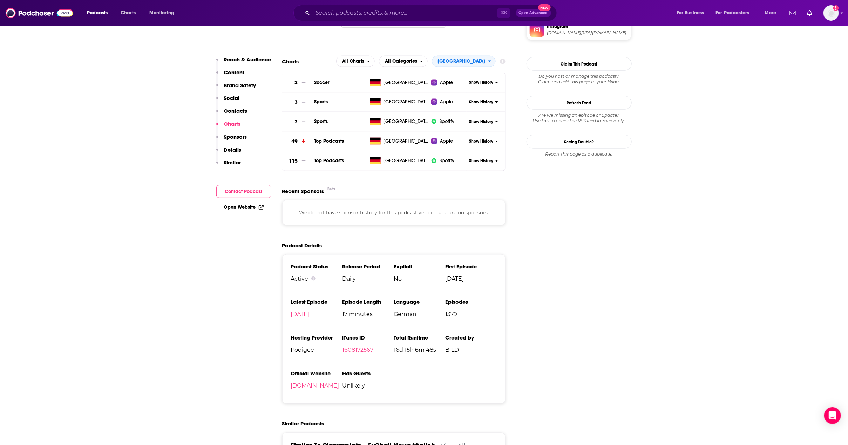
click at [382, 13] on input "Search podcasts, credits, & more..." at bounding box center [405, 12] width 184 height 11
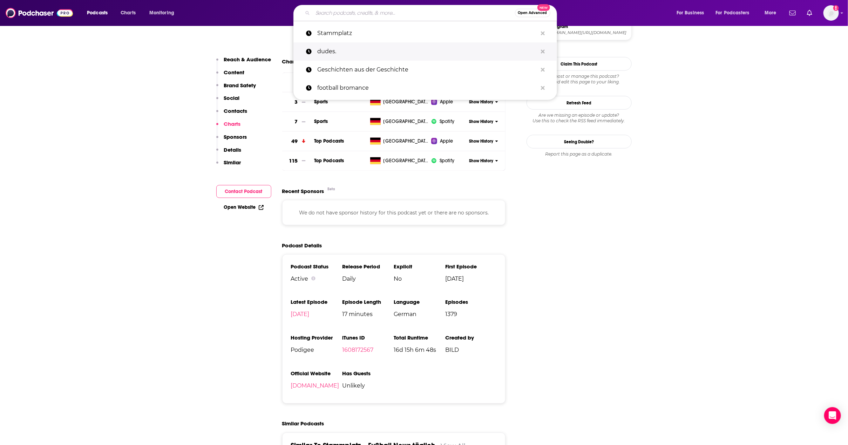
paste input "Mord Auf Ex"
type input "Mord Auf Ex"
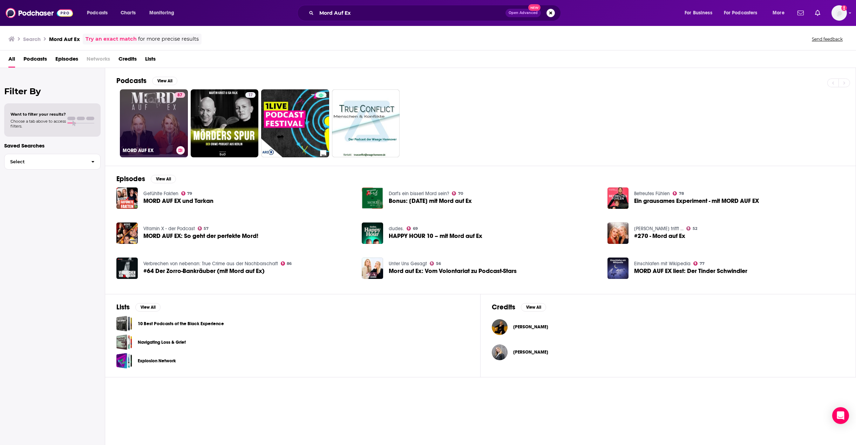
click at [167, 111] on link "87 MORD AUF EX" at bounding box center [154, 123] width 68 height 68
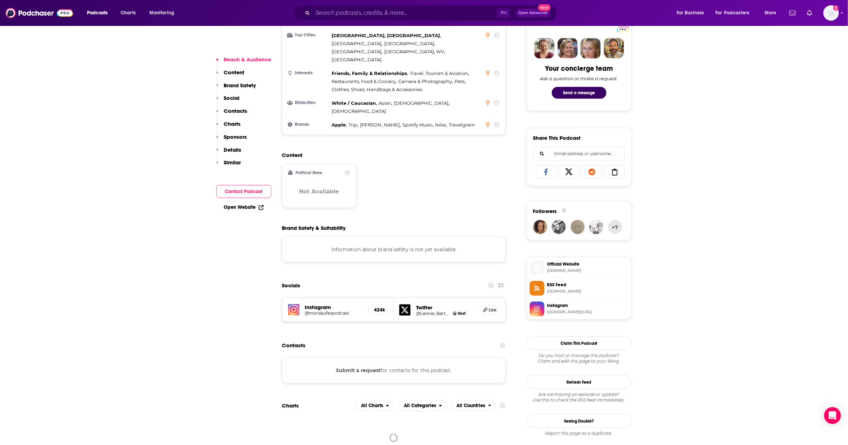
scroll to position [617, 0]
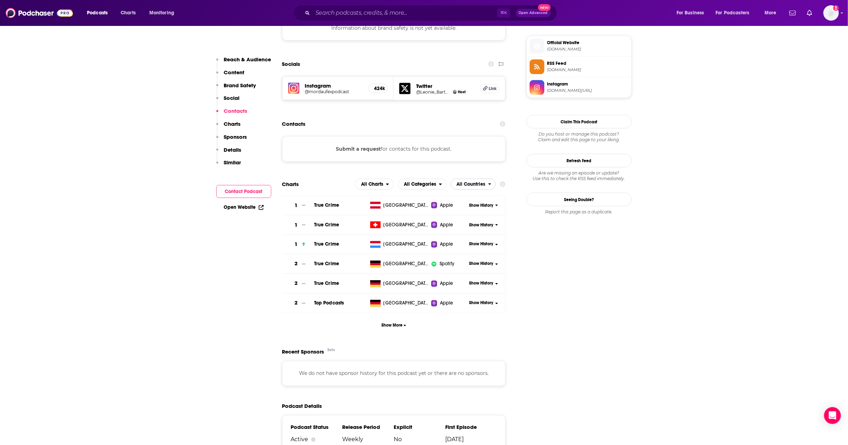
click at [467, 182] on span "All Countries" at bounding box center [471, 184] width 29 height 5
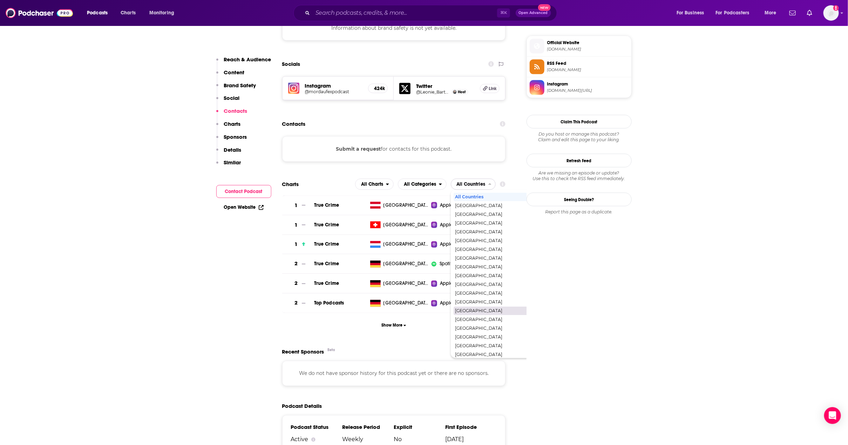
scroll to position [18, 0]
click at [468, 326] on span "[GEOGRAPHIC_DATA]" at bounding box center [503, 328] width 97 height 4
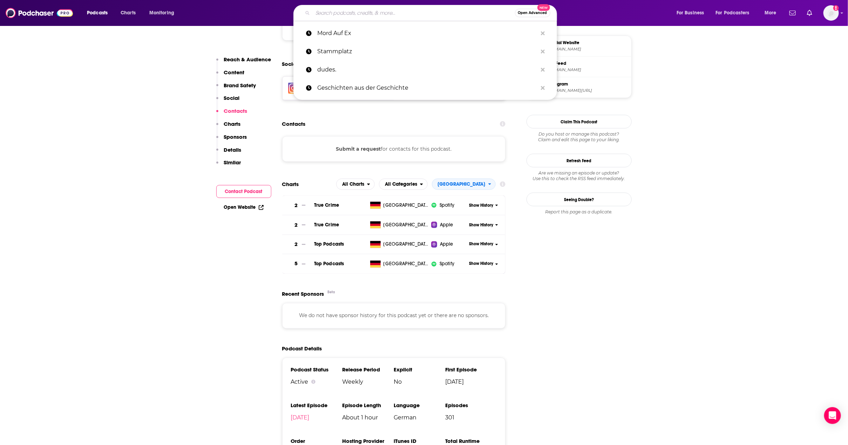
click at [394, 13] on input "Search podcasts, credits, & more..." at bounding box center [414, 12] width 202 height 11
paste input "Life is Felicious"
type input "Life is Felicious"
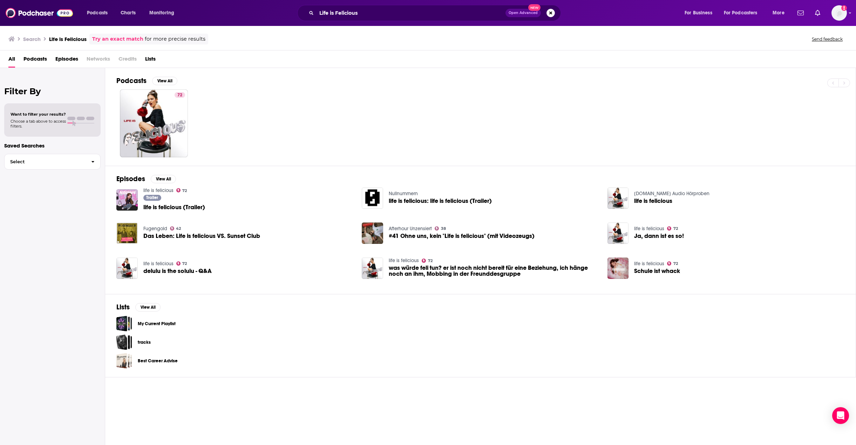
click at [117, 109] on div "72" at bounding box center [485, 123] width 739 height 68
click at [141, 120] on link "72 life is felicious" at bounding box center [154, 123] width 68 height 68
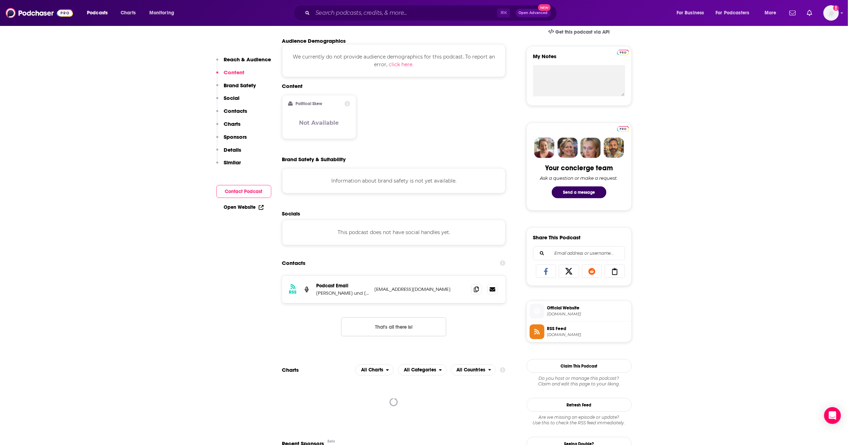
scroll to position [424, 0]
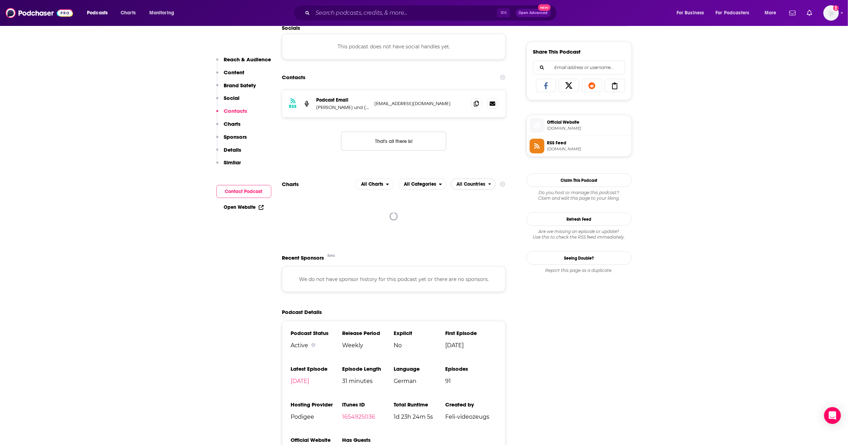
click at [479, 187] on span "All Countries" at bounding box center [471, 184] width 29 height 5
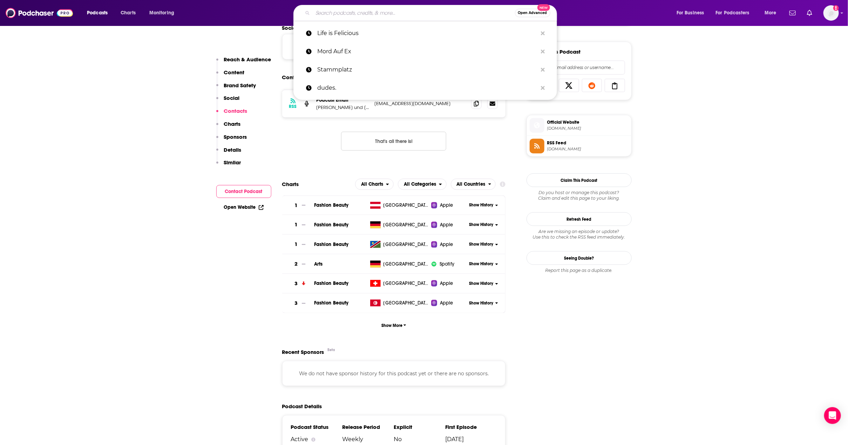
click at [356, 14] on input "Search podcasts, credits, & more..." at bounding box center [414, 12] width 202 height 11
paste input "Gysi Gegen Guttenberg"
type input "Gysi Gegen Guttenberg"
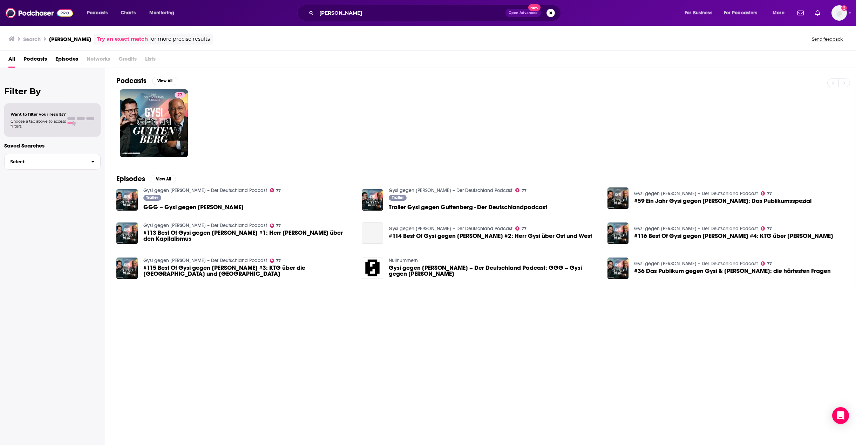
click at [304, 389] on div "Podcasts View All 77 Episodes View All Gysi gegen Guttenberg – Der Deutschland …" at bounding box center [480, 257] width 751 height 378
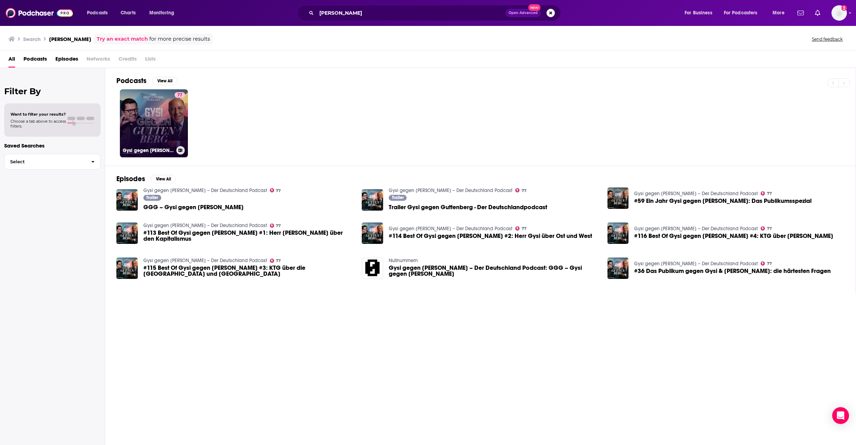
click at [146, 125] on link "77 Gysi gegen Guttenberg – Der Deutschland Podcast" at bounding box center [154, 123] width 68 height 68
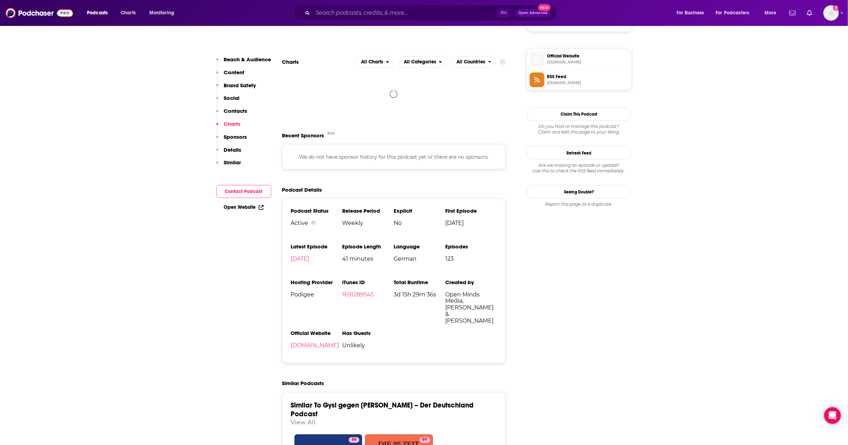
scroll to position [448, 0]
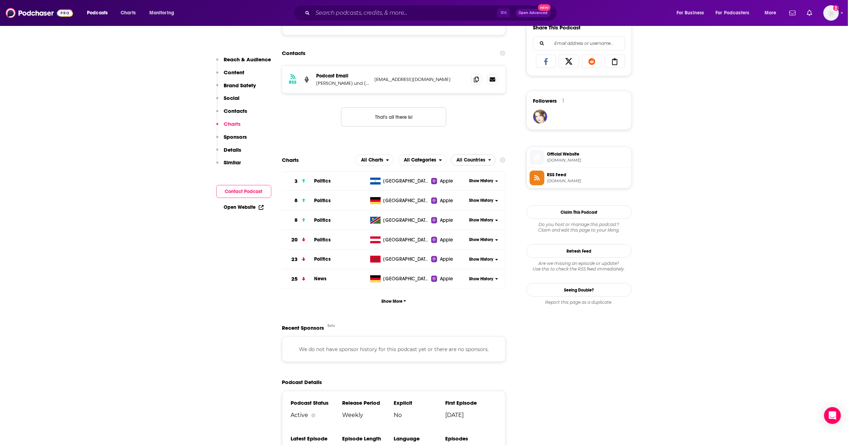
click at [478, 163] on span "All Countries" at bounding box center [471, 160] width 29 height 5
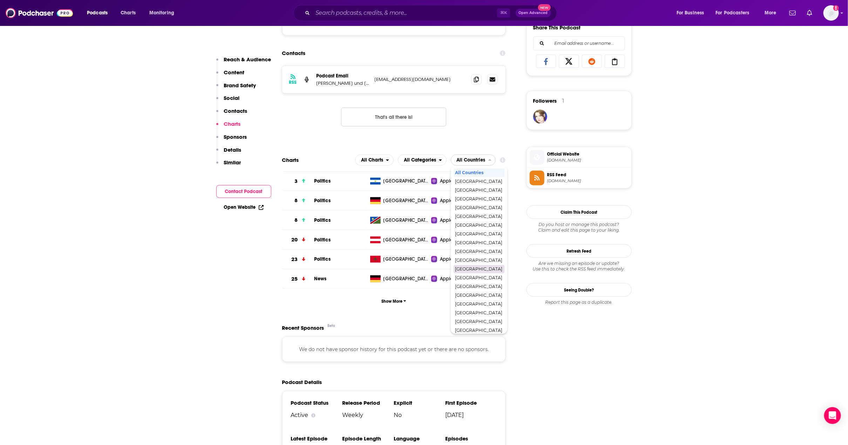
scroll to position [4, 0]
click at [465, 256] on span "[GEOGRAPHIC_DATA]" at bounding box center [478, 257] width 47 height 4
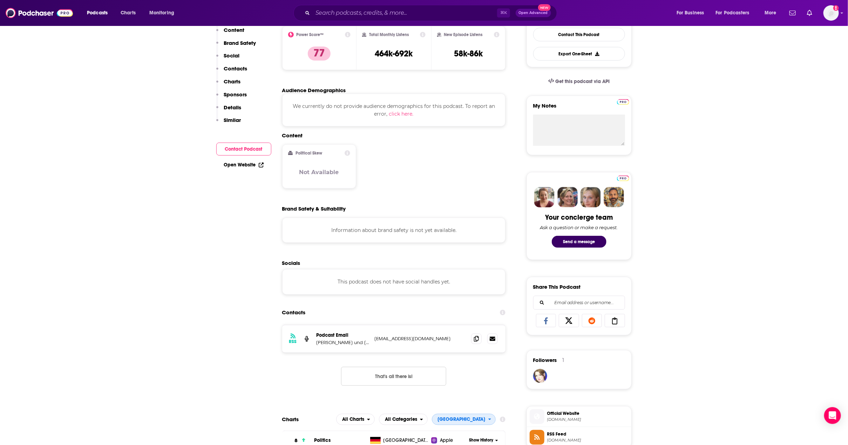
scroll to position [507, 0]
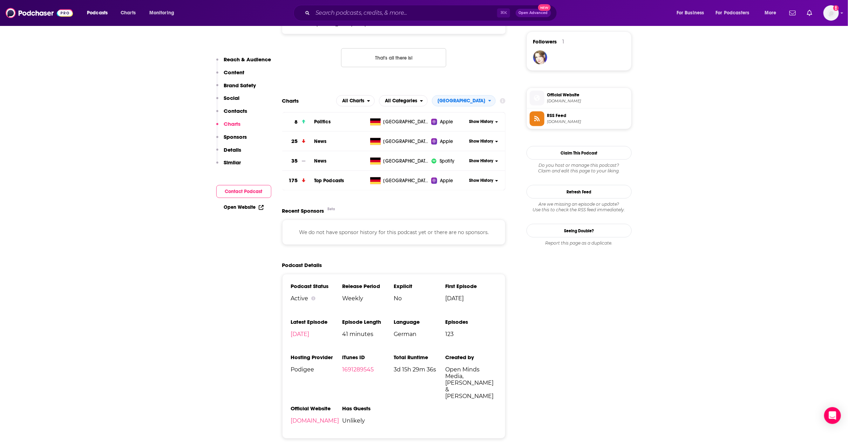
drag, startPoint x: 685, startPoint y: 251, endPoint x: 678, endPoint y: 250, distance: 7.0
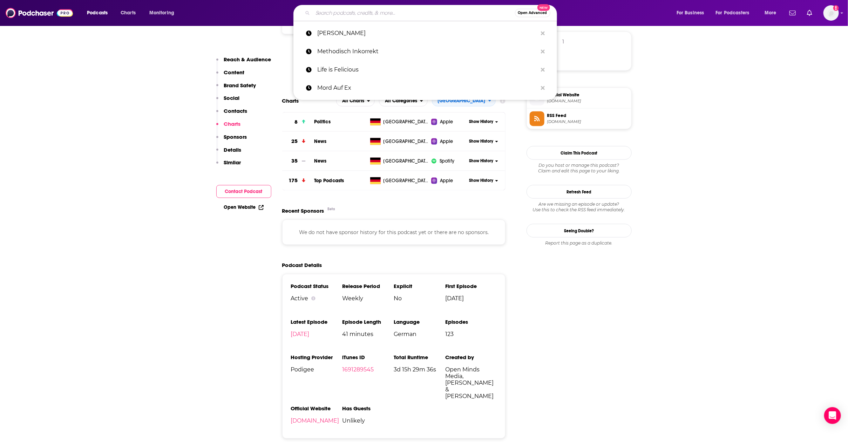
click at [381, 10] on input "Search podcasts, credits, & more..." at bounding box center [414, 12] width 202 height 11
paste input "Apokalypse & Filterkaffe"
type input "Apokalypse & Filterkaffe"
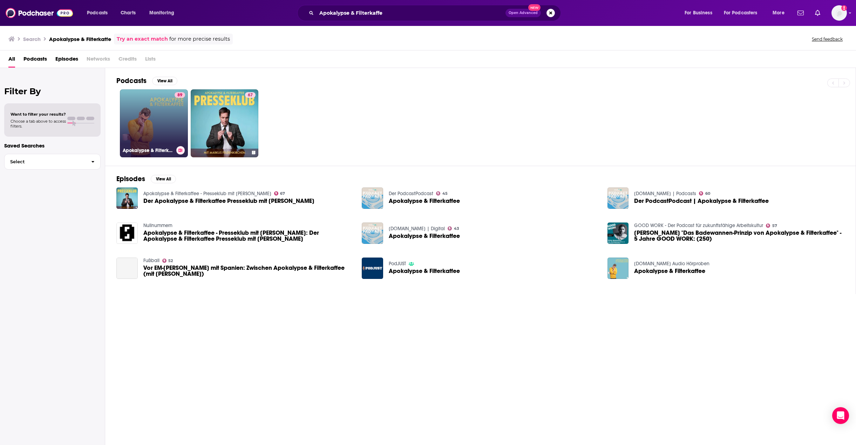
click at [151, 116] on link "89 Apokalypse & Filterkaffee" at bounding box center [154, 123] width 68 height 68
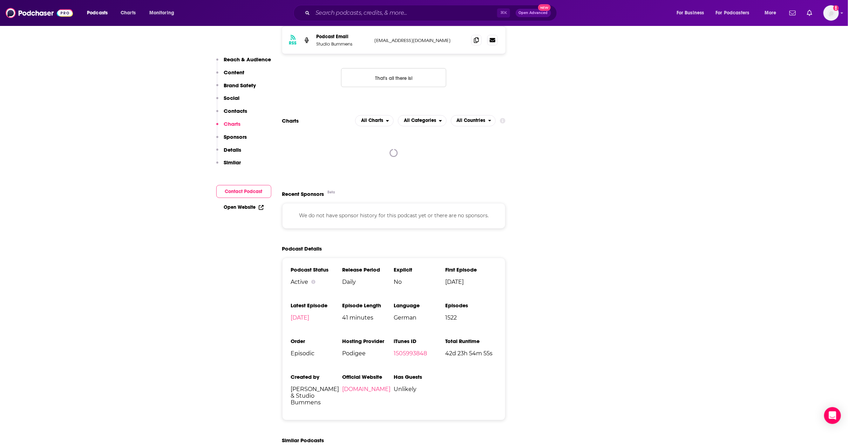
scroll to position [779, 0]
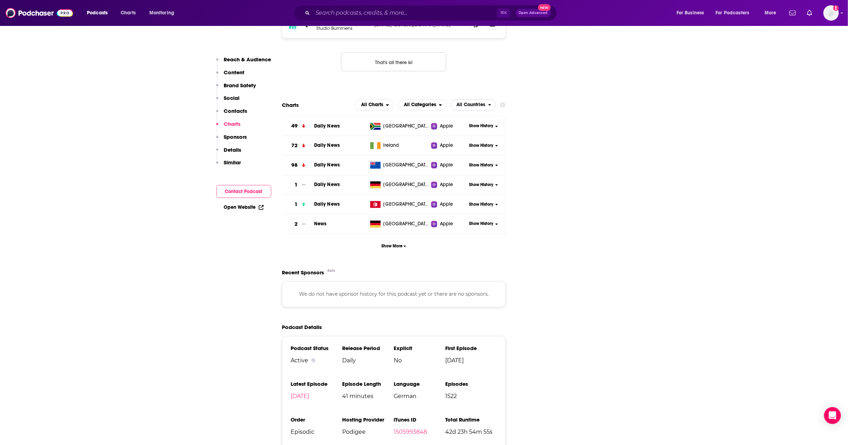
click at [461, 99] on span "All Countries" at bounding box center [469, 105] width 37 height 12
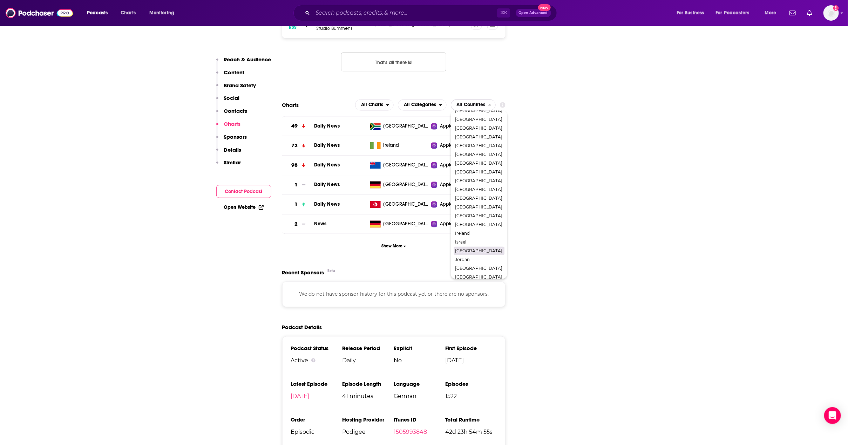
scroll to position [122, 0]
click at [477, 195] on span "[GEOGRAPHIC_DATA]" at bounding box center [478, 197] width 47 height 4
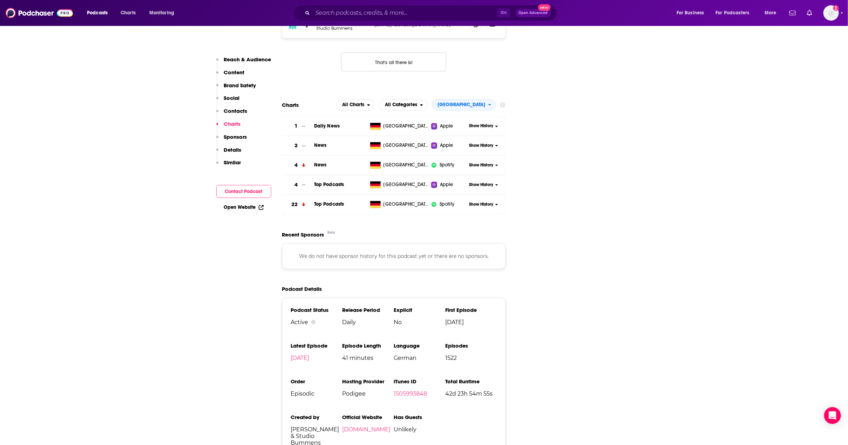
click at [371, 13] on input "Search podcasts, credits, & more..." at bounding box center [405, 12] width 184 height 11
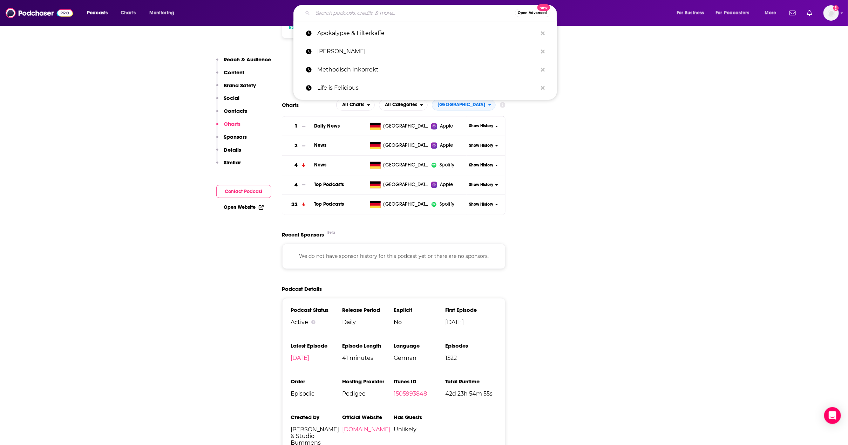
paste input "Life is Felicious"
type input "Life is Felicious"
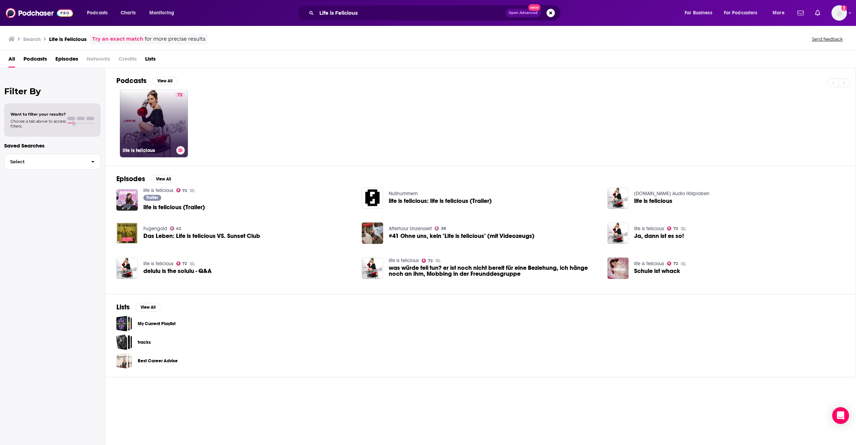
click at [154, 112] on link "72 life is felicious" at bounding box center [154, 123] width 68 height 68
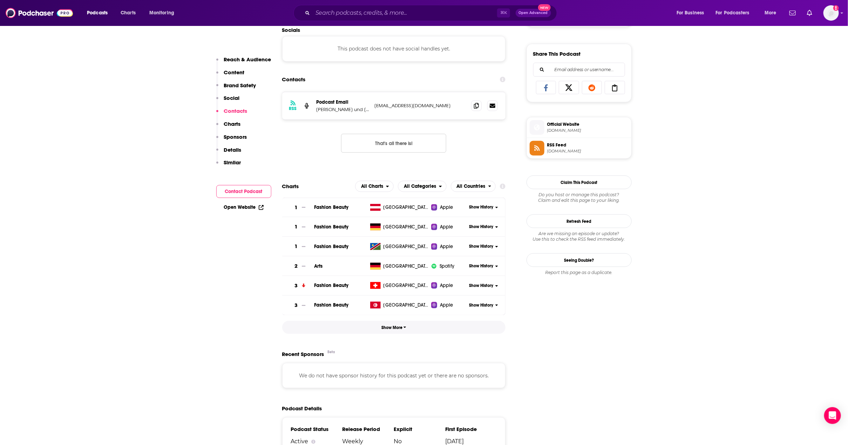
scroll to position [424, 0]
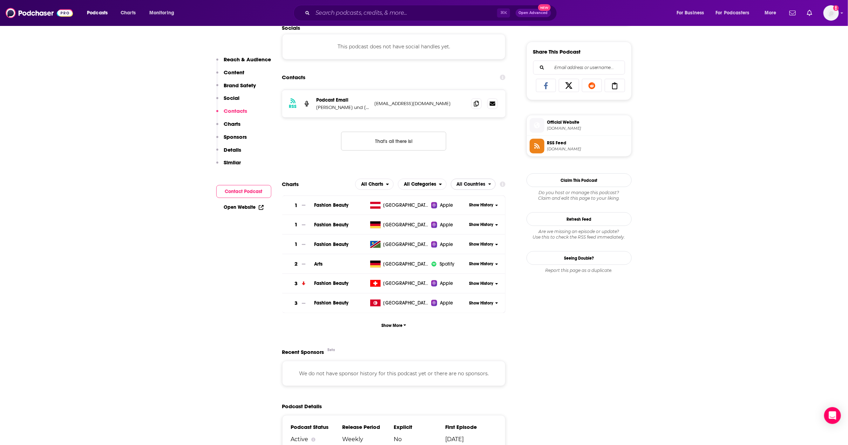
click at [482, 187] on span "All Countries" at bounding box center [471, 184] width 29 height 5
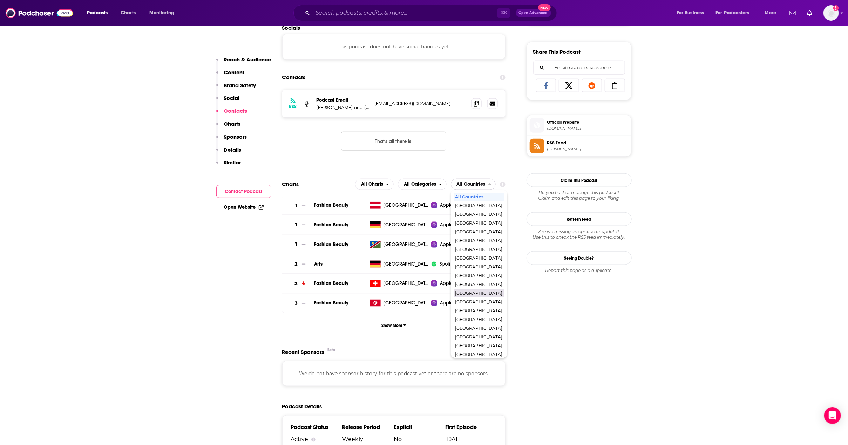
scroll to position [51, 0]
click at [471, 288] on span "[GEOGRAPHIC_DATA]" at bounding box center [478, 286] width 47 height 4
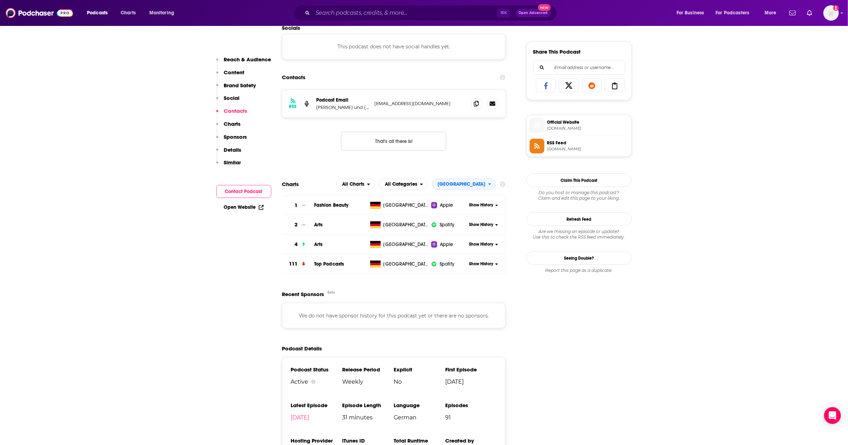
drag, startPoint x: 700, startPoint y: 325, endPoint x: 707, endPoint y: 323, distance: 6.5
click at [371, 12] on input "Search podcasts, credits, & more..." at bounding box center [405, 12] width 184 height 11
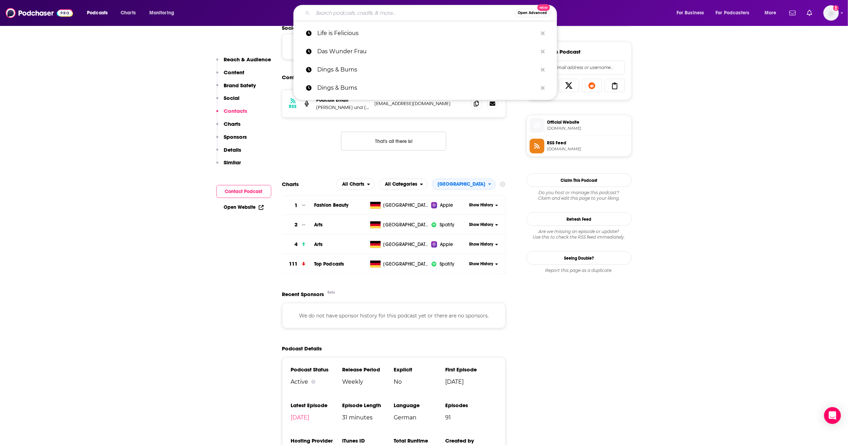
paste input "Methodisch Inkorrekt"
type input "Methodisch Inkorrekt"
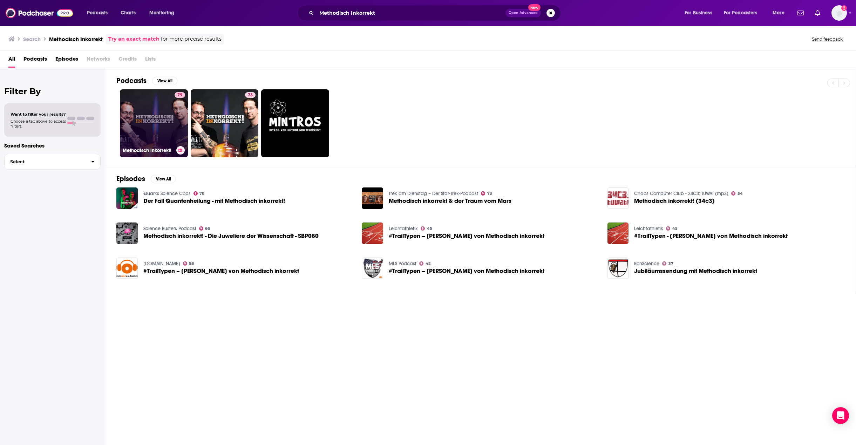
click at [152, 104] on link "79 Methodisch inkorrekt!" at bounding box center [154, 123] width 68 height 68
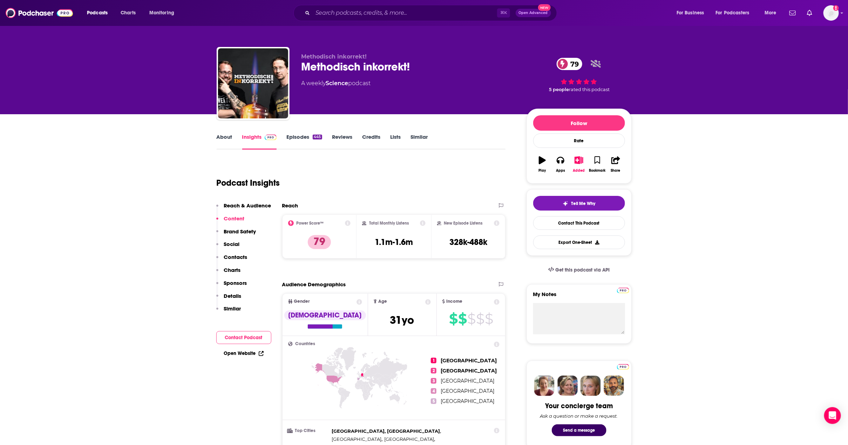
click at [300, 138] on link "Episodes 445" at bounding box center [303, 141] width 35 height 16
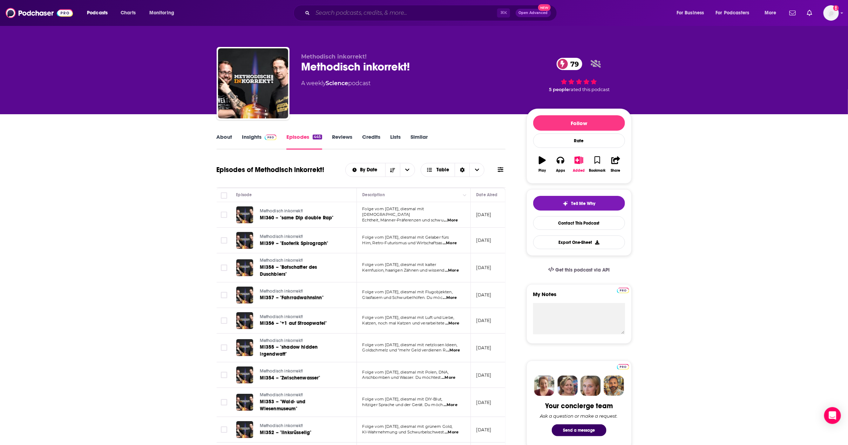
click at [352, 16] on input "Search podcasts, credits, & more..." at bounding box center [405, 12] width 184 height 11
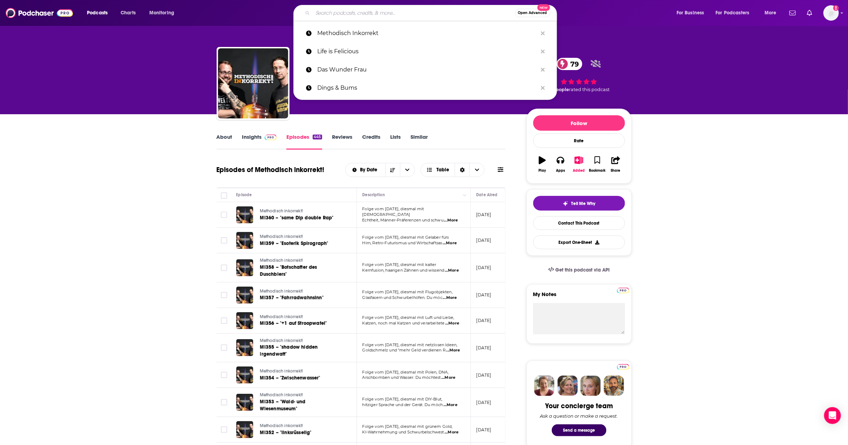
paste input "Schlag & Fertig"
type input "Schlag & Fertig"
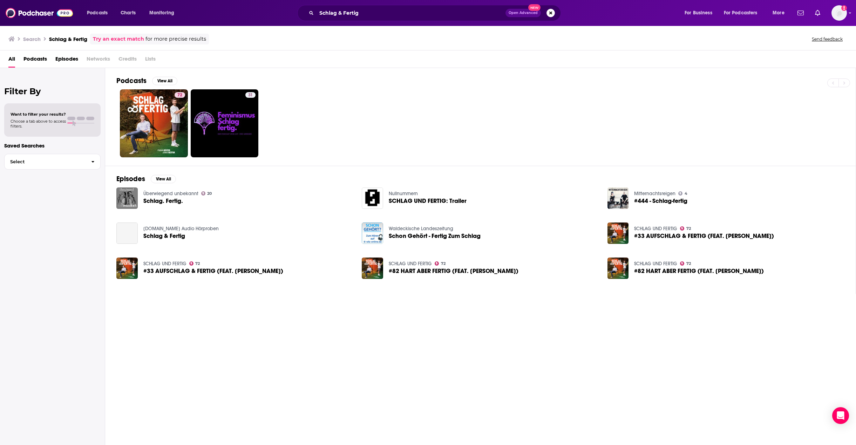
click at [157, 87] on div "Podcasts View All" at bounding box center [485, 82] width 739 height 13
click at [151, 104] on link "72 SCHLAG UND FERTIG" at bounding box center [154, 123] width 68 height 68
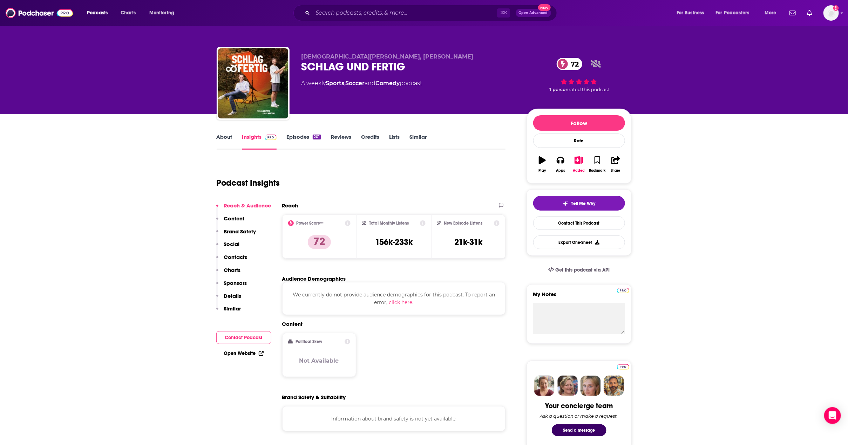
click at [233, 267] on p "Charts" at bounding box center [232, 270] width 17 height 7
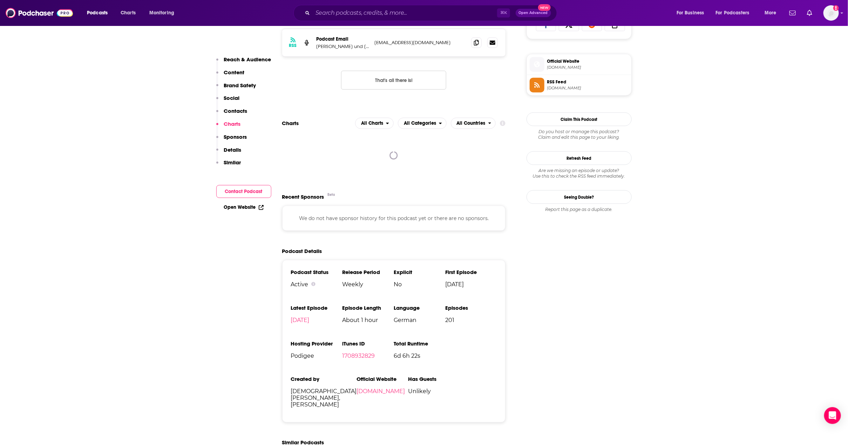
scroll to position [508, 0]
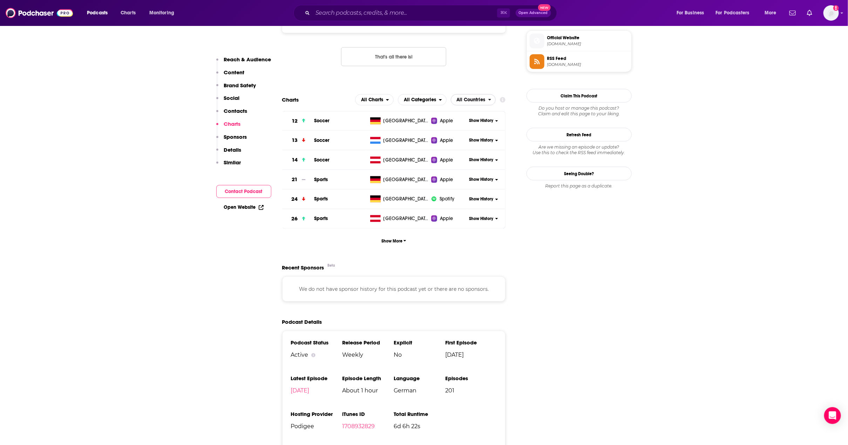
click at [477, 102] on span "All Countries" at bounding box center [471, 99] width 29 height 5
click at [467, 141] on span "[GEOGRAPHIC_DATA]" at bounding box center [478, 139] width 47 height 4
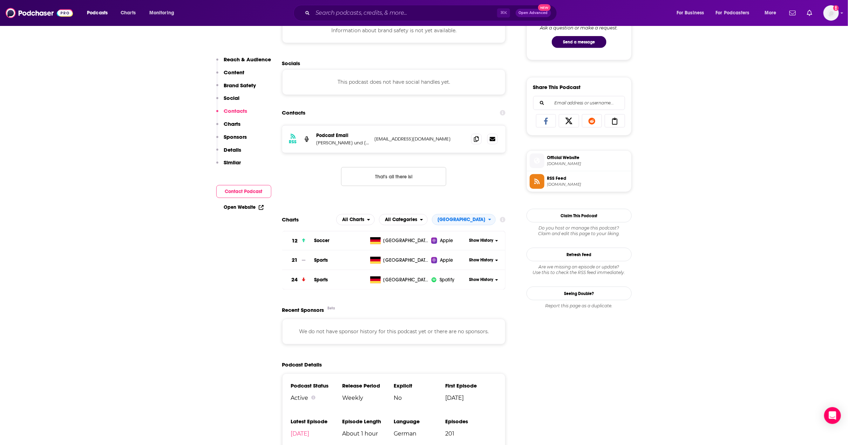
scroll to position [455, 0]
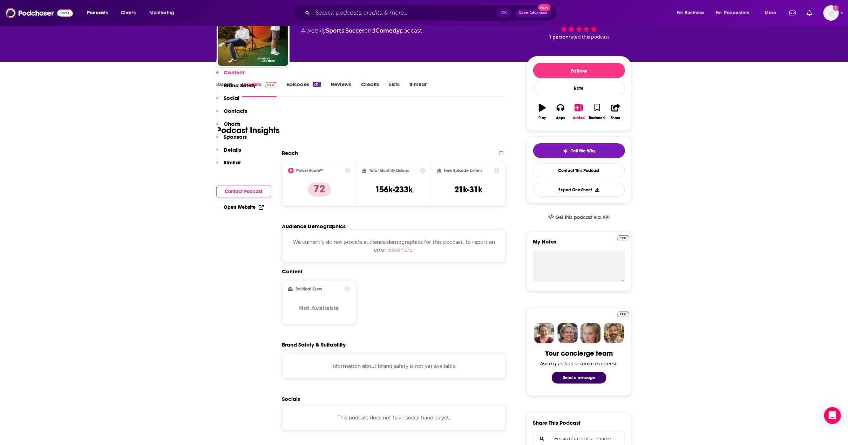
scroll to position [0, 0]
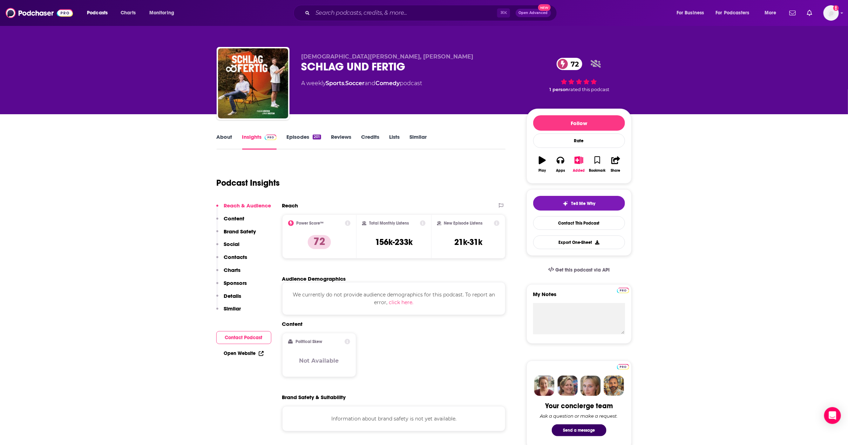
click at [292, 138] on link "Episodes 201" at bounding box center [303, 141] width 34 height 16
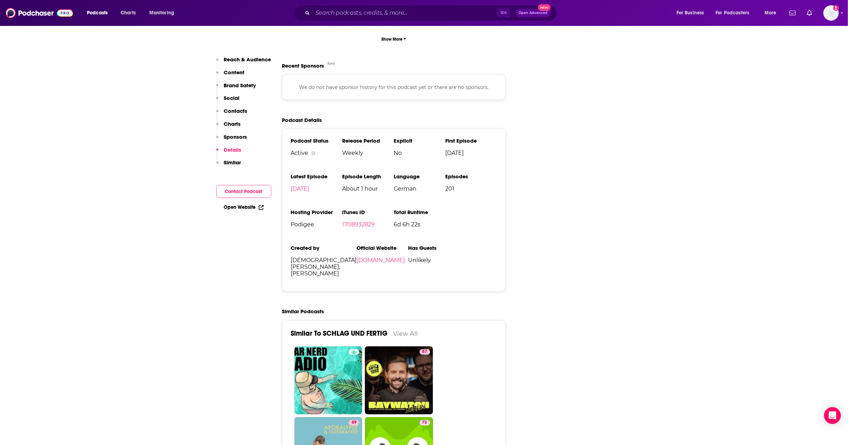
scroll to position [340, 0]
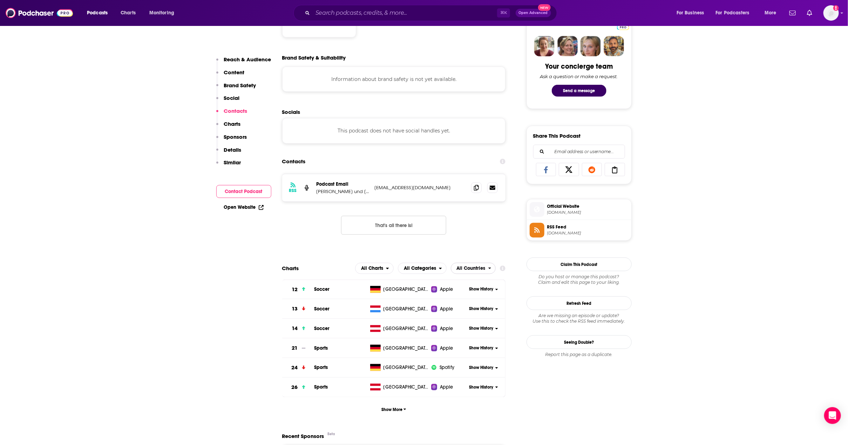
click at [475, 271] on span "All Countries" at bounding box center [471, 268] width 29 height 5
click at [468, 309] on span "[GEOGRAPHIC_DATA]" at bounding box center [478, 307] width 47 height 4
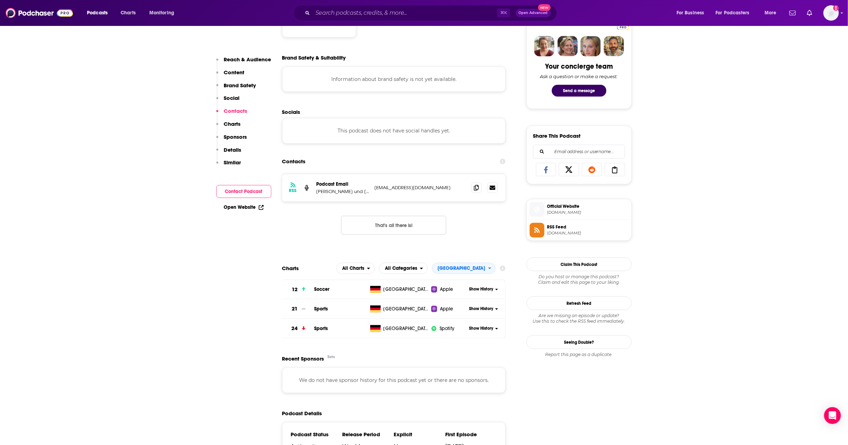
click at [332, 289] on td "Soccer" at bounding box center [340, 290] width 53 height 20
click at [335, 297] on td "Soccer" at bounding box center [340, 290] width 53 height 20
click at [486, 292] on span "Show History" at bounding box center [481, 289] width 24 height 6
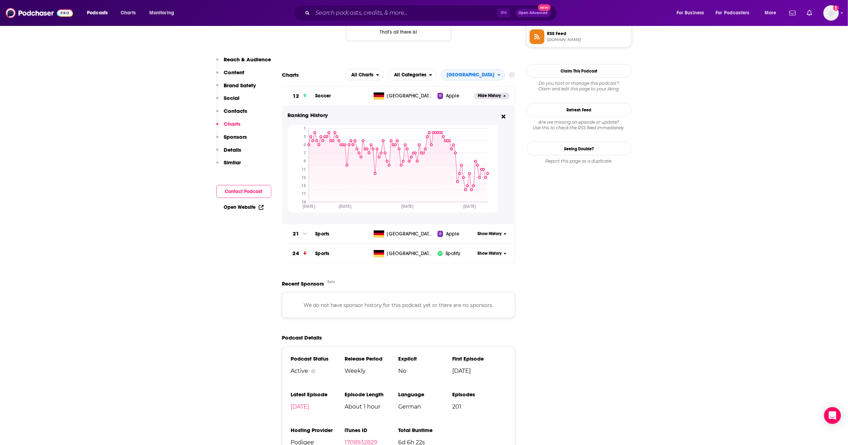
scroll to position [537, 0]
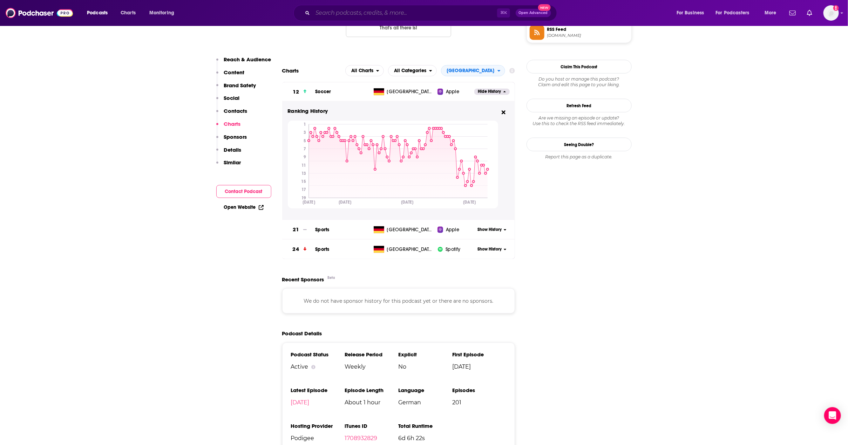
click at [358, 8] on input "Search podcasts, credits, & more..." at bounding box center [405, 12] width 184 height 11
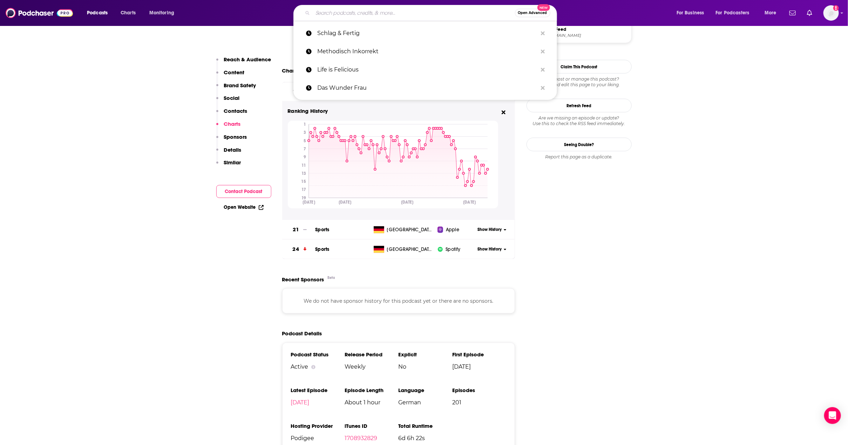
paste input "Das Wunder Frau"
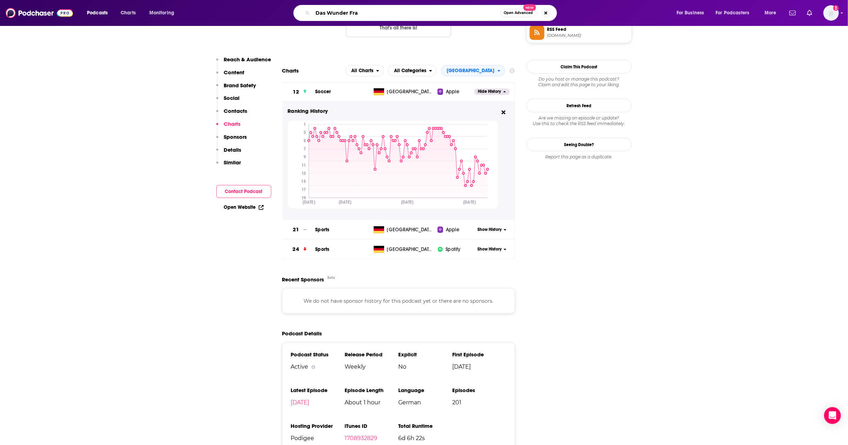
type input "Das Wunder Frau"
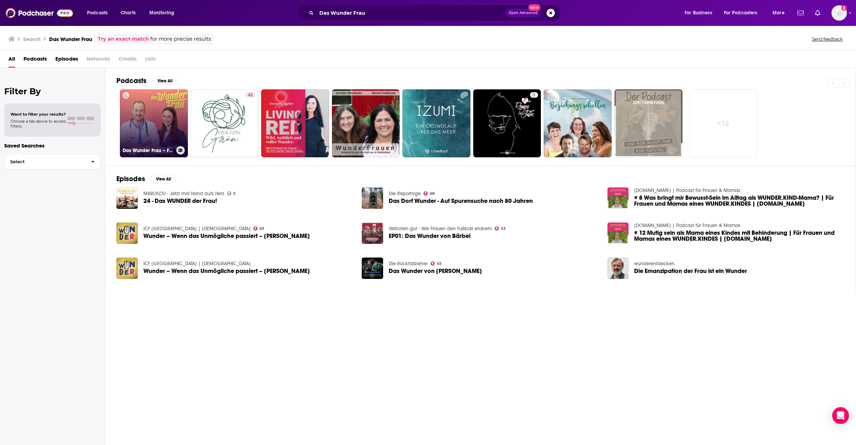
click at [168, 106] on link "Das Wunder Frau – Frauengesundheit neu gedacht" at bounding box center [154, 123] width 68 height 68
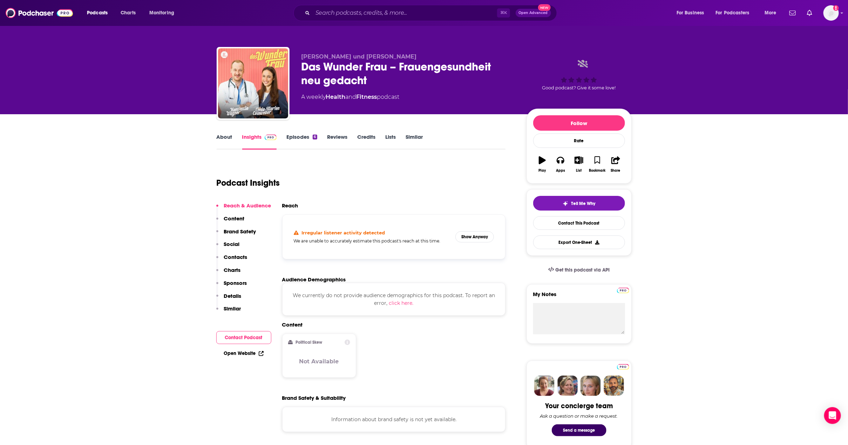
click at [236, 265] on button "Contacts" at bounding box center [231, 260] width 31 height 13
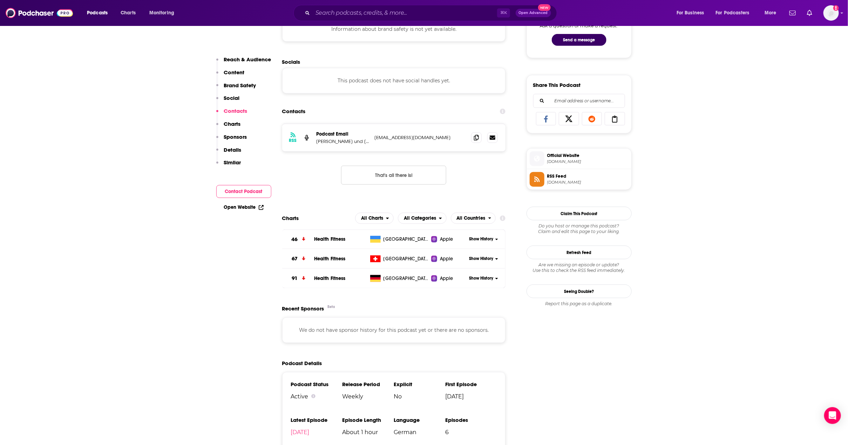
scroll to position [400, 0]
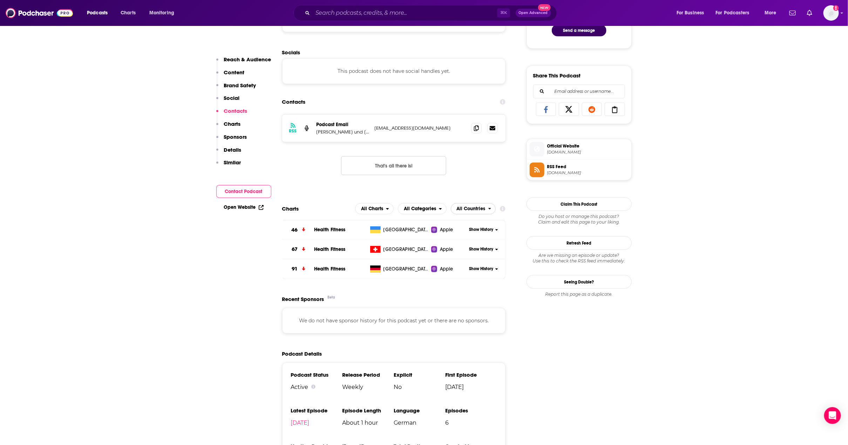
click at [480, 211] on span "All Countries" at bounding box center [471, 208] width 29 height 5
click at [472, 232] on span "[GEOGRAPHIC_DATA]" at bounding box center [478, 230] width 47 height 4
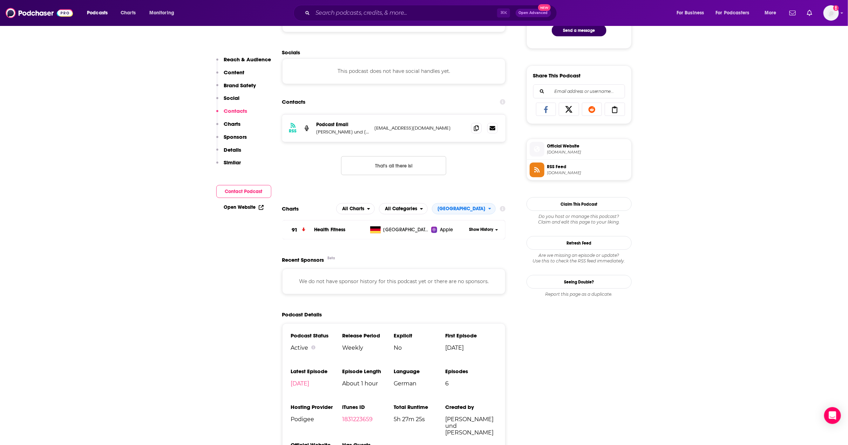
click at [422, 14] on input "Search podcasts, credits, & more..." at bounding box center [405, 12] width 184 height 11
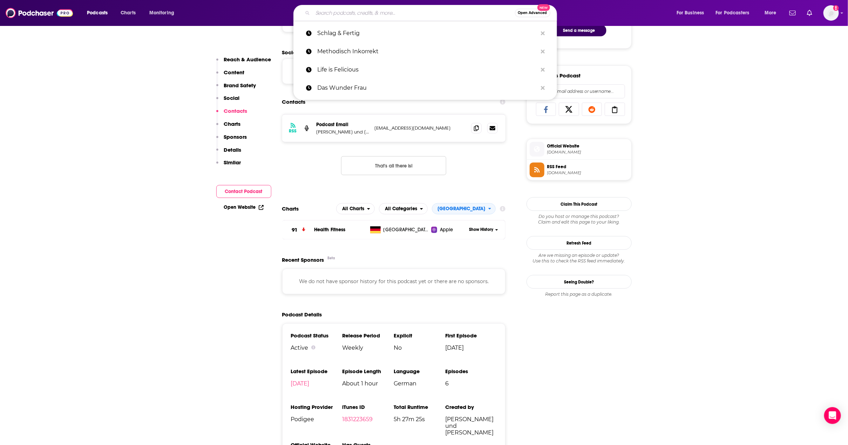
paste input "Die Leuten lieben das (nina chuba)"
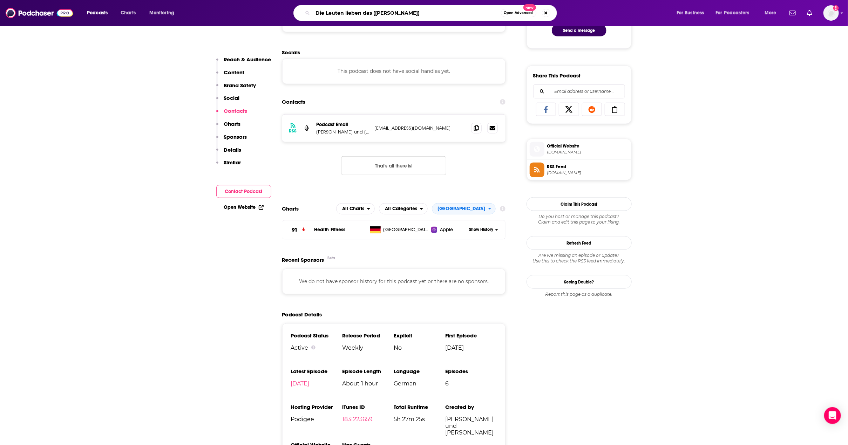
drag, startPoint x: 375, startPoint y: 14, endPoint x: 410, endPoint y: 10, distance: 35.3
click at [410, 10] on input "Die Leuten lieben das (nina chuba)" at bounding box center [407, 12] width 188 height 11
click at [410, 19] on div "Die Leuten lieben das (nina chuba) Open Advanced New" at bounding box center [424, 13] width 263 height 16
drag, startPoint x: 407, startPoint y: 16, endPoint x: 377, endPoint y: 12, distance: 30.4
click at [377, 12] on input "Die Leuten lieben das (nina chuba)" at bounding box center [407, 12] width 188 height 11
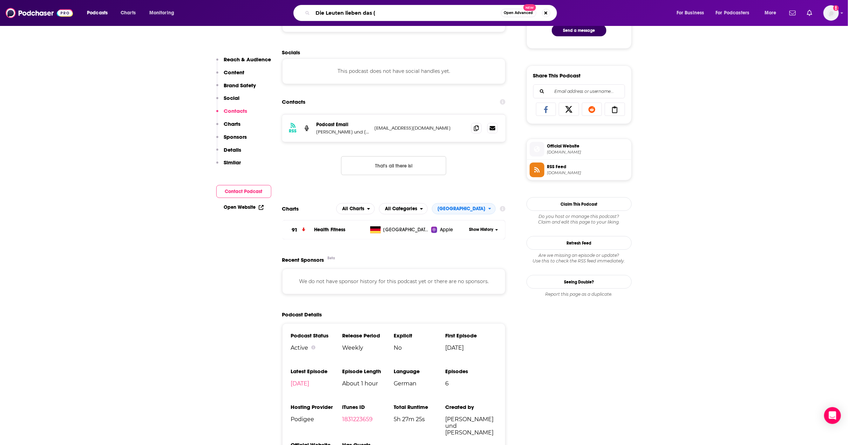
type input "Die Leuten lieben das"
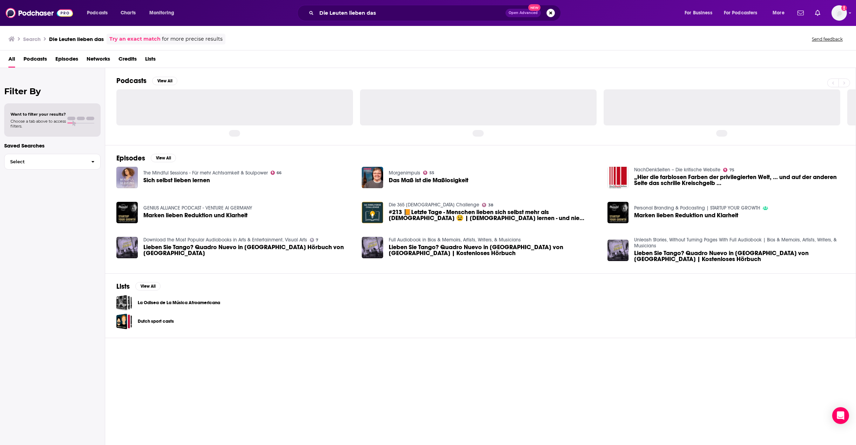
click at [56, 252] on div "Filter By Want to filter your results? Choose a tab above to access filters. Sa…" at bounding box center [52, 290] width 105 height 445
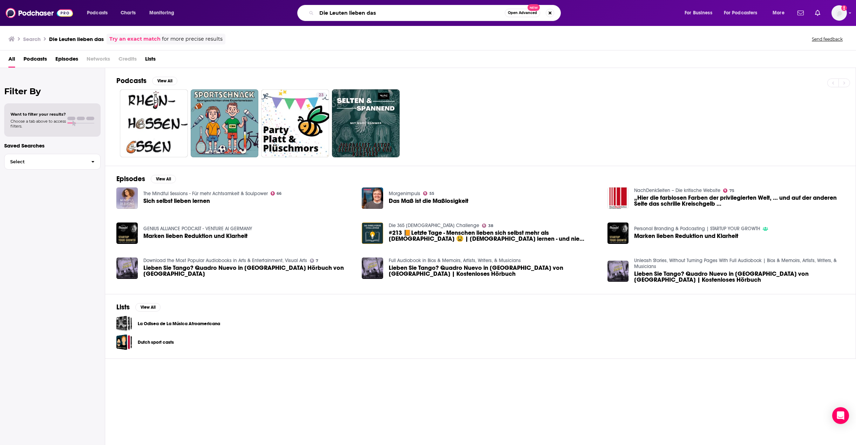
click at [378, 12] on input "Die Leuten lieben das" at bounding box center [410, 12] width 188 height 11
drag, startPoint x: 379, startPoint y: 13, endPoint x: 219, endPoint y: 13, distance: 160.5
click at [219, 13] on div "Die Leuten lieben das Open Advanced New" at bounding box center [435, 13] width 482 height 16
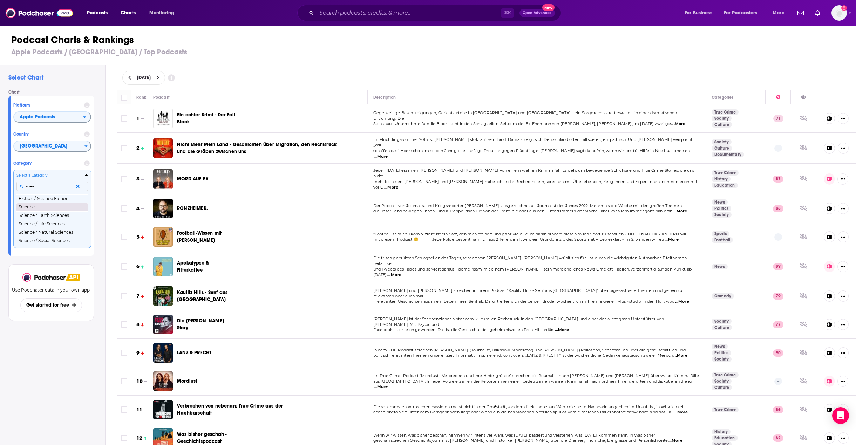
type input "scien"
click at [28, 207] on button "Science" at bounding box center [51, 207] width 71 height 8
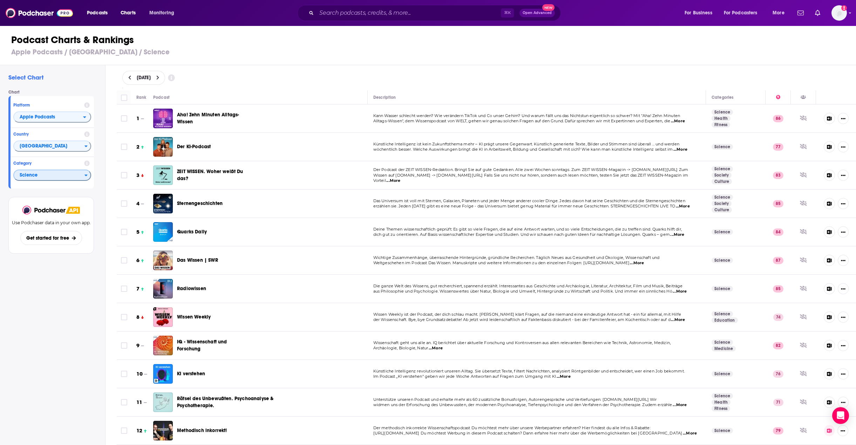
click at [28, 179] on span "Science" at bounding box center [49, 176] width 70 height 12
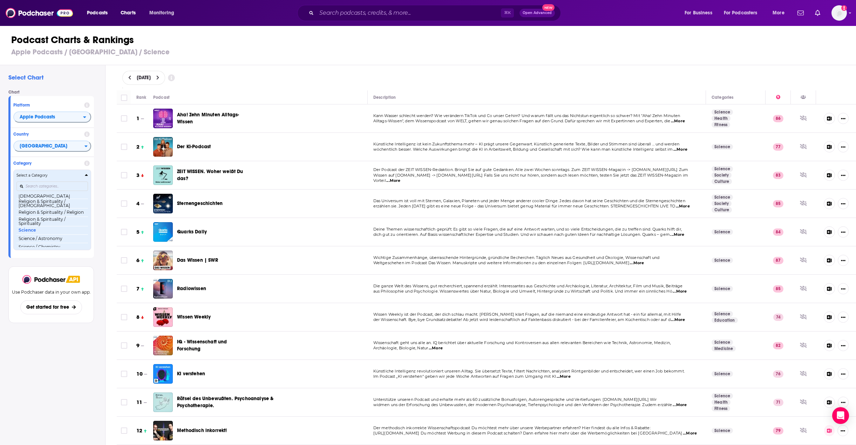
scroll to position [575, 0]
click at [48, 185] on input "Categories" at bounding box center [51, 185] width 71 height 9
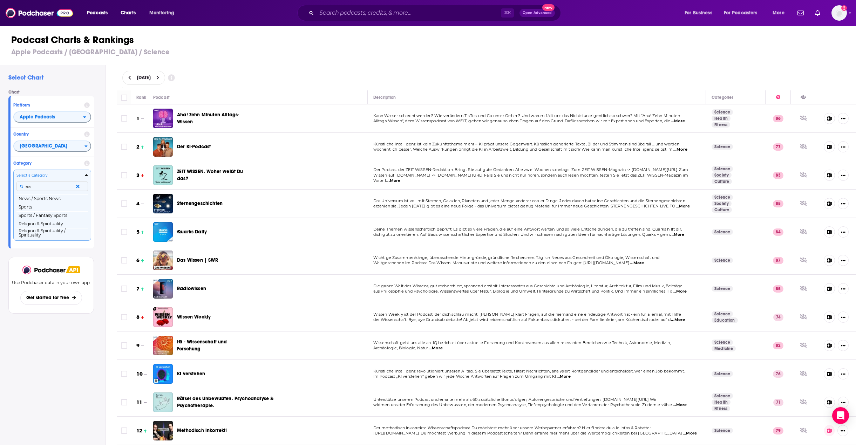
scroll to position [0, 0]
type input "sports"
click at [35, 208] on button "Sports" at bounding box center [51, 207] width 71 height 8
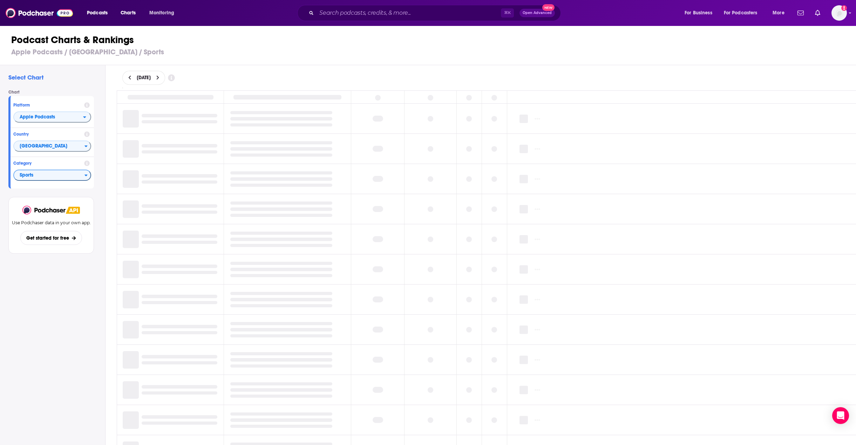
click at [162, 78] on button at bounding box center [157, 78] width 7 height 6
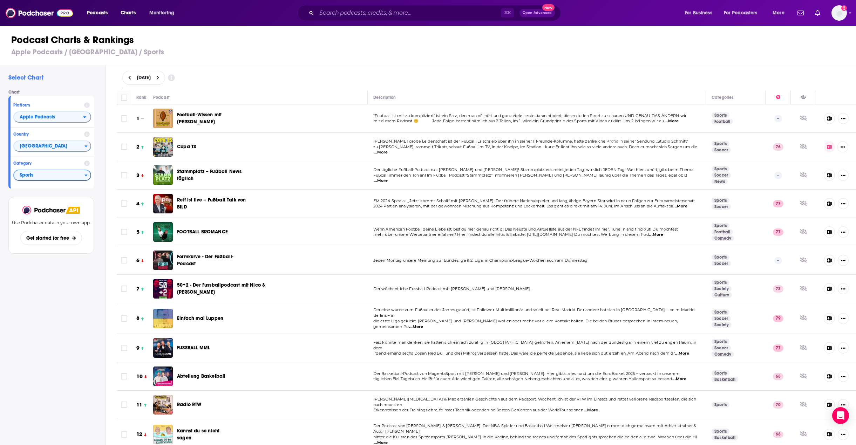
scroll to position [449, 0]
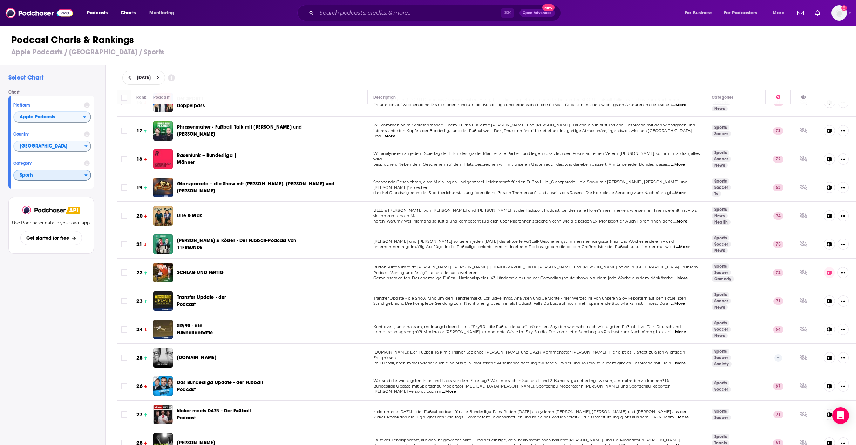
click at [66, 174] on span "Sports" at bounding box center [49, 176] width 70 height 12
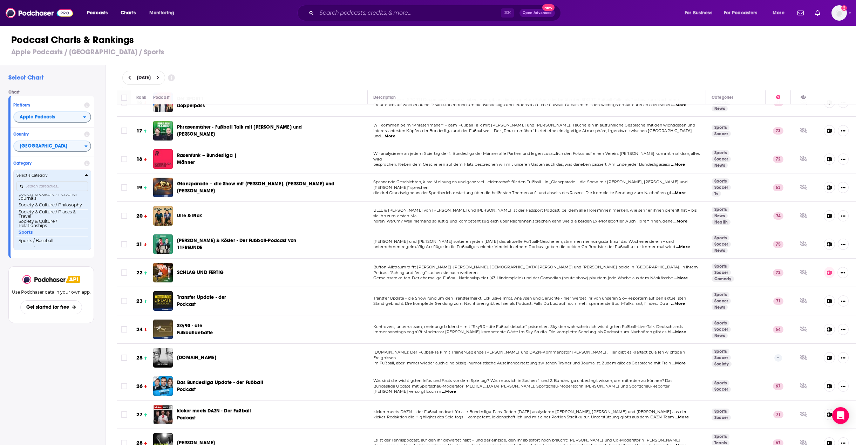
scroll to position [715, 0]
click at [38, 186] on input "Categories" at bounding box center [51, 185] width 71 height 9
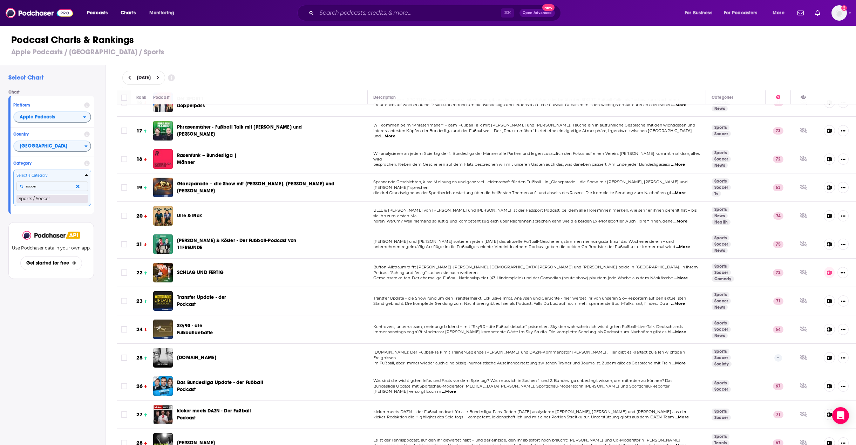
type input "soccer"
click at [40, 200] on button "Sports / Soccer" at bounding box center [51, 198] width 71 height 8
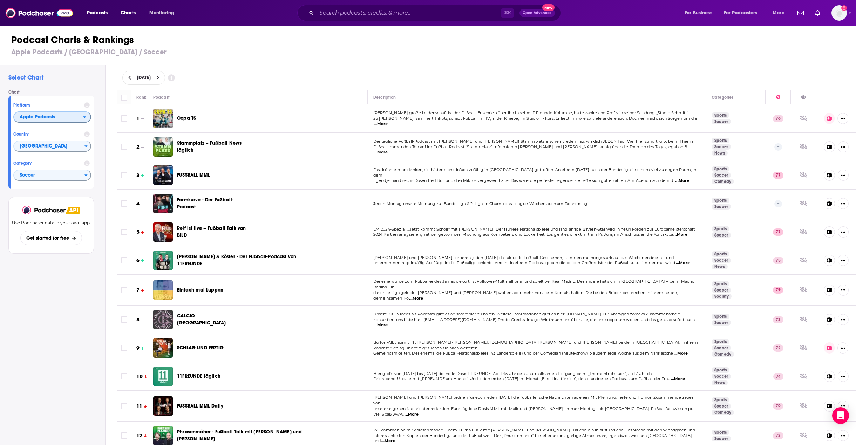
click at [44, 115] on span "Apple Podcasts" at bounding box center [37, 117] width 35 height 5
click at [43, 180] on span "Soccer" at bounding box center [49, 176] width 70 height 12
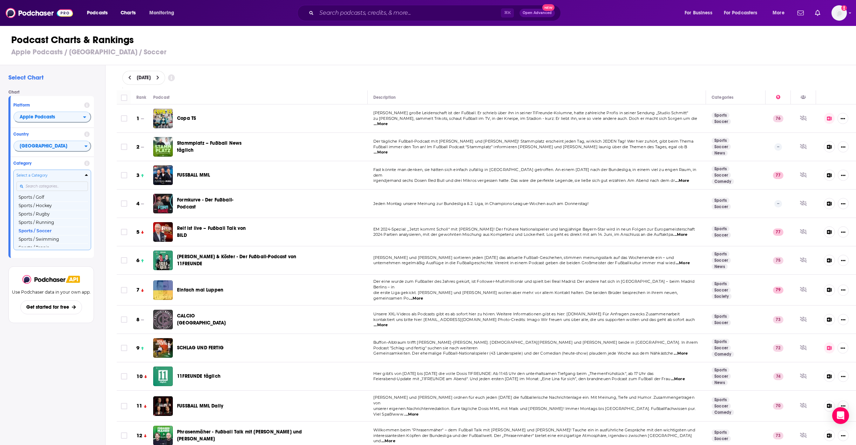
click at [46, 186] on input "Categories" at bounding box center [51, 185] width 71 height 9
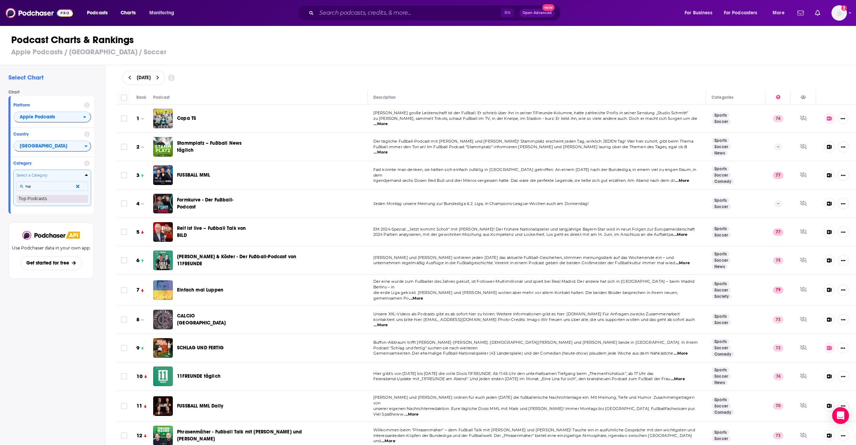
type input "top"
click at [38, 199] on button "Top Podcasts" at bounding box center [51, 198] width 71 height 8
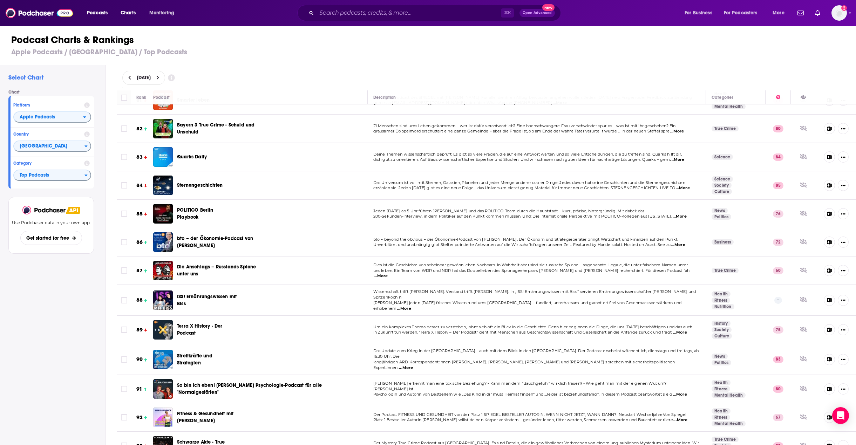
scroll to position [4475, 0]
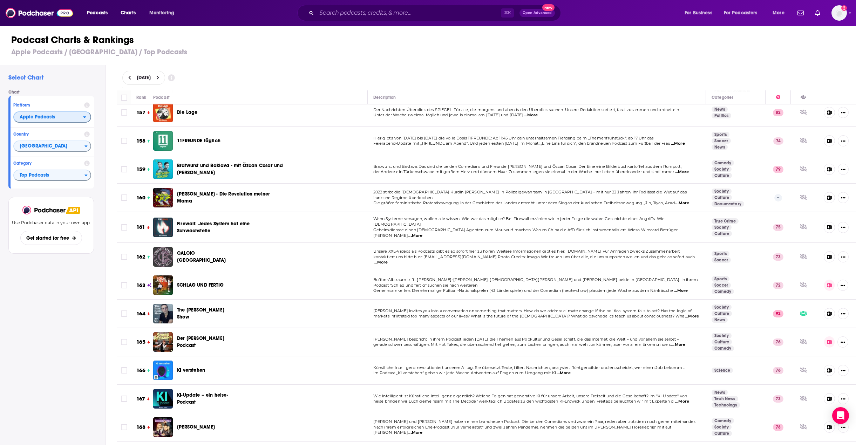
click at [62, 116] on span "Apple Podcasts" at bounding box center [48, 117] width 69 height 12
click at [21, 138] on span "Spotify" at bounding box center [52, 138] width 69 height 4
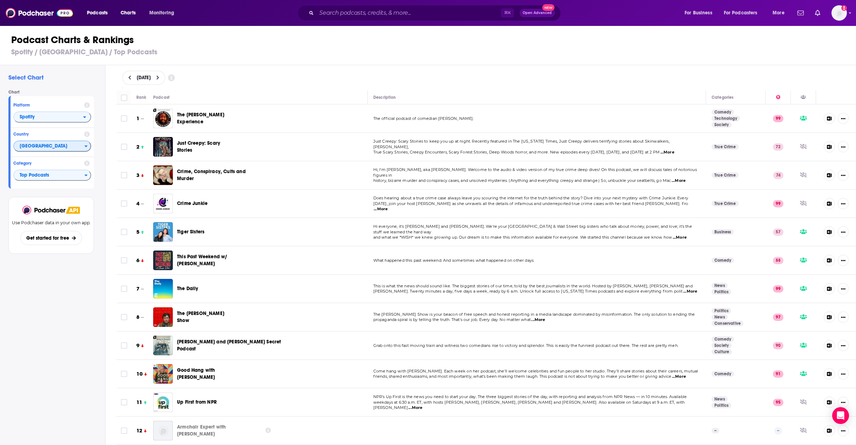
click at [53, 148] on span "[GEOGRAPHIC_DATA]" at bounding box center [49, 147] width 70 height 12
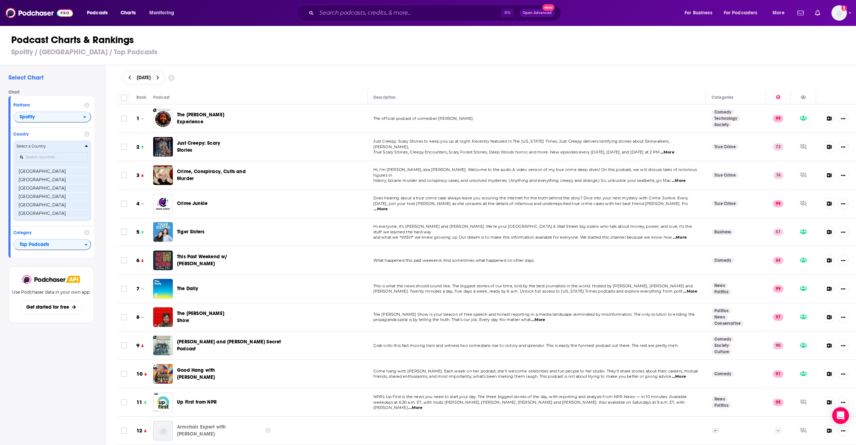
scroll to position [166, 0]
click at [36, 157] on input "Countries" at bounding box center [51, 156] width 71 height 9
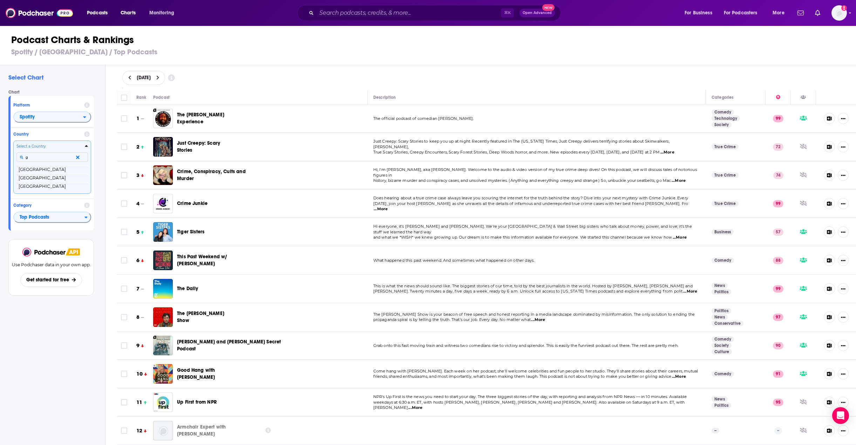
scroll to position [0, 0]
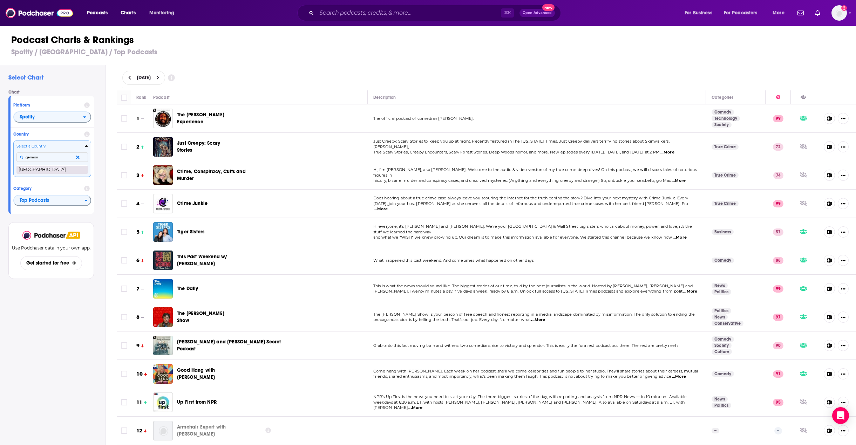
type input "german"
click at [34, 170] on button "[GEOGRAPHIC_DATA]" at bounding box center [51, 169] width 71 height 8
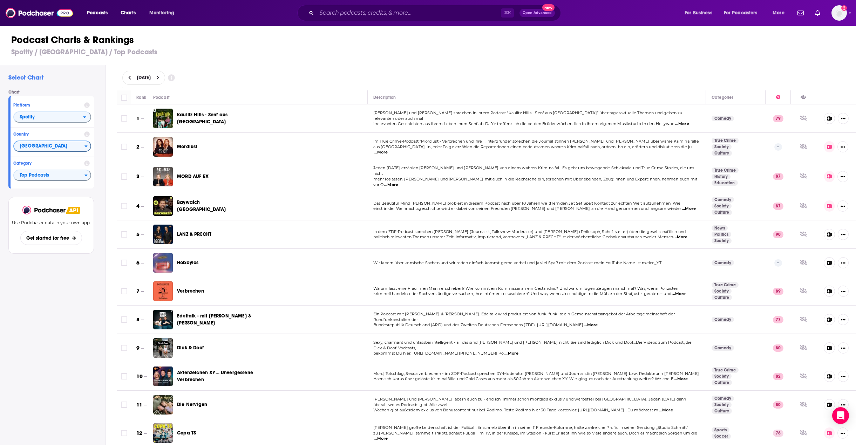
scroll to position [273, 0]
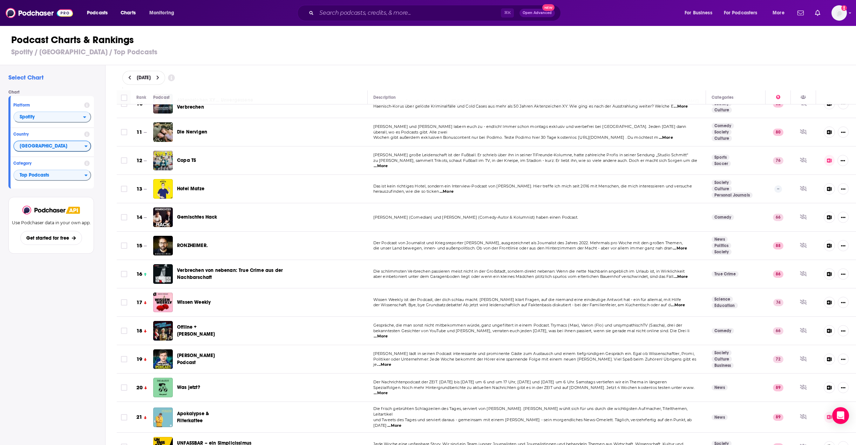
click at [64, 342] on div "Select Chart Chart Platform Spotify Country Germany Category Top Podcasts View …" at bounding box center [52, 275] width 105 height 420
click at [48, 176] on span "Top Podcasts" at bounding box center [49, 176] width 70 height 12
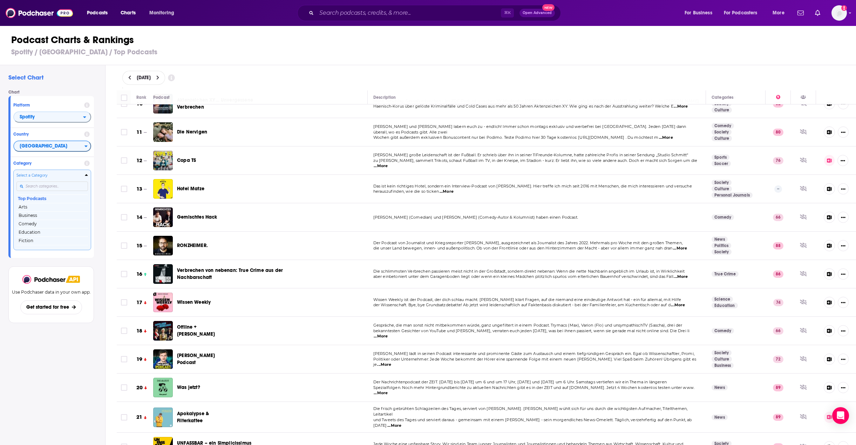
click at [47, 186] on input "Categories" at bounding box center [51, 185] width 71 height 9
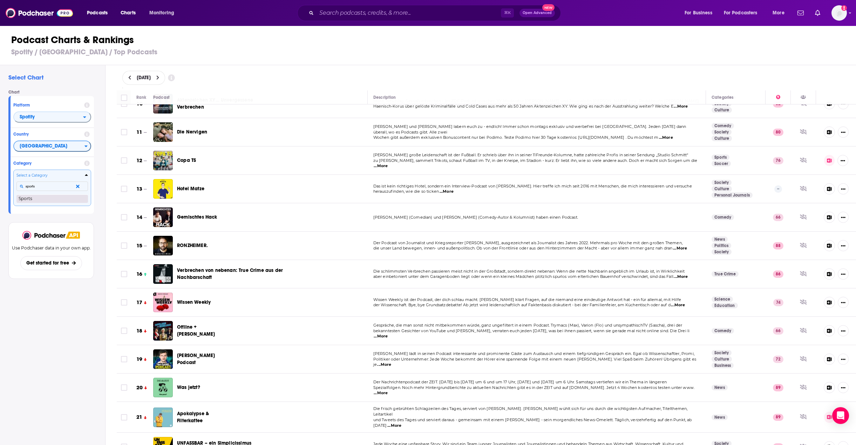
type input "sports"
click at [38, 201] on button "Sports" at bounding box center [51, 198] width 71 height 8
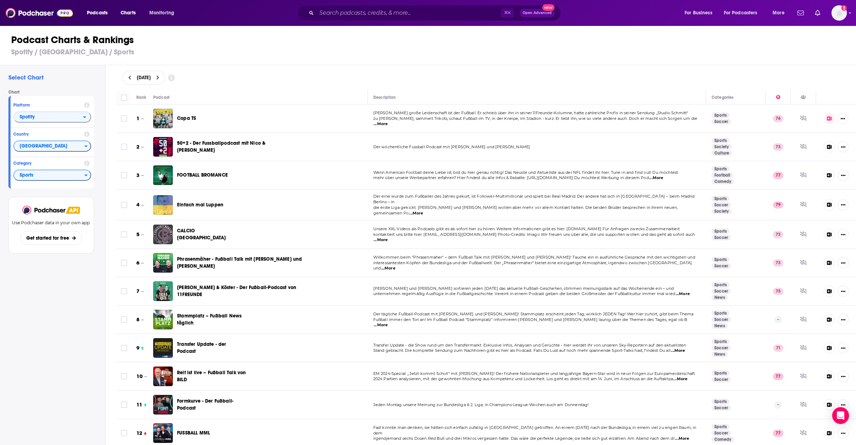
scroll to position [592, 0]
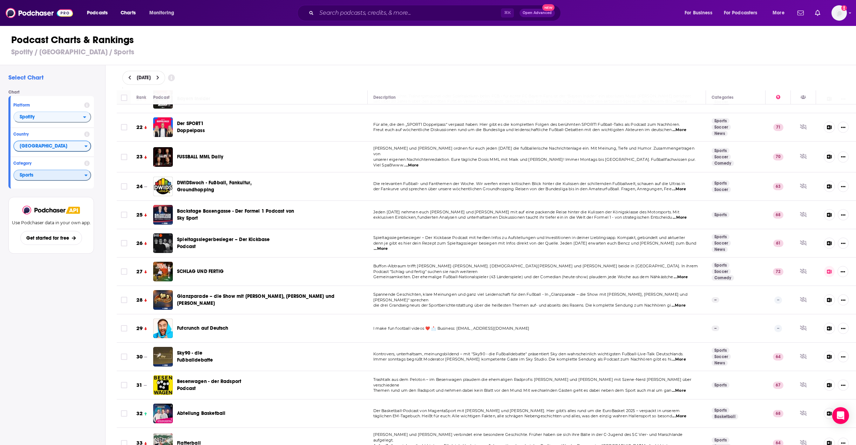
click at [60, 177] on span "Sports" at bounding box center [49, 176] width 70 height 12
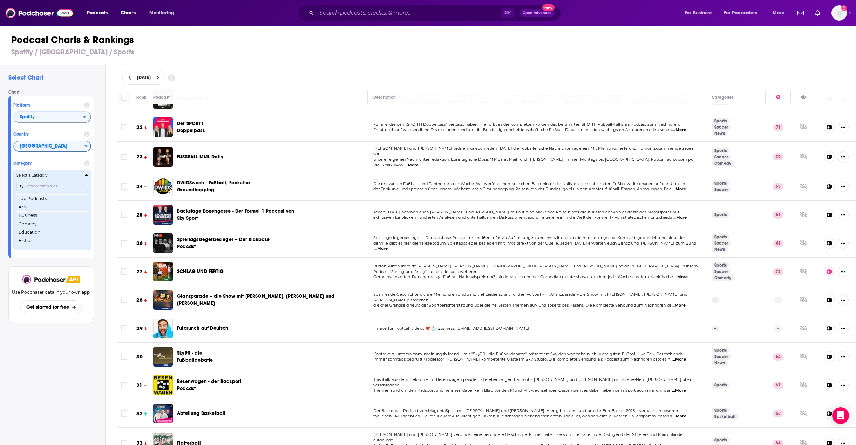
scroll to position [74, 0]
click at [41, 187] on input "Categories" at bounding box center [51, 185] width 71 height 9
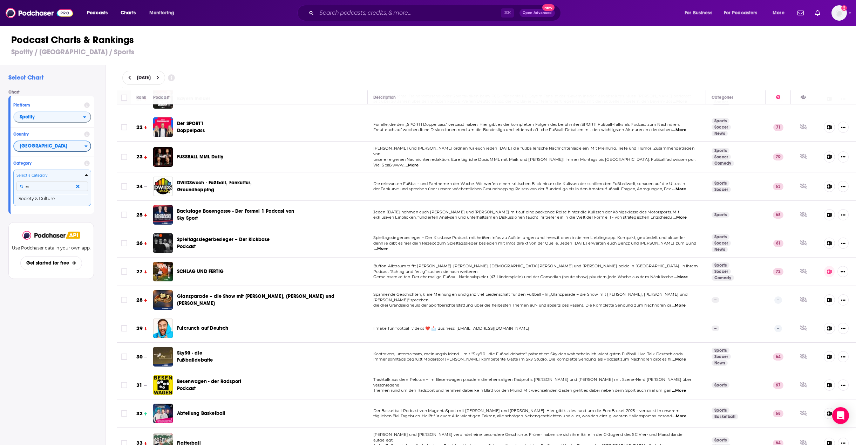
type input "s"
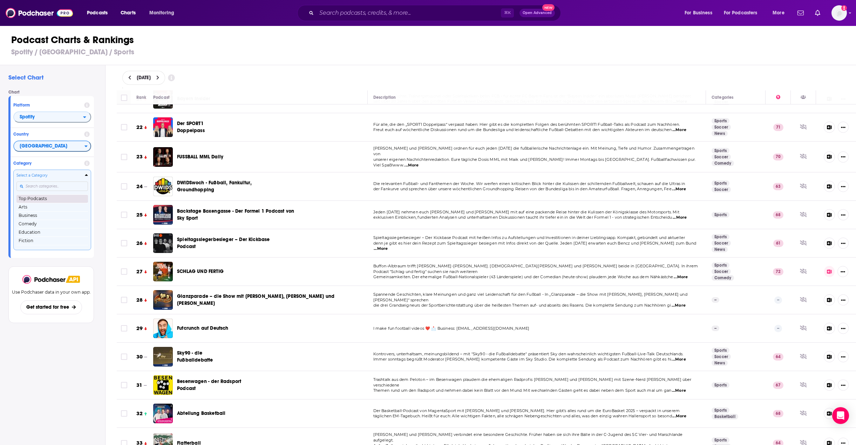
click at [42, 199] on button "Top Podcasts" at bounding box center [51, 198] width 71 height 8
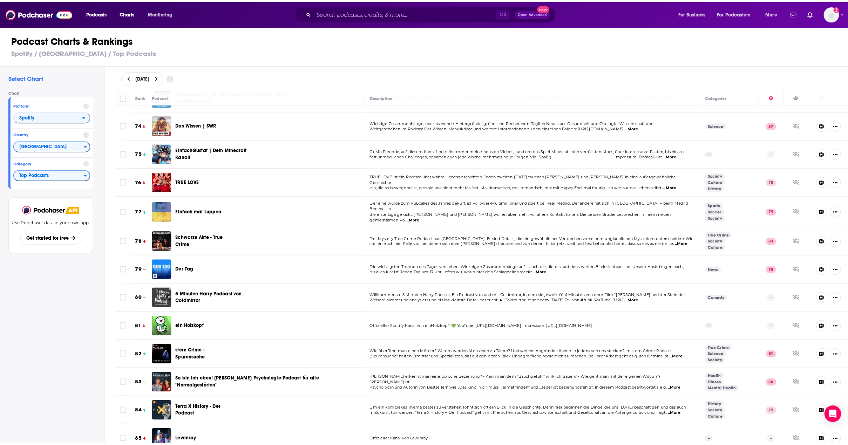
scroll to position [2508, 0]
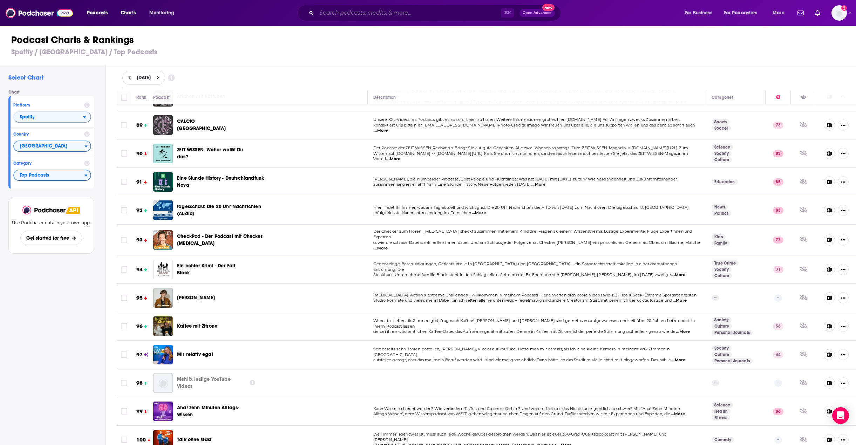
click at [368, 15] on input "Search podcasts, credits, & more..." at bounding box center [408, 12] width 184 height 11
paste input "Sisters in Crime"
type input "Sisters in Crime"
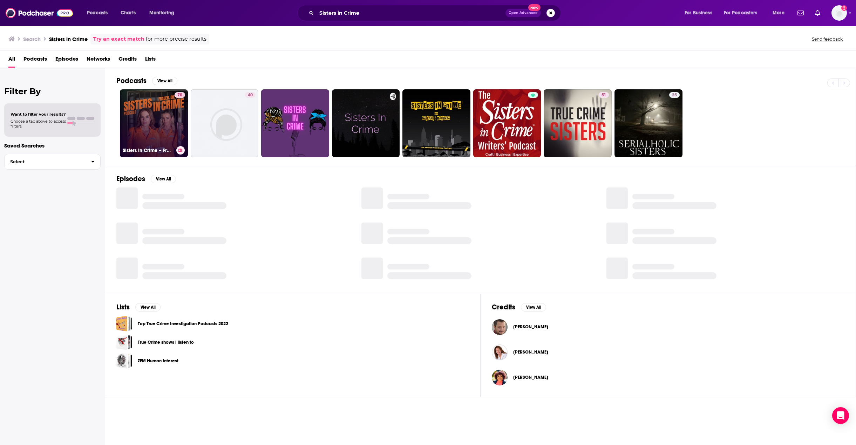
click at [149, 102] on link "70 Sisters in Crime – Frauen, die töten" at bounding box center [154, 123] width 68 height 68
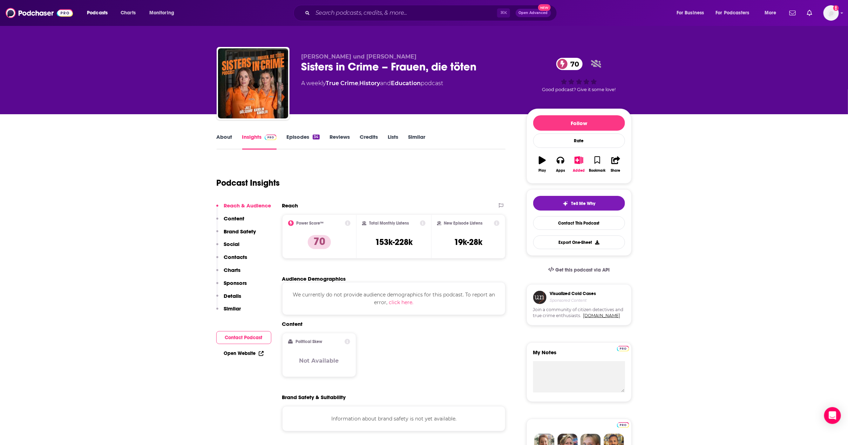
click at [302, 139] on link "Episodes 34" at bounding box center [302, 141] width 33 height 16
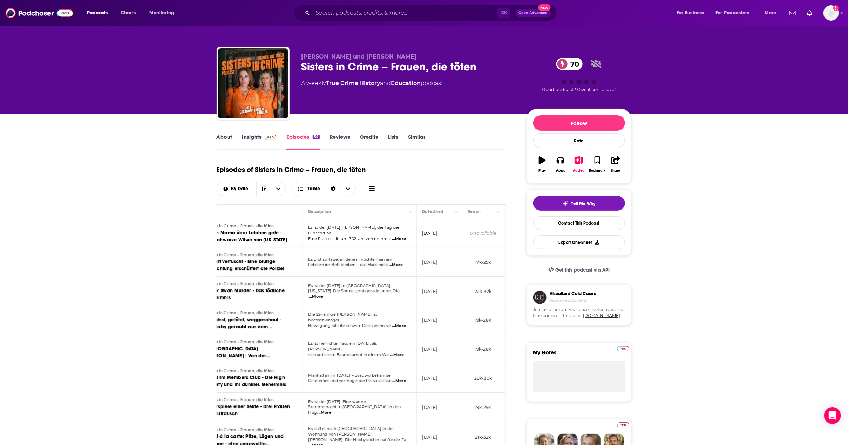
scroll to position [0, 56]
click at [217, 136] on link "About" at bounding box center [225, 141] width 16 height 16
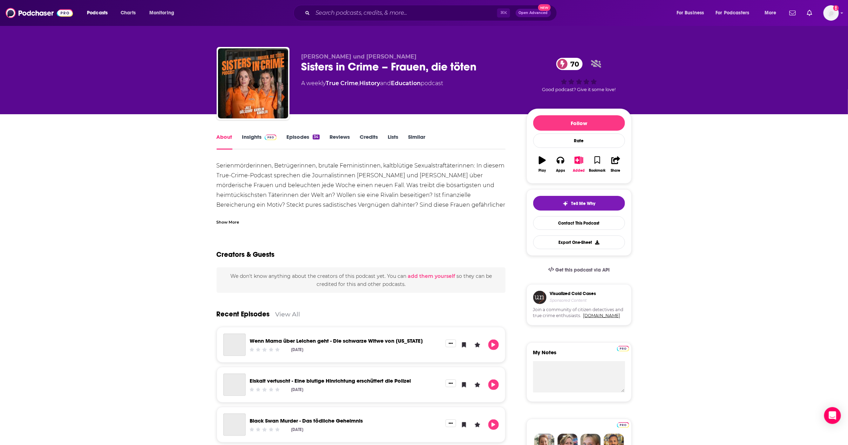
click at [256, 136] on link "Insights" at bounding box center [259, 141] width 35 height 16
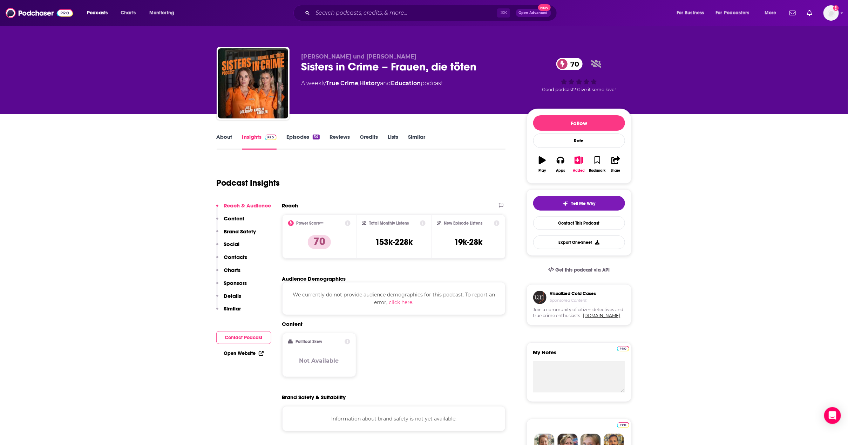
click at [234, 268] on p "Charts" at bounding box center [232, 270] width 17 height 7
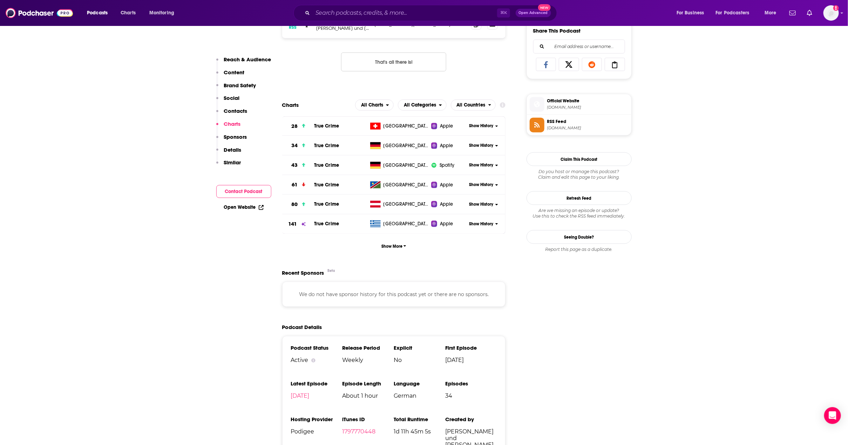
scroll to position [508, 0]
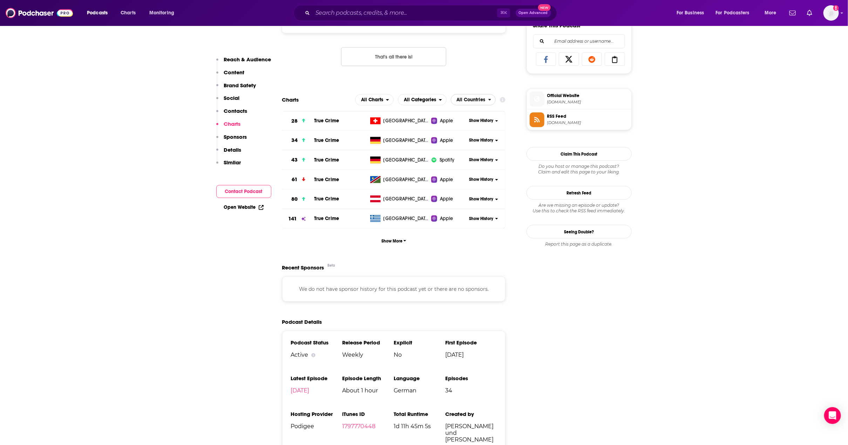
click at [484, 99] on span "All Countries" at bounding box center [471, 99] width 29 height 5
click at [470, 132] on span "[GEOGRAPHIC_DATA]" at bounding box center [478, 130] width 47 height 4
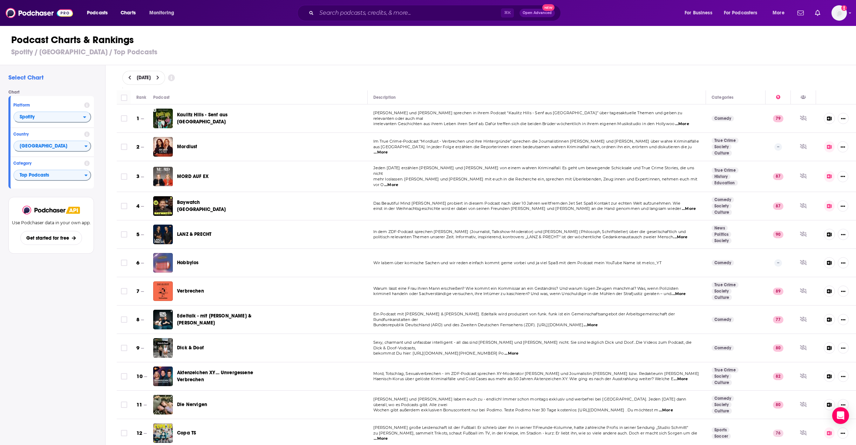
click at [165, 82] on div "September 4, 2025" at bounding box center [143, 78] width 43 height 14
select select "8"
click at [162, 131] on button "10" at bounding box center [163, 130] width 10 height 10
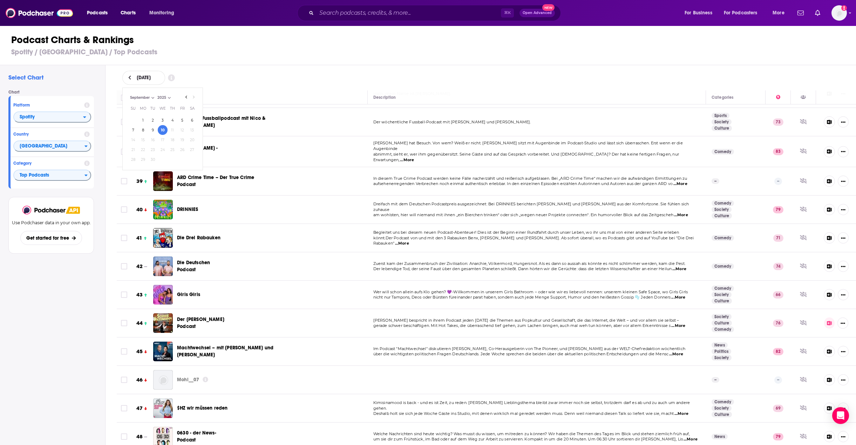
scroll to position [2591, 0]
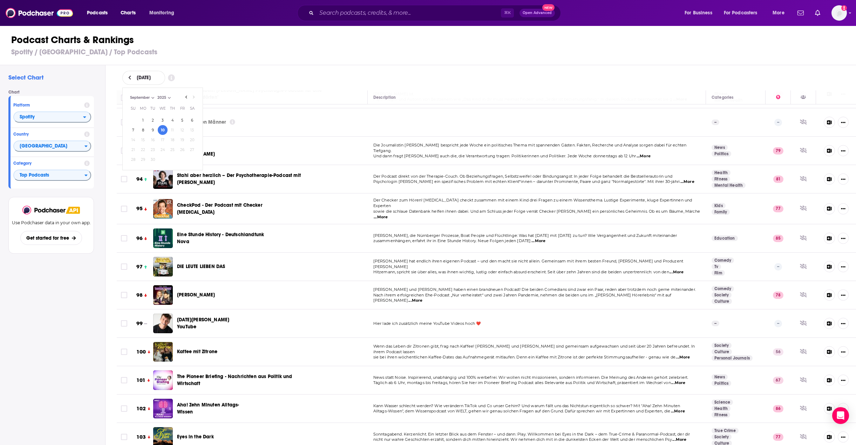
click at [241, 70] on div "September 10, 2025 September 2025 Month: June July August September September Y…" at bounding box center [486, 77] width 751 height 25
click at [131, 77] on icon at bounding box center [129, 77] width 3 height 5
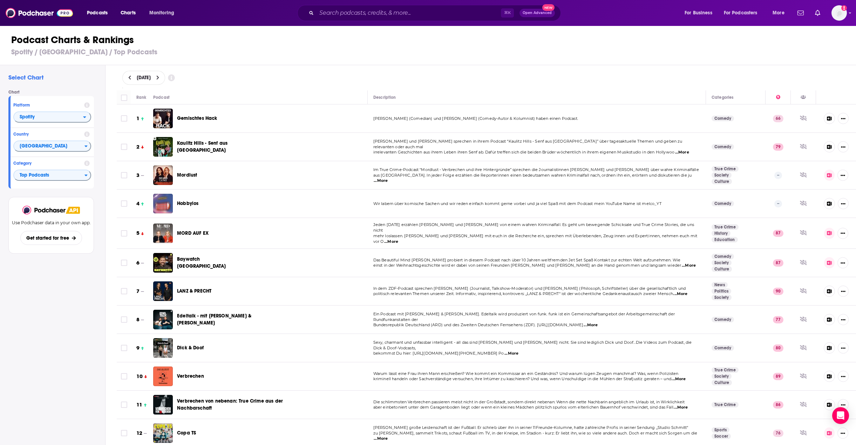
scroll to position [3191, 0]
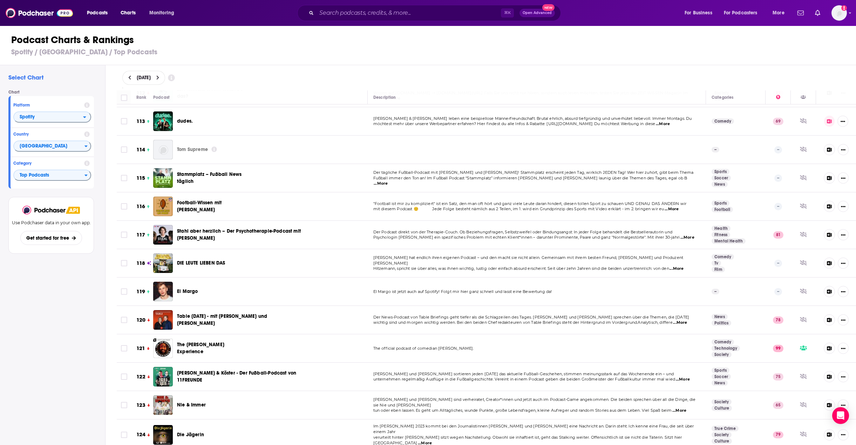
click at [162, 76] on button at bounding box center [157, 78] width 7 height 6
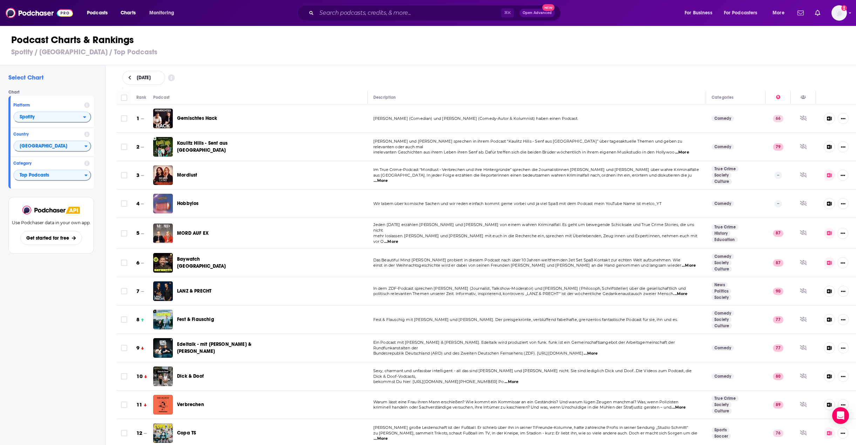
scroll to position [2591, 0]
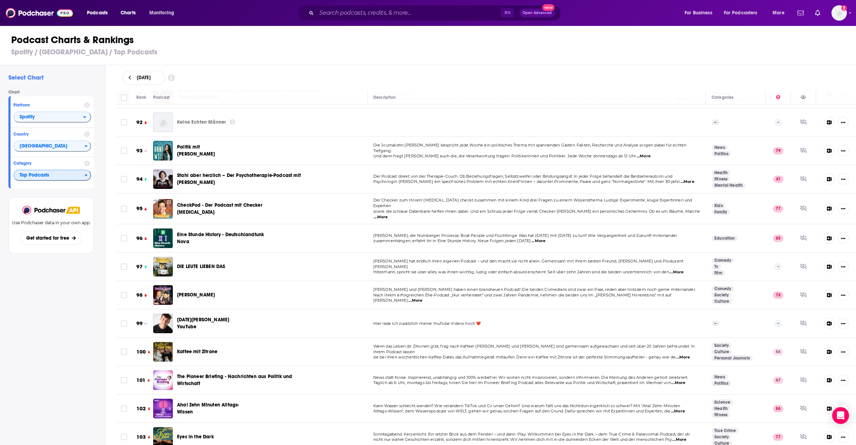
click at [55, 178] on span "Top Podcasts" at bounding box center [49, 176] width 70 height 12
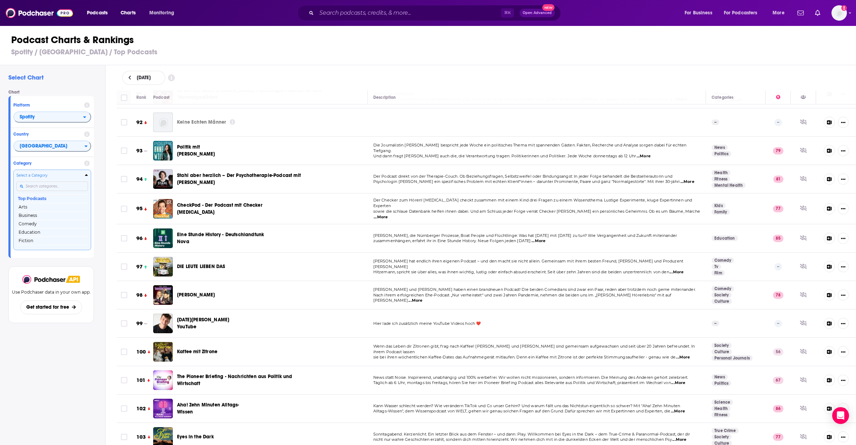
click at [42, 187] on input "Categories" at bounding box center [51, 185] width 71 height 9
type input "comedy"
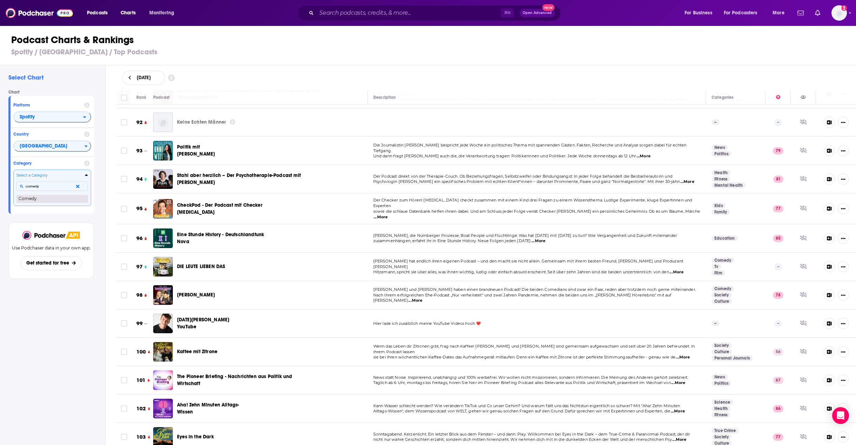
click at [33, 201] on button "Comedy" at bounding box center [51, 198] width 71 height 8
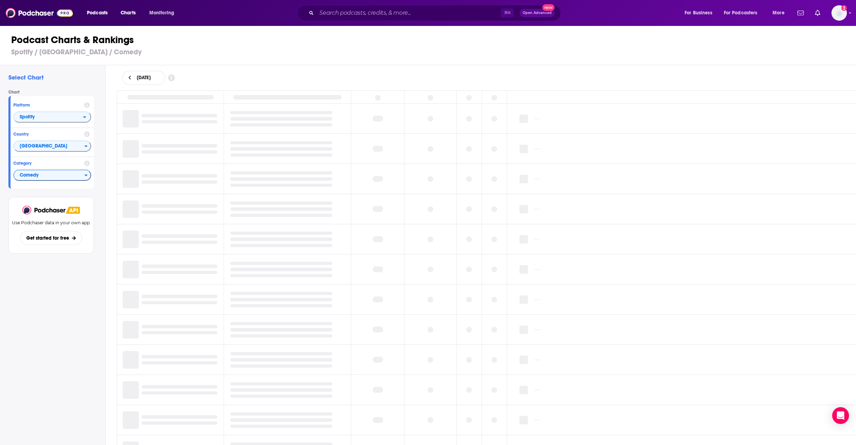
drag, startPoint x: 32, startPoint y: 349, endPoint x: 130, endPoint y: 331, distance: 99.6
click at [32, 349] on div "Select Chart Chart Platform Spotify Country Germany Category Comedy View chart …" at bounding box center [52, 275] width 105 height 420
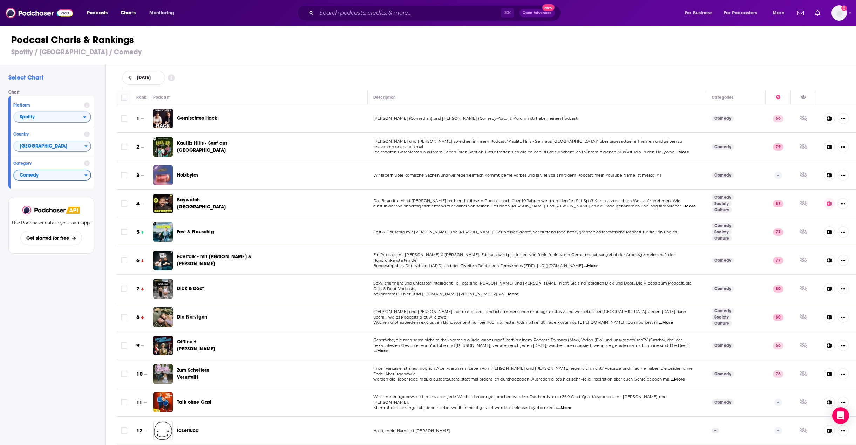
click at [500, 49] on h3 "Spotify / Germany / Comedy" at bounding box center [430, 52] width 839 height 9
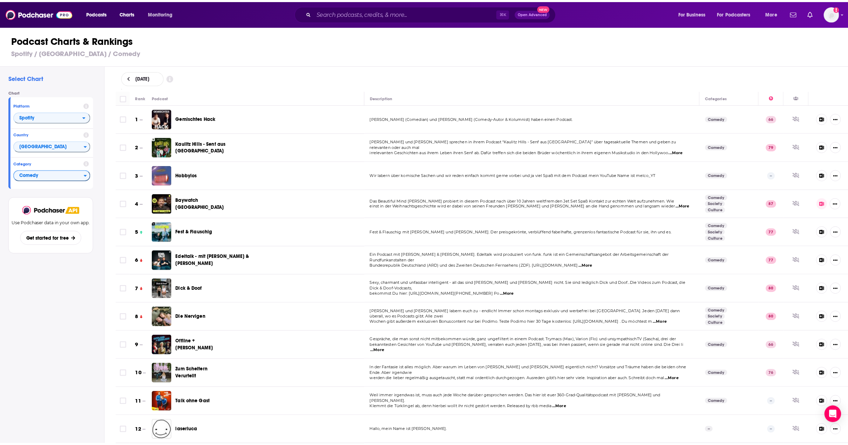
scroll to position [678, 0]
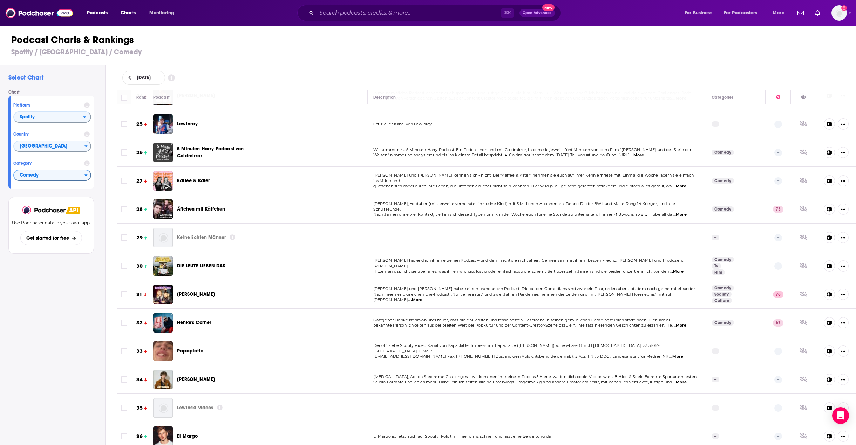
click at [199, 268] on span "DIE LEUTE LIEBEN DAS" at bounding box center [201, 266] width 48 height 6
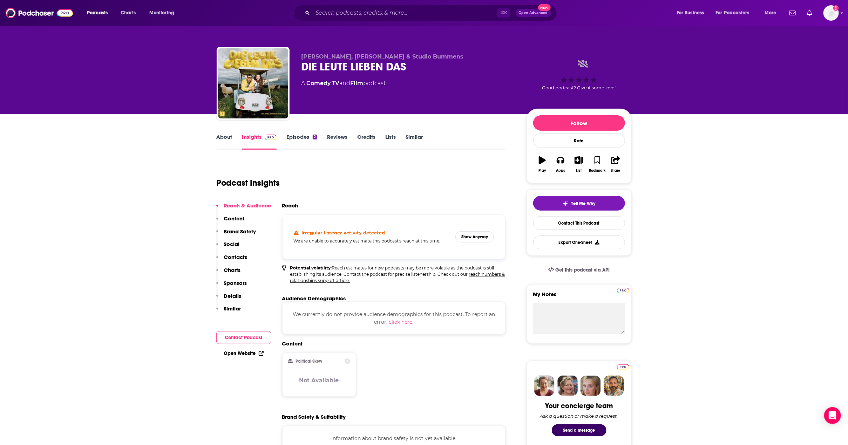
click at [234, 269] on p "Charts" at bounding box center [232, 270] width 17 height 7
click at [230, 269] on p "Charts" at bounding box center [232, 270] width 17 height 7
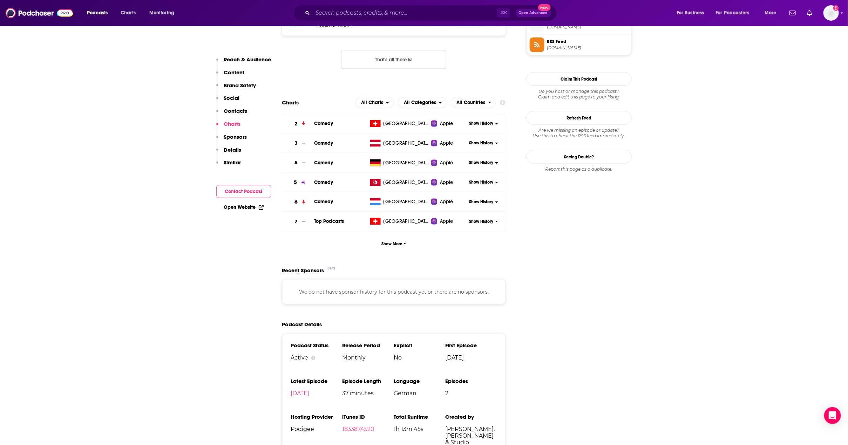
scroll to position [528, 0]
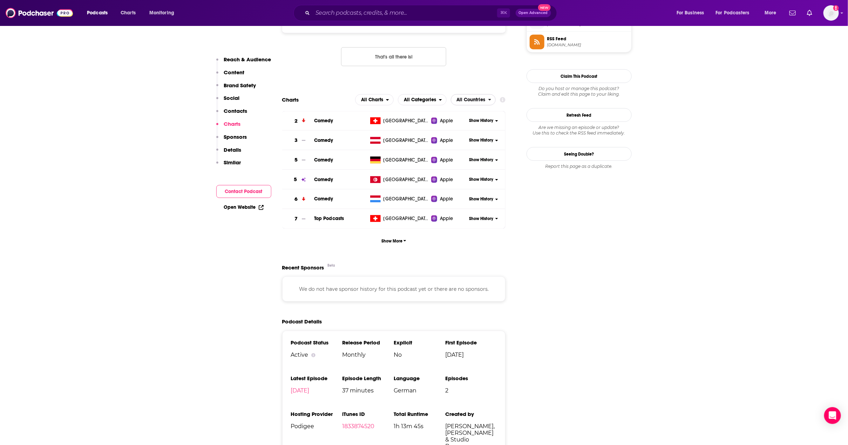
click at [484, 100] on span "All Countries" at bounding box center [471, 99] width 29 height 5
click at [478, 160] on div "[GEOGRAPHIC_DATA]" at bounding box center [478, 156] width 51 height 8
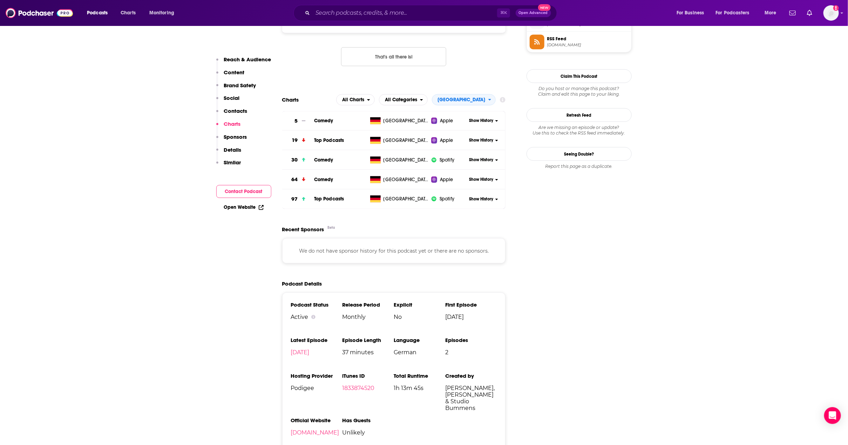
click at [494, 143] on button "Show History" at bounding box center [483, 140] width 34 height 6
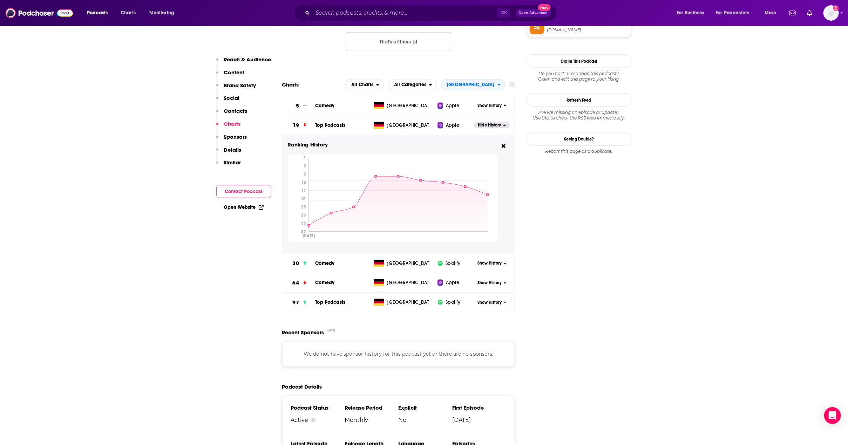
scroll to position [544, 0]
click at [492, 304] on span "Show History" at bounding box center [489, 302] width 24 height 6
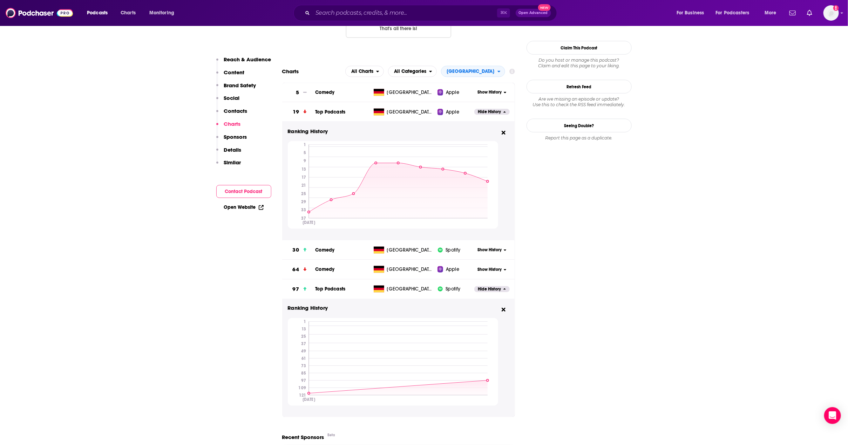
scroll to position [560, 0]
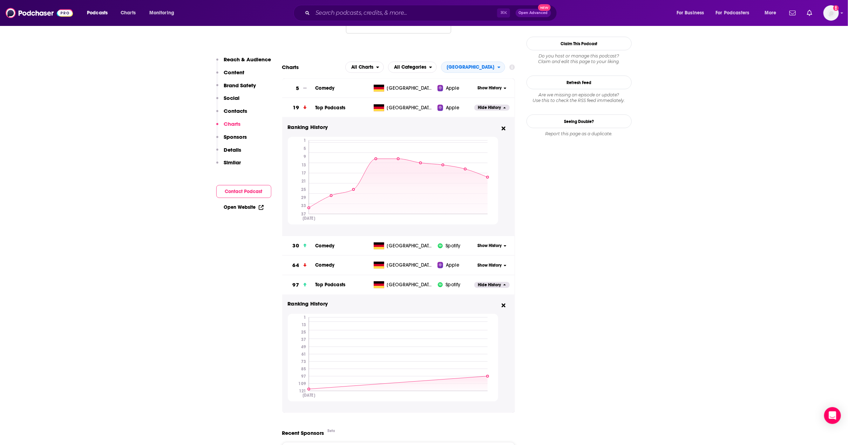
click at [489, 91] on span "Show History" at bounding box center [489, 88] width 24 height 6
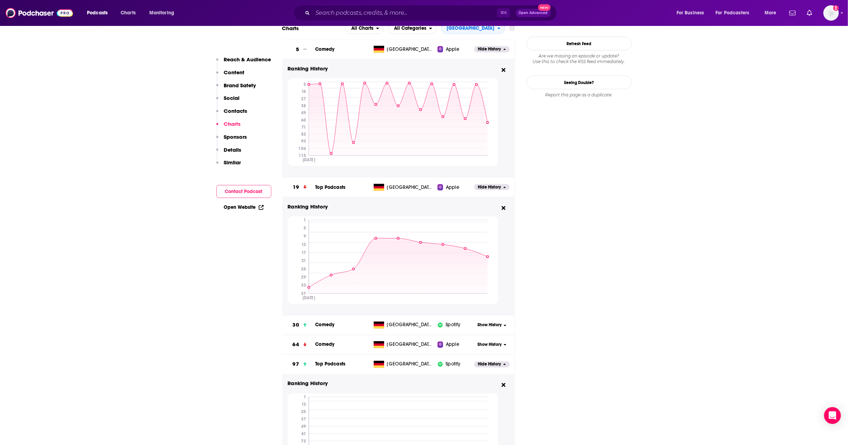
click at [501, 348] on span "Show History" at bounding box center [489, 345] width 24 height 6
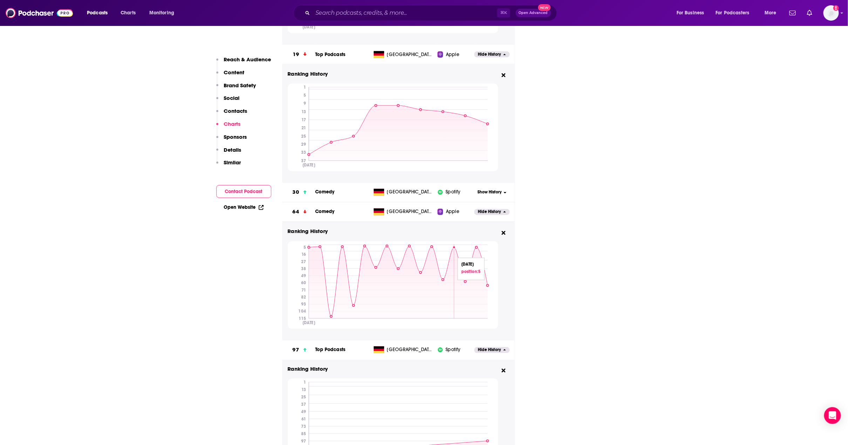
scroll to position [731, 0]
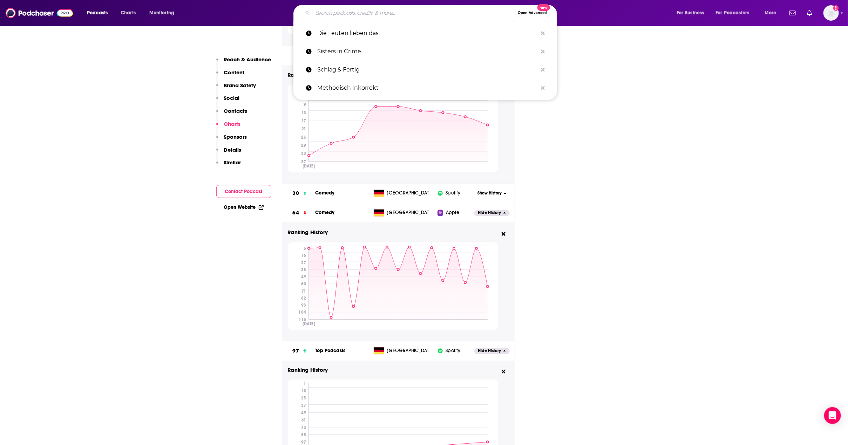
click at [382, 16] on input "Search podcasts, credits, & more..." at bounding box center [414, 12] width 202 height 11
paste input "Zahltag"
type input "Zahltag"
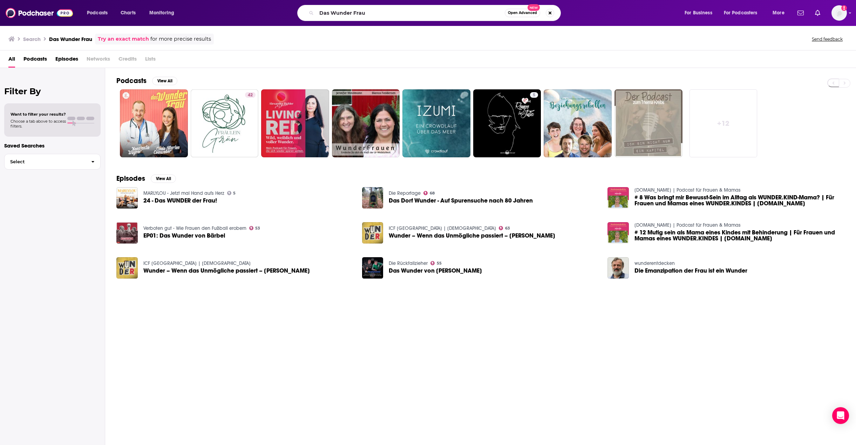
drag, startPoint x: 0, startPoint y: 0, endPoint x: 271, endPoint y: 8, distance: 271.3
click at [274, 9] on div "Das Wunder Frau Open Advanced New" at bounding box center [435, 13] width 482 height 16
click at [323, 14] on input "· Histoires vraies" at bounding box center [410, 12] width 188 height 11
type input "Histoires vraies"
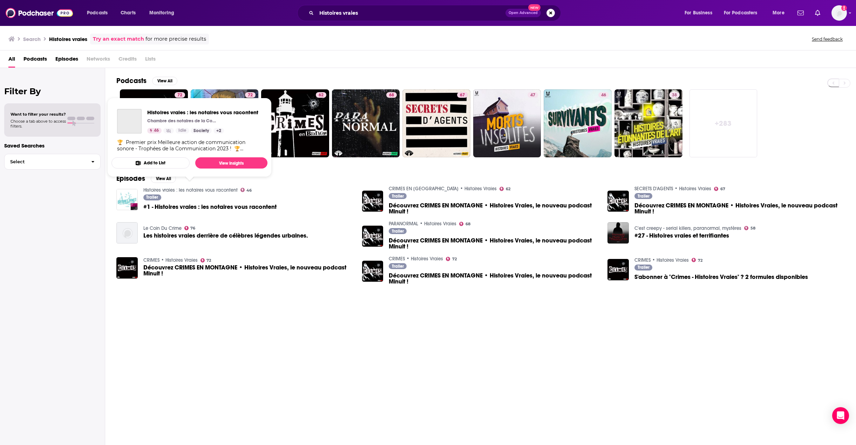
click at [203, 189] on link "Histoires vraies : les notaires vous racontent" at bounding box center [190, 190] width 94 height 6
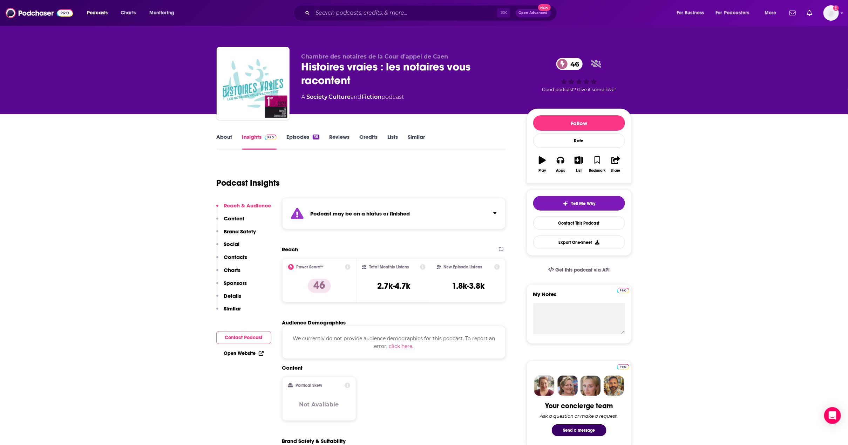
click at [290, 137] on link "Episodes 36" at bounding box center [302, 141] width 33 height 16
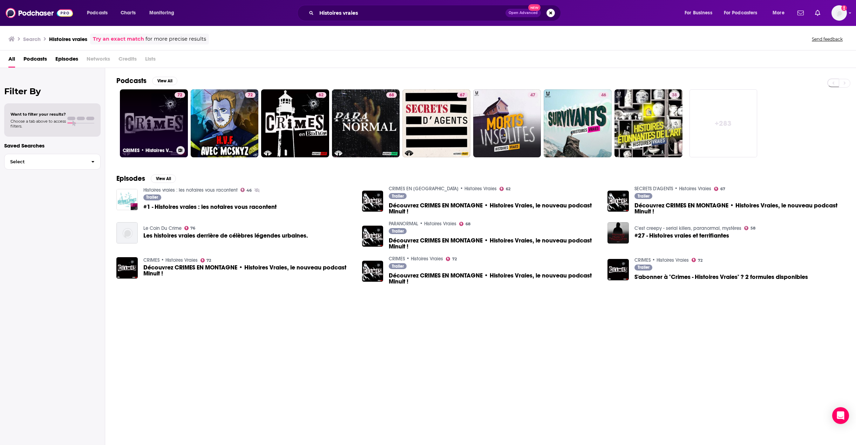
click at [162, 117] on link "72 CRIMES • Histoires Vraies" at bounding box center [154, 123] width 68 height 68
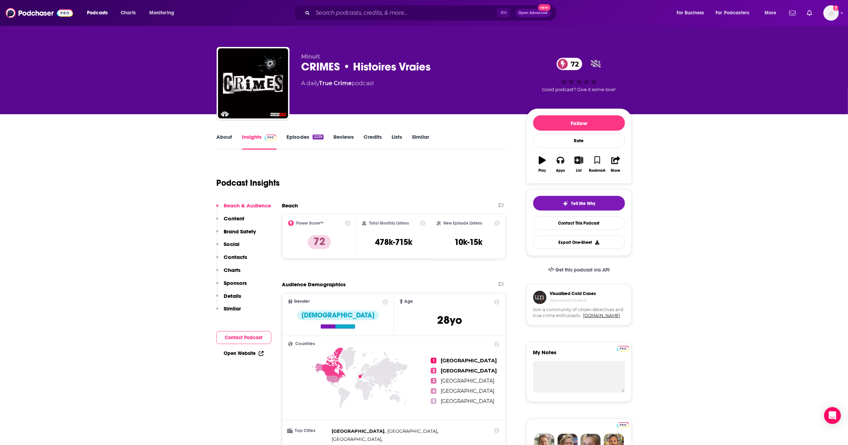
scroll to position [200, 0]
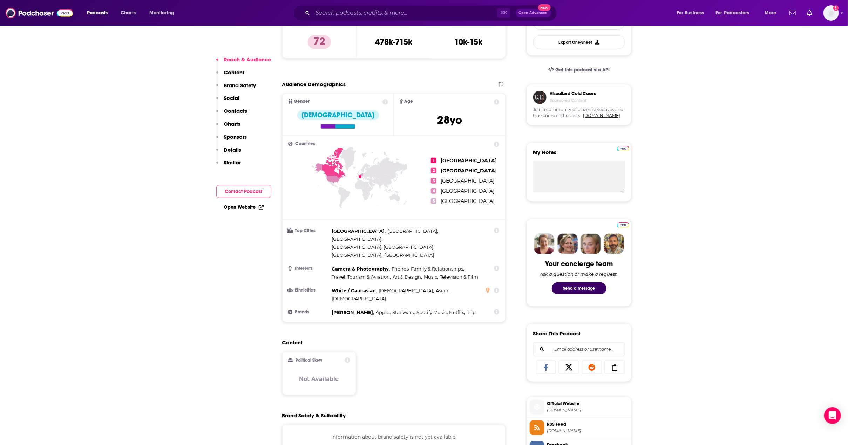
click at [452, 107] on span "Age [DEMOGRAPHIC_DATA] yo" at bounding box center [449, 115] width 111 height 42
click at [498, 102] on icon at bounding box center [497, 102] width 6 height 6
click at [436, 116] on span "[DEMOGRAPHIC_DATA]" at bounding box center [449, 121] width 28 height 17
click at [449, 122] on span "[DEMOGRAPHIC_DATA]" at bounding box center [449, 120] width 25 height 14
click at [461, 127] on span "[DEMOGRAPHIC_DATA]" at bounding box center [449, 121] width 28 height 17
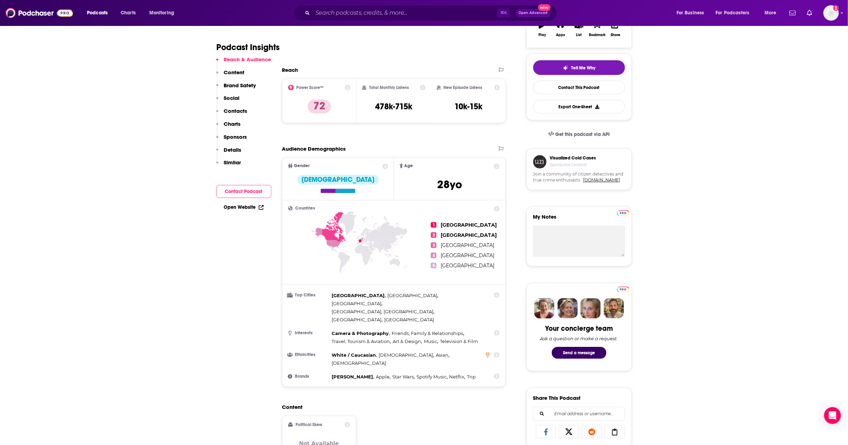
scroll to position [0, 0]
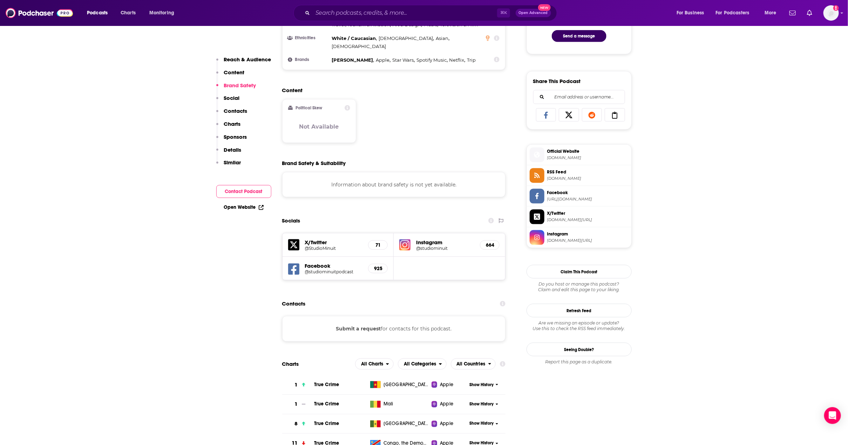
scroll to position [664, 0]
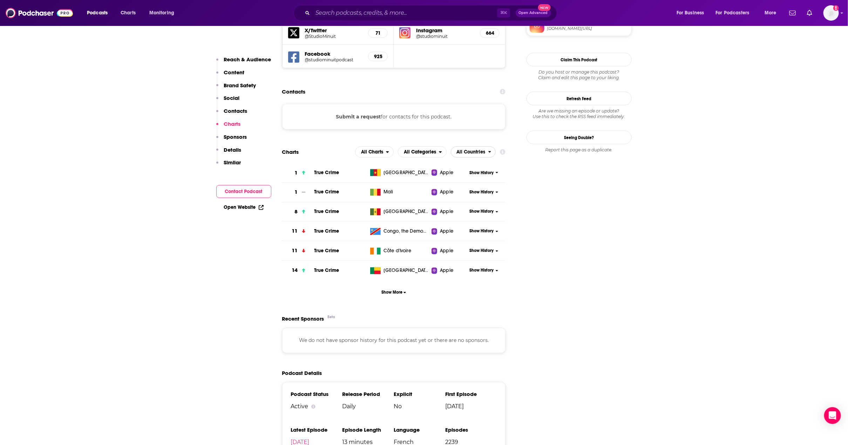
click at [473, 150] on span "All Countries" at bounding box center [471, 152] width 29 height 5
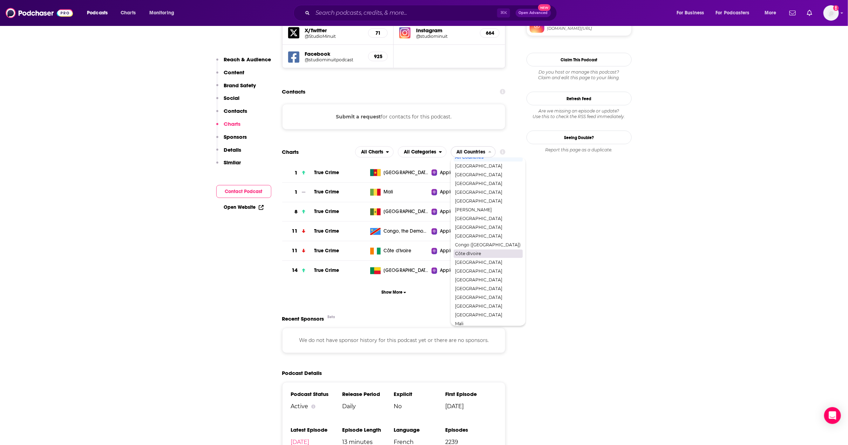
scroll to position [17, 0]
click at [482, 251] on span "[GEOGRAPHIC_DATA]" at bounding box center [488, 253] width 66 height 4
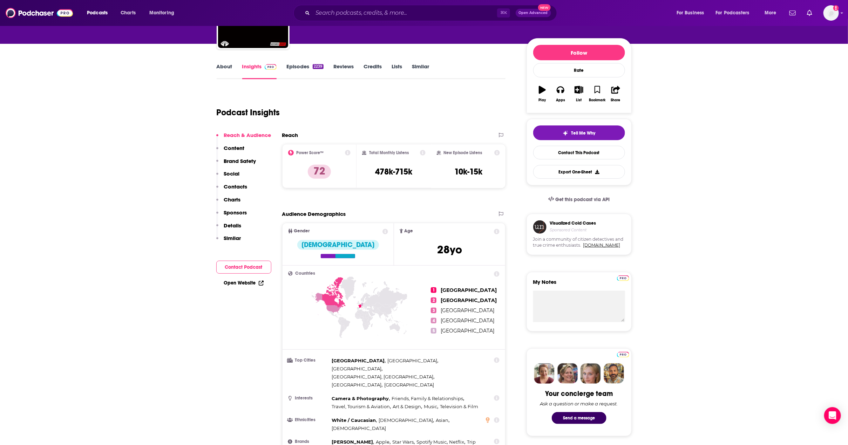
scroll to position [0, 0]
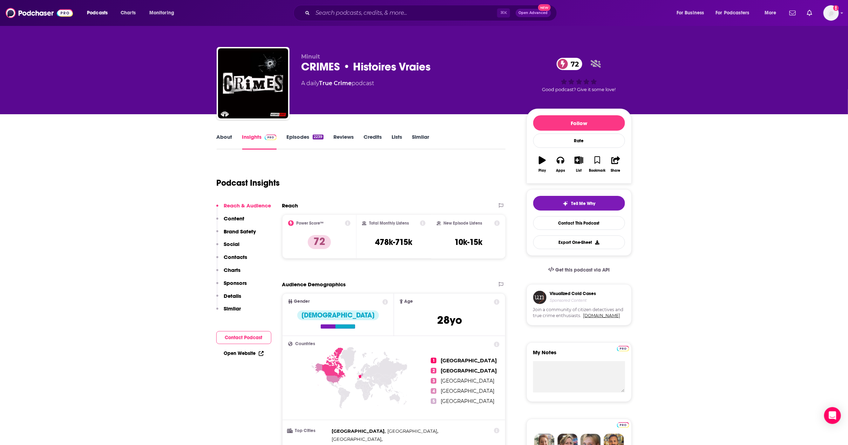
click at [289, 132] on div "About Insights Episodes 2239 Reviews Credits Lists Similar" at bounding box center [361, 140] width 289 height 17
click at [292, 136] on link "Episodes 2239" at bounding box center [304, 141] width 37 height 16
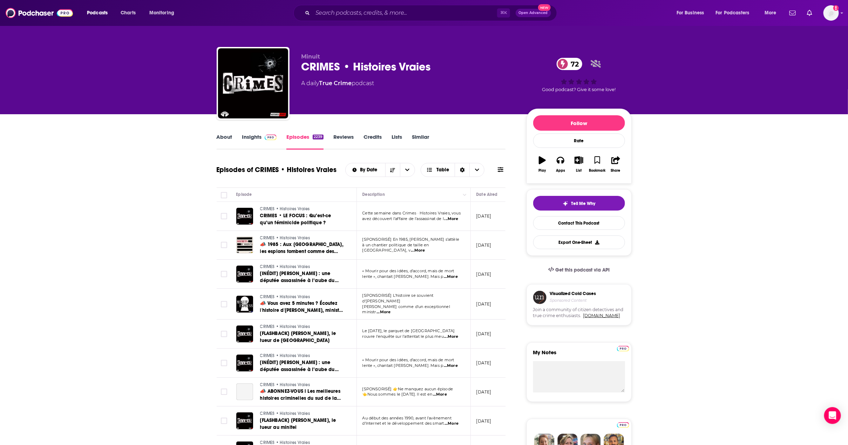
scroll to position [0, 139]
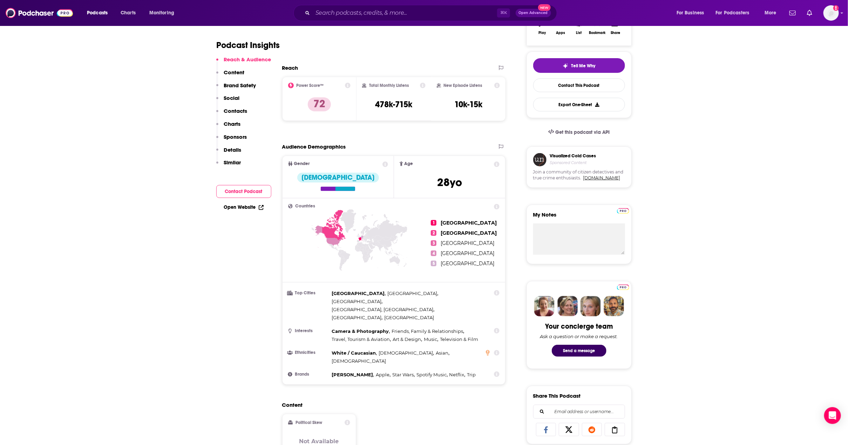
scroll to position [716, 0]
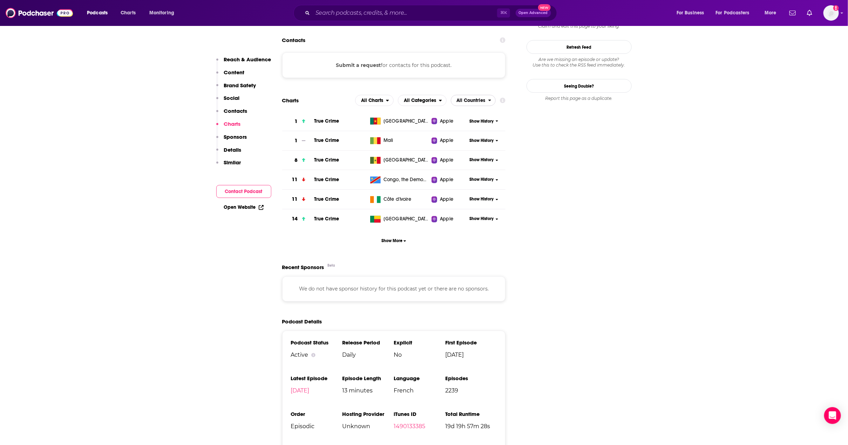
click at [484, 98] on span "All Countries" at bounding box center [471, 100] width 29 height 5
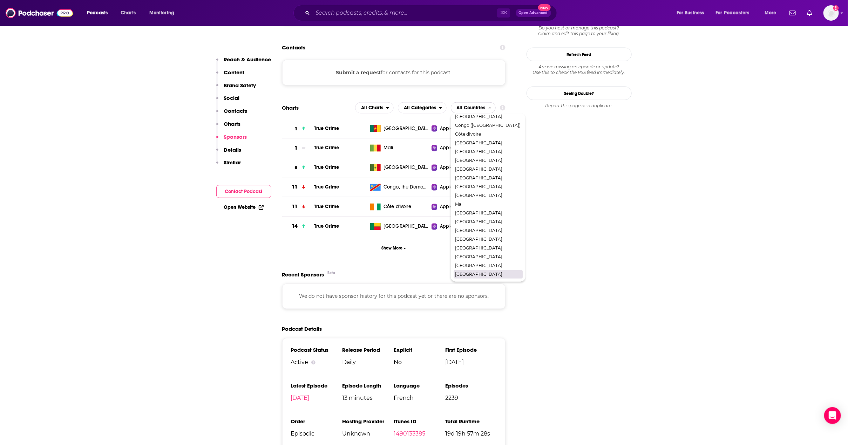
scroll to position [707, 0]
click at [465, 143] on span "[GEOGRAPHIC_DATA]" at bounding box center [488, 145] width 66 height 4
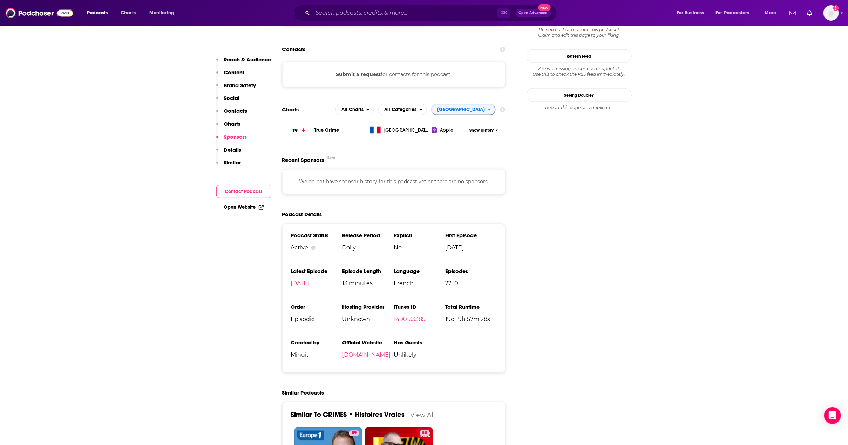
click at [389, 11] on input "Search podcasts, credits, & more..." at bounding box center [405, 12] width 184 height 11
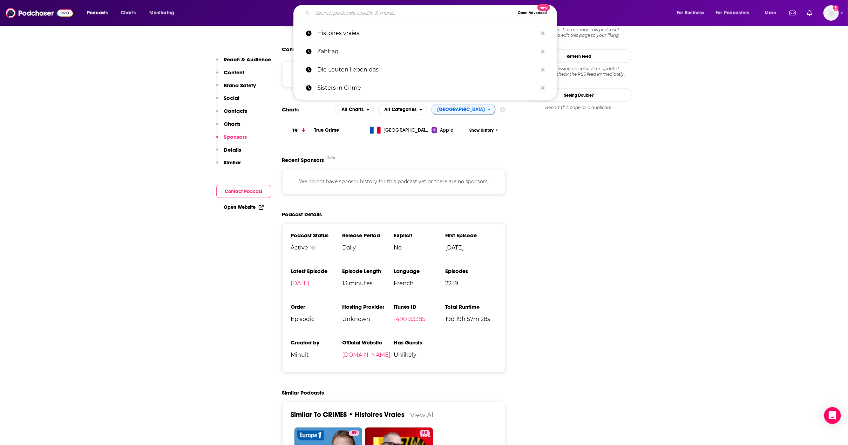
paste input "Émotions : le podcast pour mettre des mots sur vos émotions"
type input "Émotions : le podcast pour mettre des mots sur vos émotions"
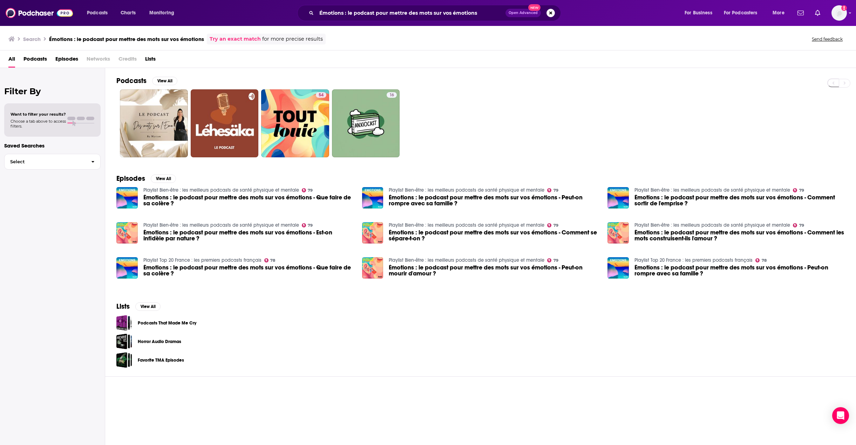
click at [369, 402] on div "Podcasts View All 54 16 Episodes View All Playlist Bien-être : les meilleurs po…" at bounding box center [480, 257] width 751 height 378
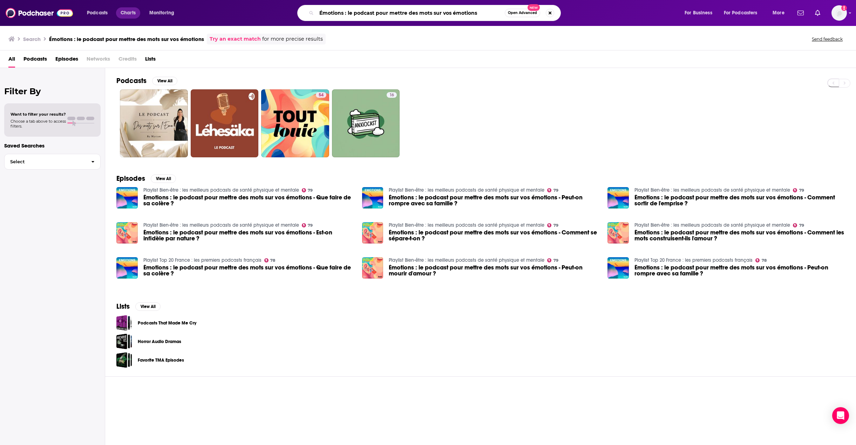
drag, startPoint x: 481, startPoint y: 13, endPoint x: 116, endPoint y: 14, distance: 364.8
click at [201, 3] on div "Podcasts Charts Monitoring Émotions : le podcast pour mettre des mots sur vos é…" at bounding box center [428, 13] width 856 height 26
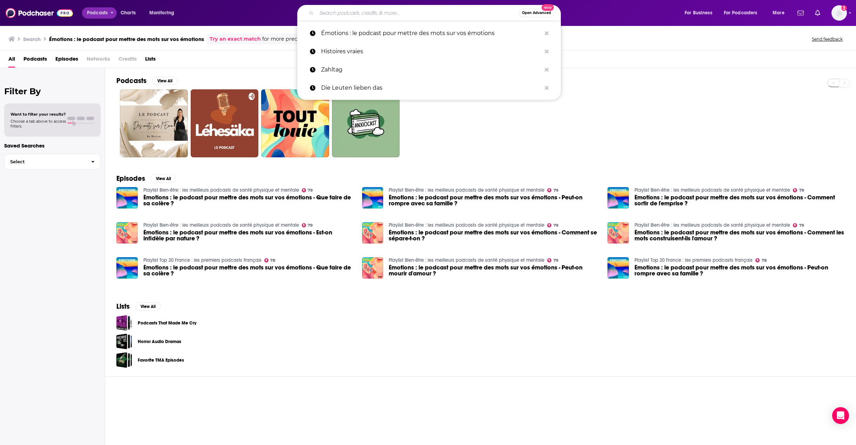
paste input "Émotions Podcast"
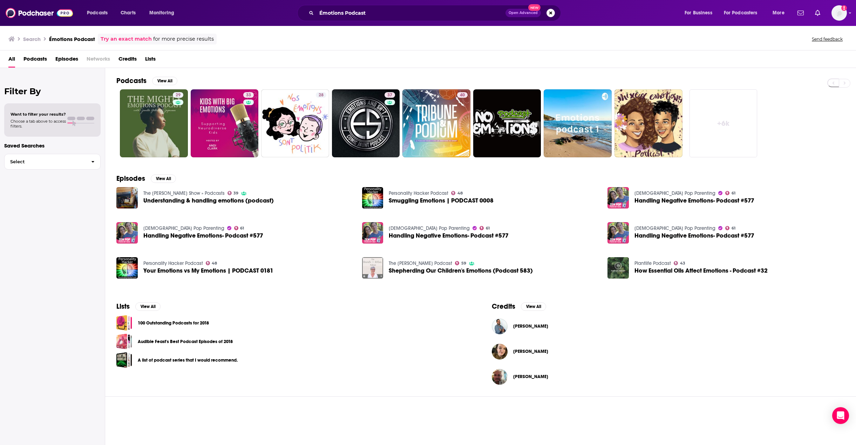
click at [337, 379] on div "Lists View All 100 Outstanding Podcasts for 2018 Audible Feast's Best Podcast E…" at bounding box center [292, 345] width 375 height 103
click at [75, 201] on div "Filter By Want to filter your results? Choose a tab above to access filters. Sa…" at bounding box center [52, 290] width 105 height 445
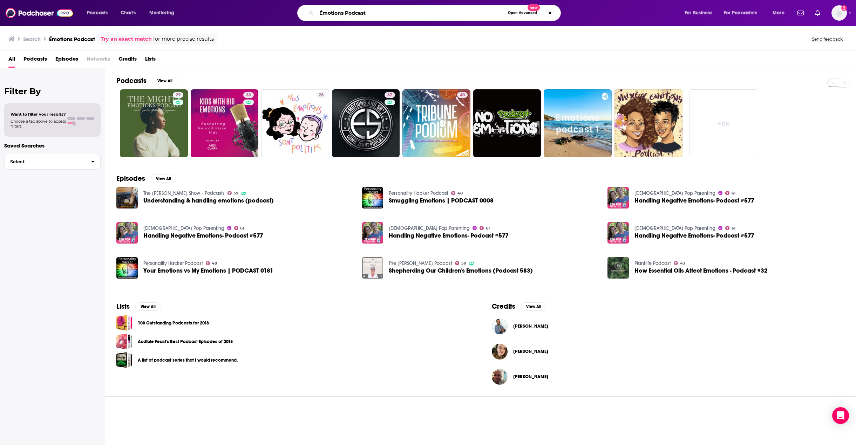
drag, startPoint x: 346, startPoint y: 12, endPoint x: 378, endPoint y: 13, distance: 32.6
click at [378, 13] on input "Émotions Podcast" at bounding box center [410, 12] width 188 height 11
type input "Émotions"
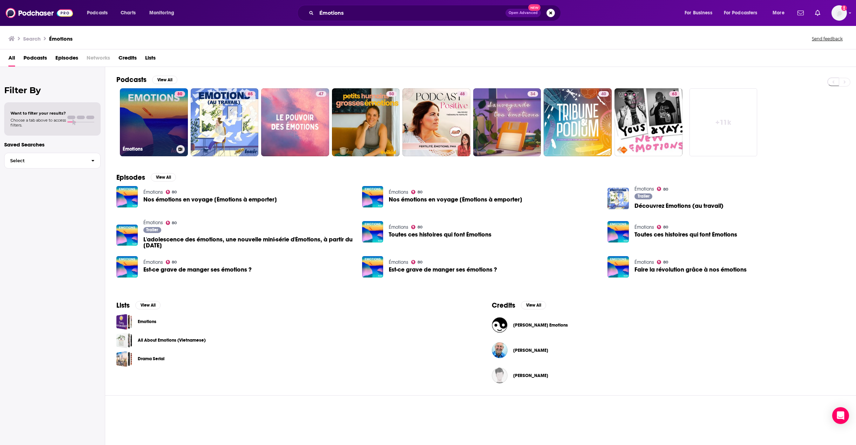
click at [150, 117] on link "80 Émotions" at bounding box center [154, 122] width 68 height 68
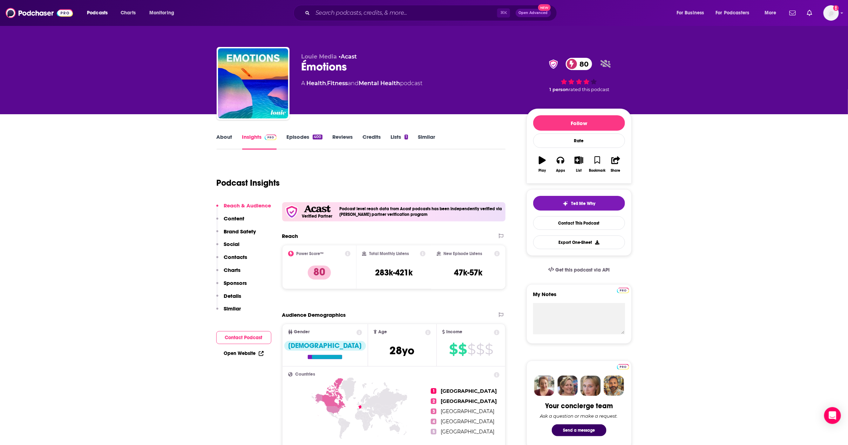
click at [227, 139] on link "About" at bounding box center [225, 141] width 16 height 16
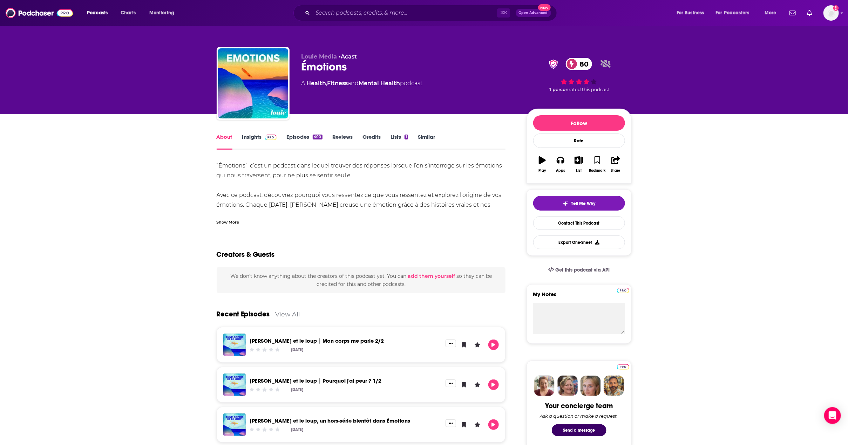
click at [249, 137] on link "Insights" at bounding box center [259, 141] width 35 height 16
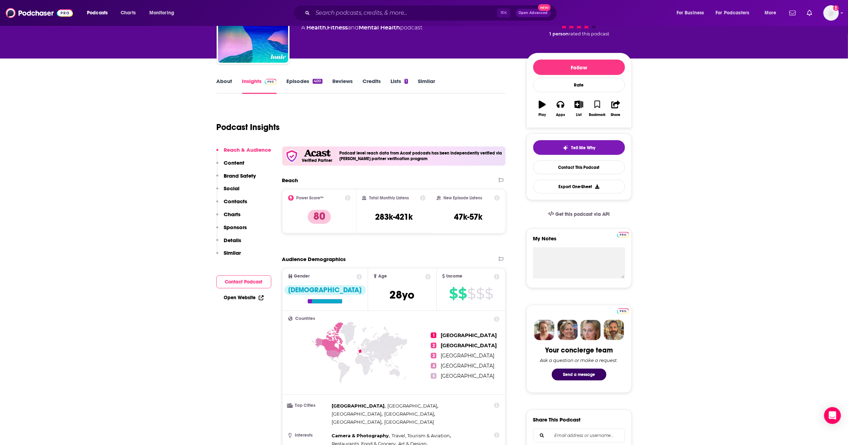
scroll to position [58, 0]
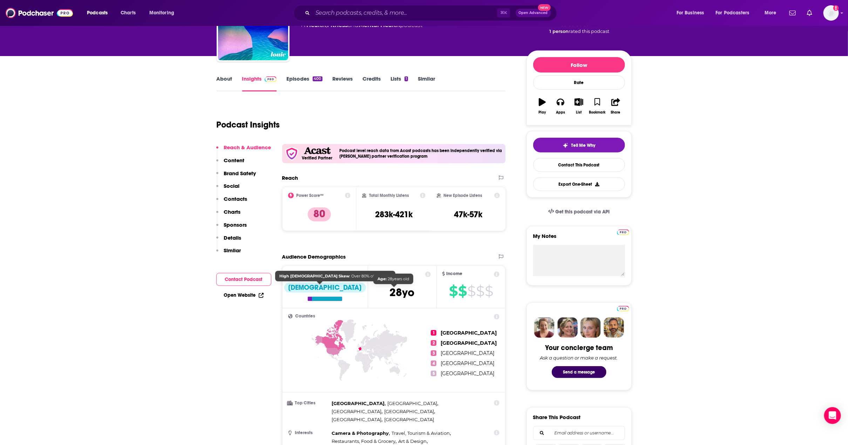
click at [390, 294] on span "[DEMOGRAPHIC_DATA]" at bounding box center [402, 293] width 25 height 14
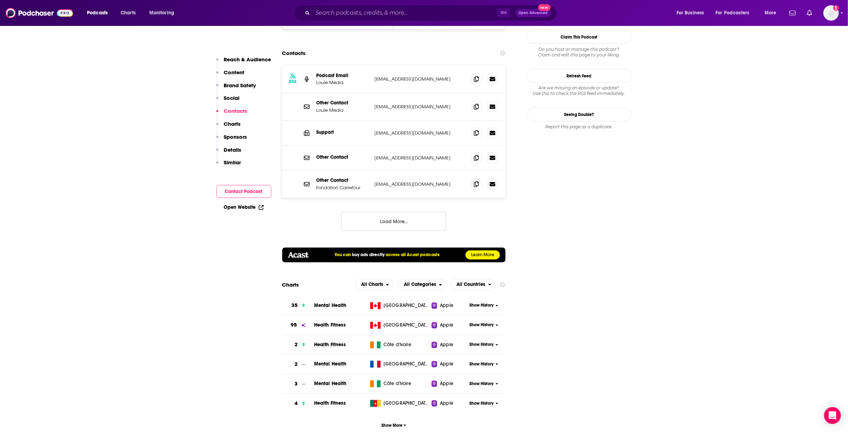
scroll to position [883, 0]
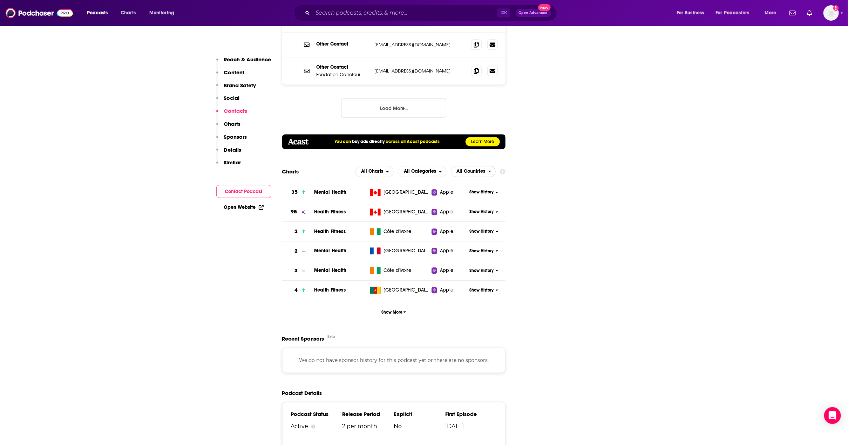
click at [481, 169] on span "All Countries" at bounding box center [471, 171] width 29 height 5
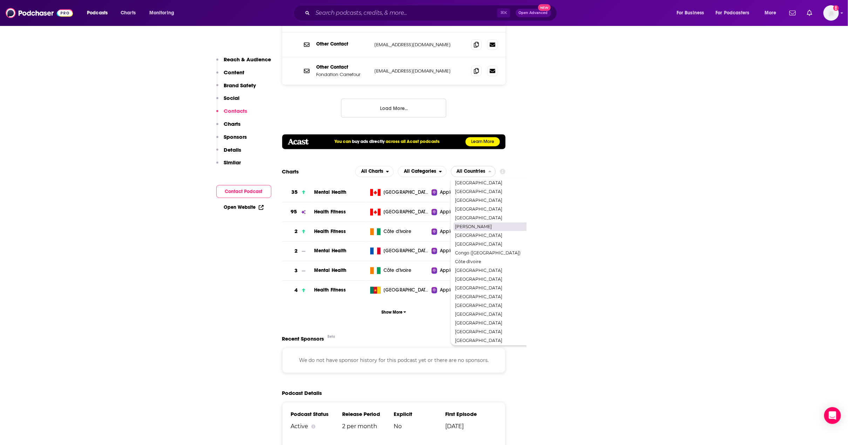
scroll to position [66, 0]
click at [470, 291] on span "[GEOGRAPHIC_DATA]" at bounding box center [503, 293] width 97 height 4
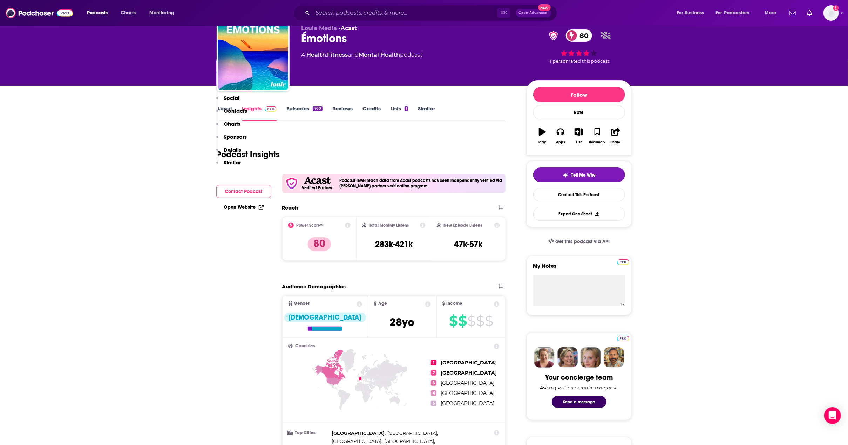
scroll to position [0, 0]
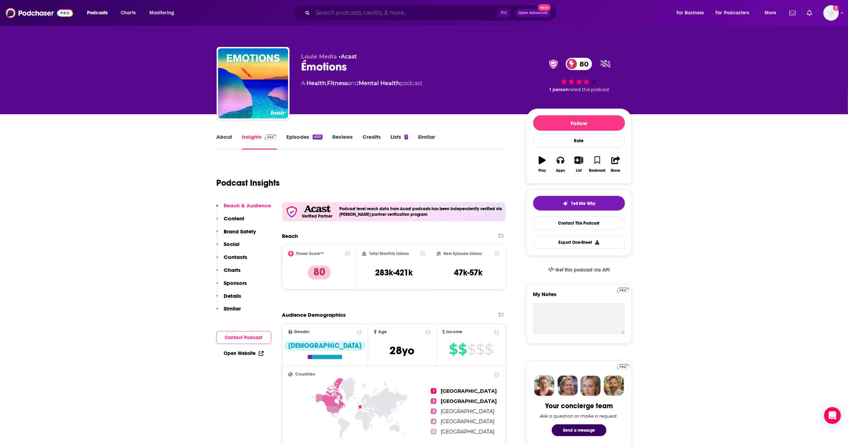
click at [363, 13] on input "Search podcasts, credits, & more..." at bounding box center [405, 12] width 184 height 11
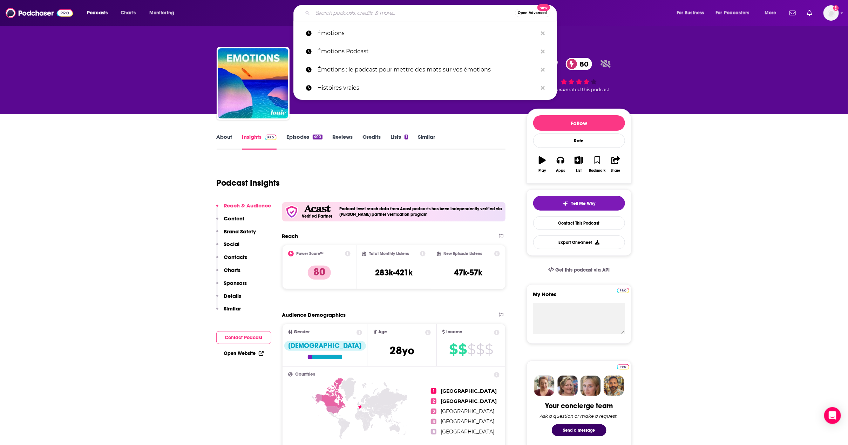
paste input "Émotions (au travail)"
type input "Émotions (au travail)"
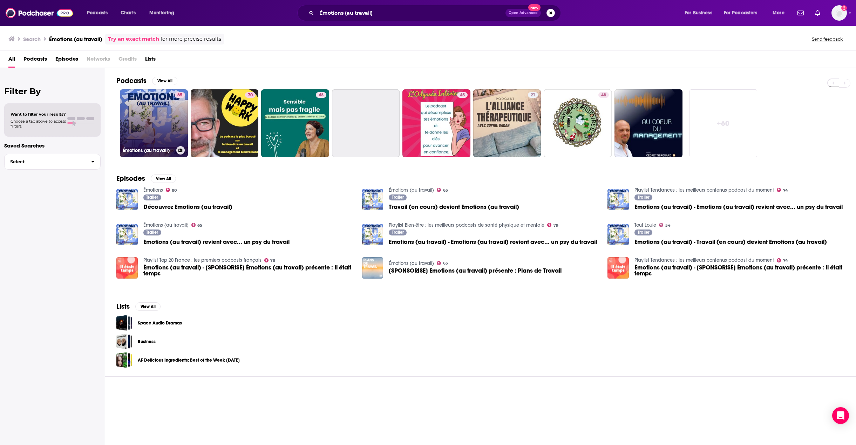
click at [162, 112] on link "65 Émotions (au travail)" at bounding box center [154, 123] width 68 height 68
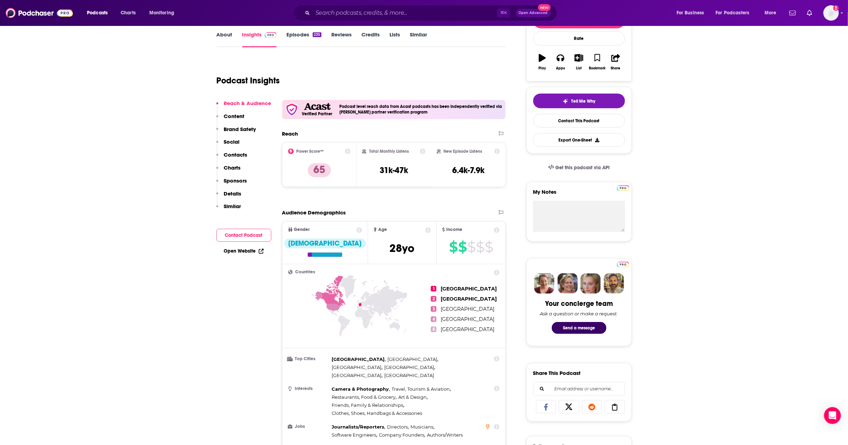
scroll to position [141, 0]
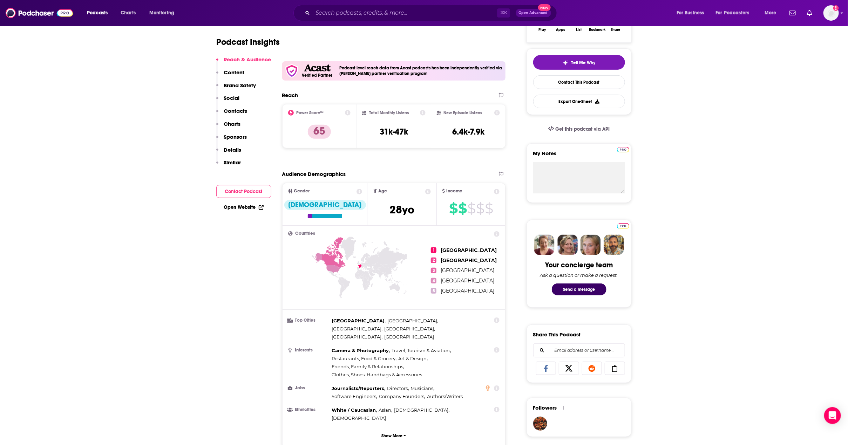
click at [334, 220] on span "Gender [DEMOGRAPHIC_DATA]" at bounding box center [324, 204] width 85 height 42
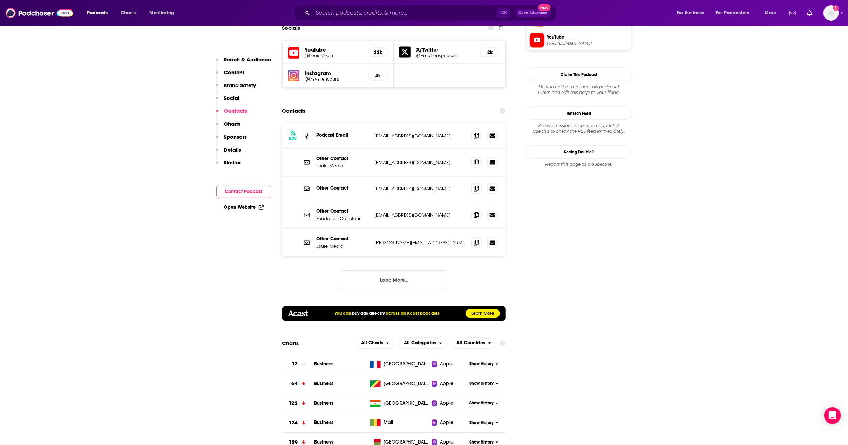
scroll to position [891, 0]
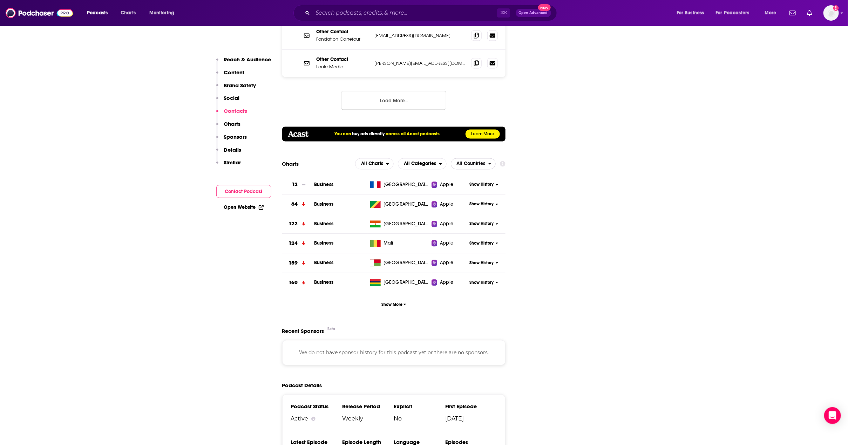
click at [478, 158] on span "All Countries" at bounding box center [469, 164] width 37 height 12
click at [476, 209] on span "[GEOGRAPHIC_DATA]" at bounding box center [488, 211] width 66 height 4
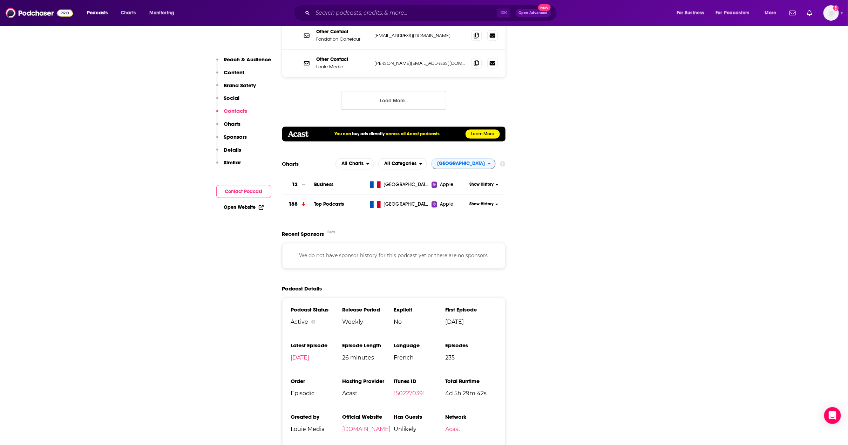
click at [396, 11] on input "Search podcasts, credits, & more..." at bounding box center [405, 12] width 184 height 11
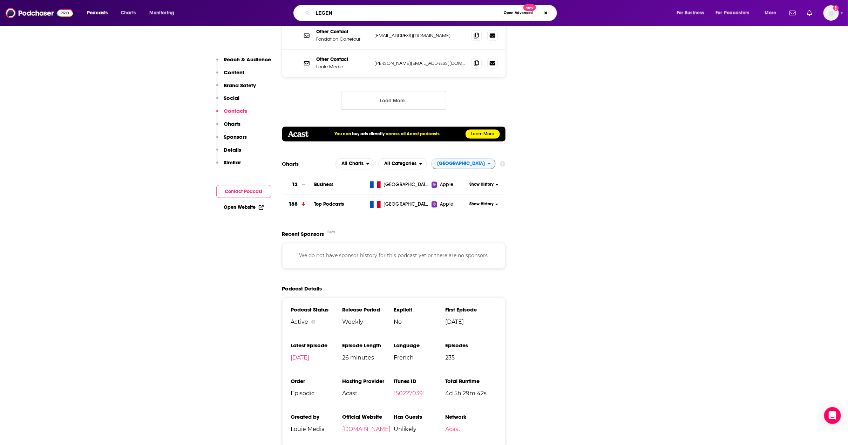
type input "LEGEND"
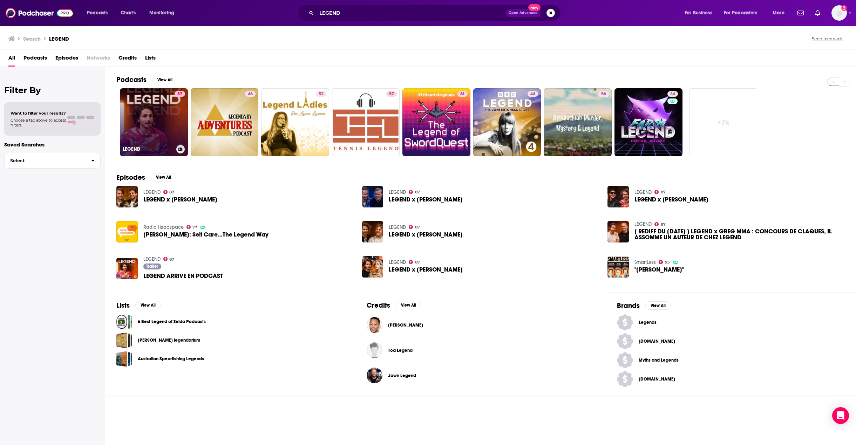
click at [148, 98] on link "87 LEGEND" at bounding box center [154, 122] width 68 height 68
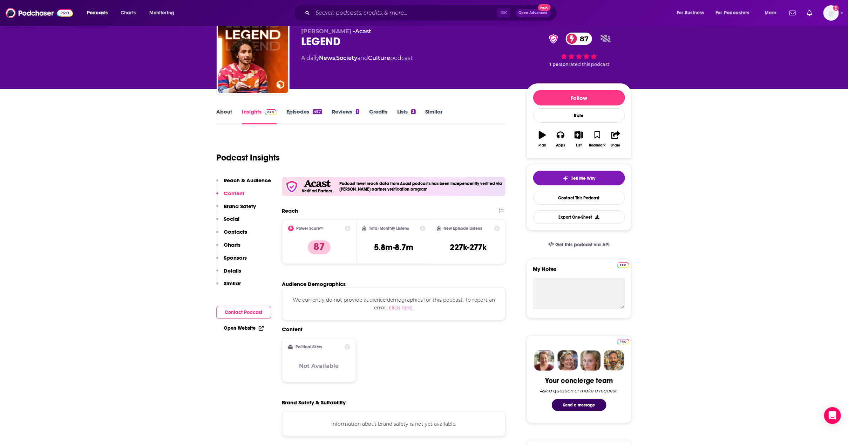
scroll to position [26, 0]
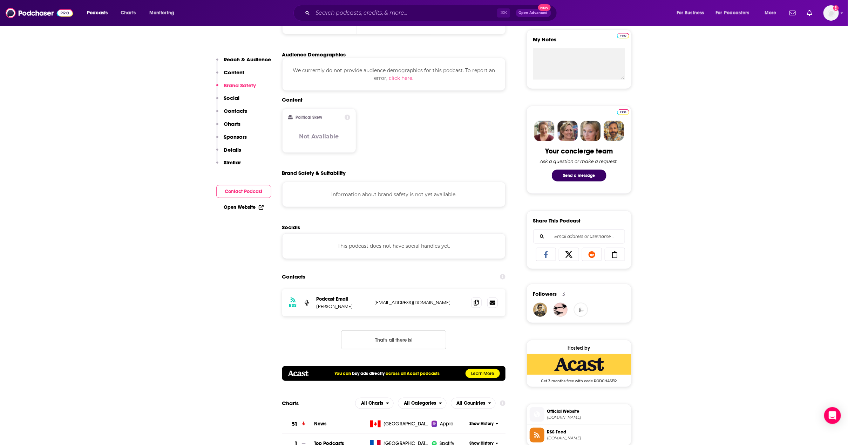
scroll to position [399, 0]
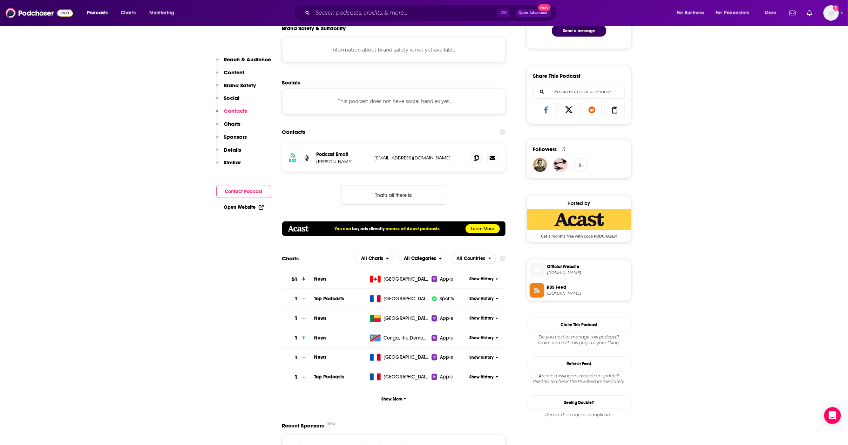
click at [475, 261] on span "All Countries" at bounding box center [471, 258] width 29 height 5
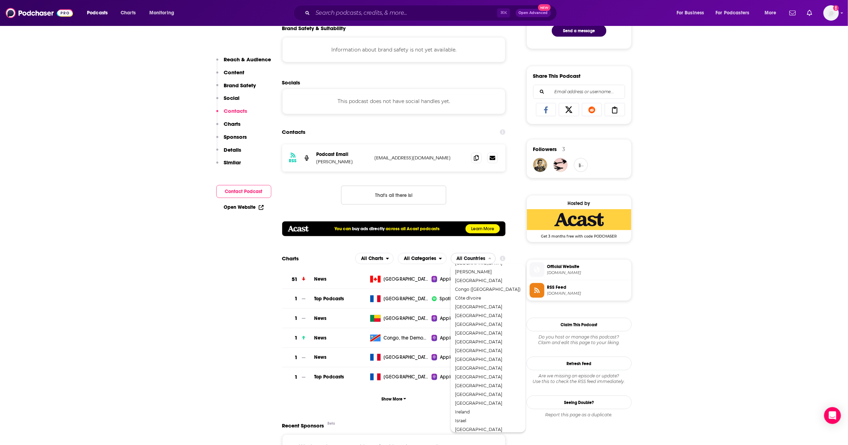
scroll to position [124, 0]
click at [468, 342] on span "[GEOGRAPHIC_DATA]" at bounding box center [488, 340] width 66 height 4
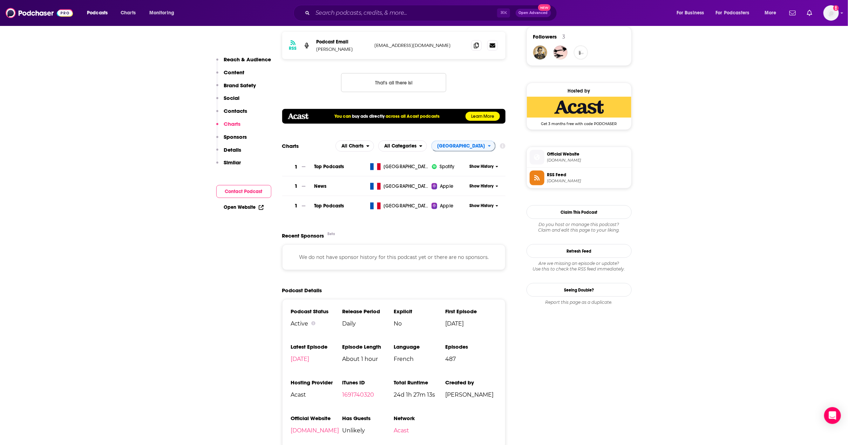
scroll to position [608, 0]
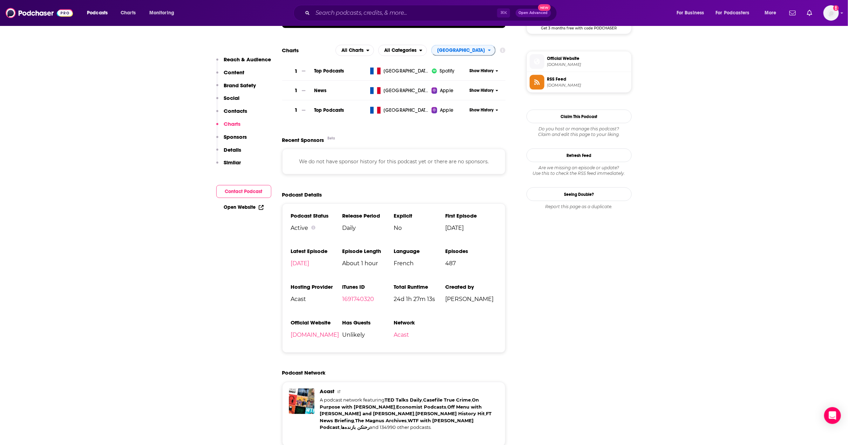
click at [379, 14] on input "Search podcasts, credits, & more..." at bounding box center [405, 12] width 184 height 11
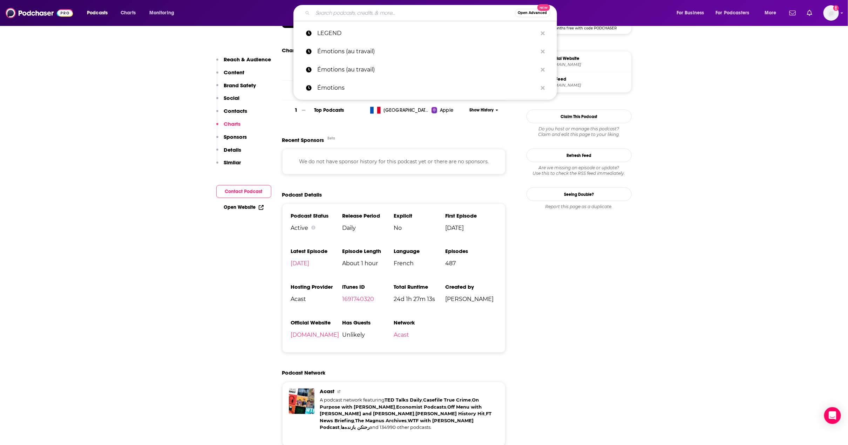
paste input "Timeline, l'Histoire en Podcast"
type input "Timeline, l'Histoire en Podcast"
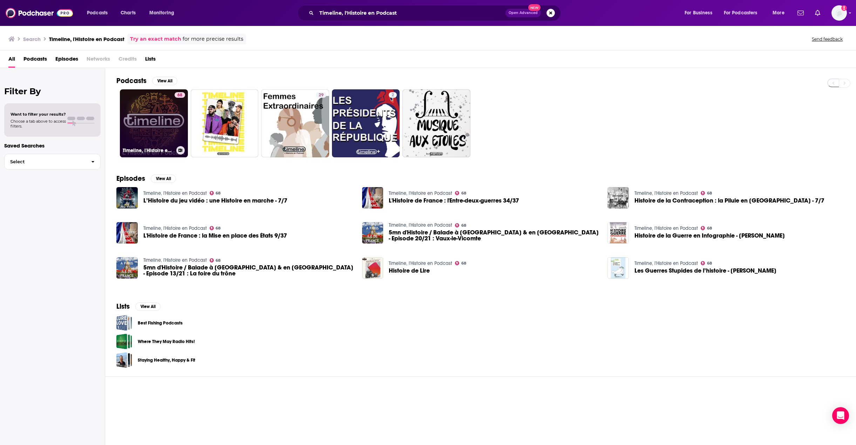
click at [136, 104] on link "68 Timeline, l'Histoire en Podcast" at bounding box center [154, 123] width 68 height 68
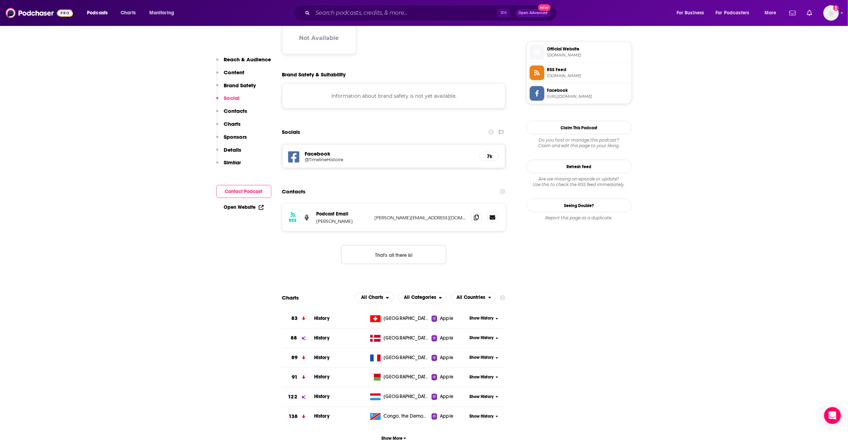
scroll to position [645, 0]
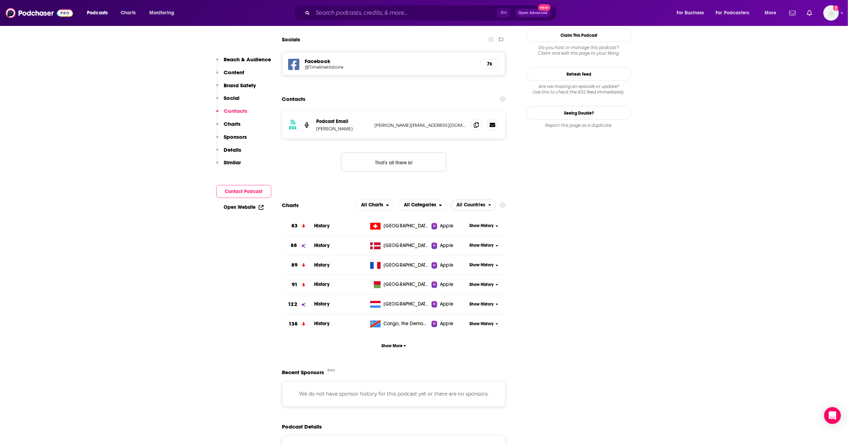
click at [465, 203] on span "All Countries" at bounding box center [471, 205] width 29 height 5
click at [471, 251] on span "[GEOGRAPHIC_DATA]" at bounding box center [478, 253] width 47 height 4
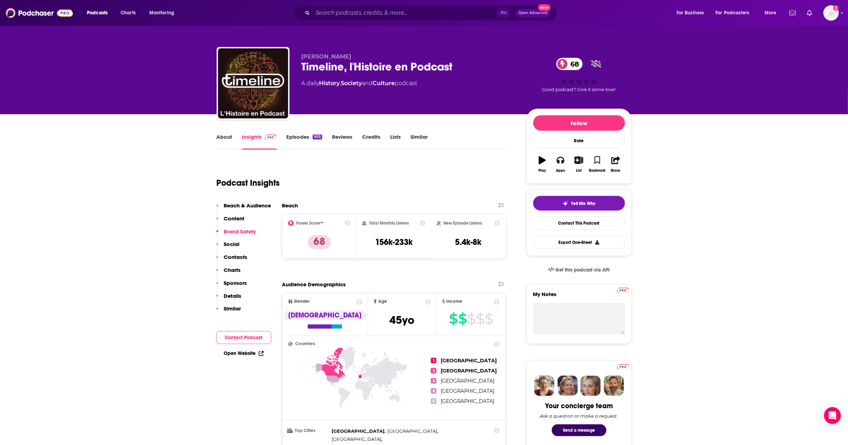
click at [301, 137] on link "Episodes 1615" at bounding box center [303, 141] width 35 height 16
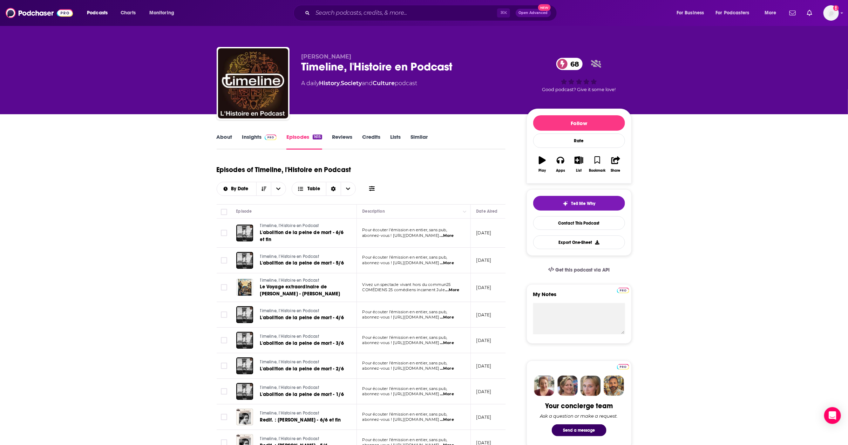
scroll to position [357, 0]
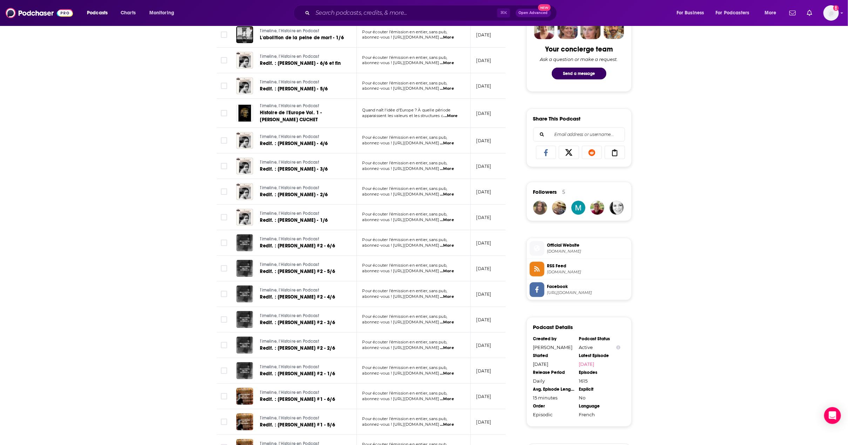
click at [97, 120] on div "About Insights Episodes 1615 Reviews Credits Lists Similar Episodes of Timeline…" at bounding box center [424, 227] width 848 height 938
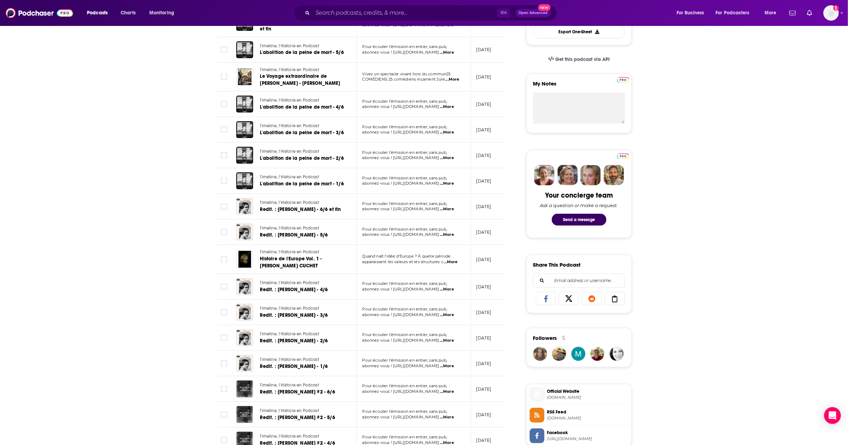
scroll to position [133, 0]
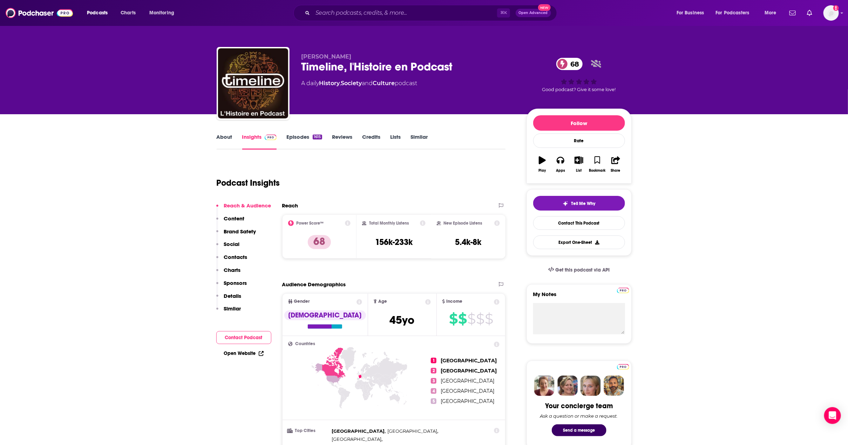
drag, startPoint x: 173, startPoint y: 315, endPoint x: 167, endPoint y: 302, distance: 13.6
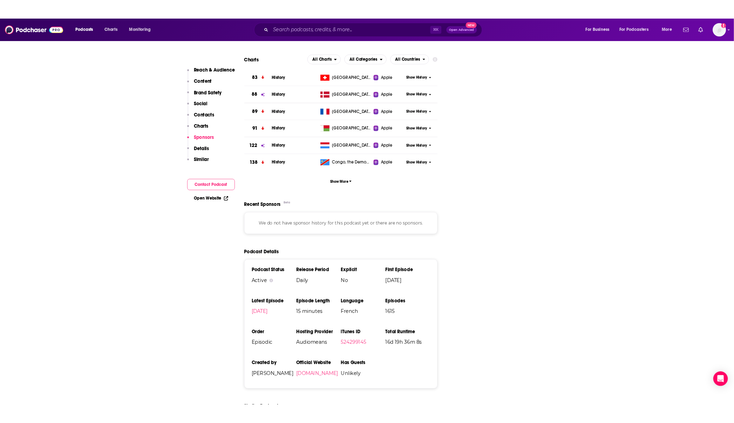
scroll to position [921, 0]
